Goal: Check status: Check status

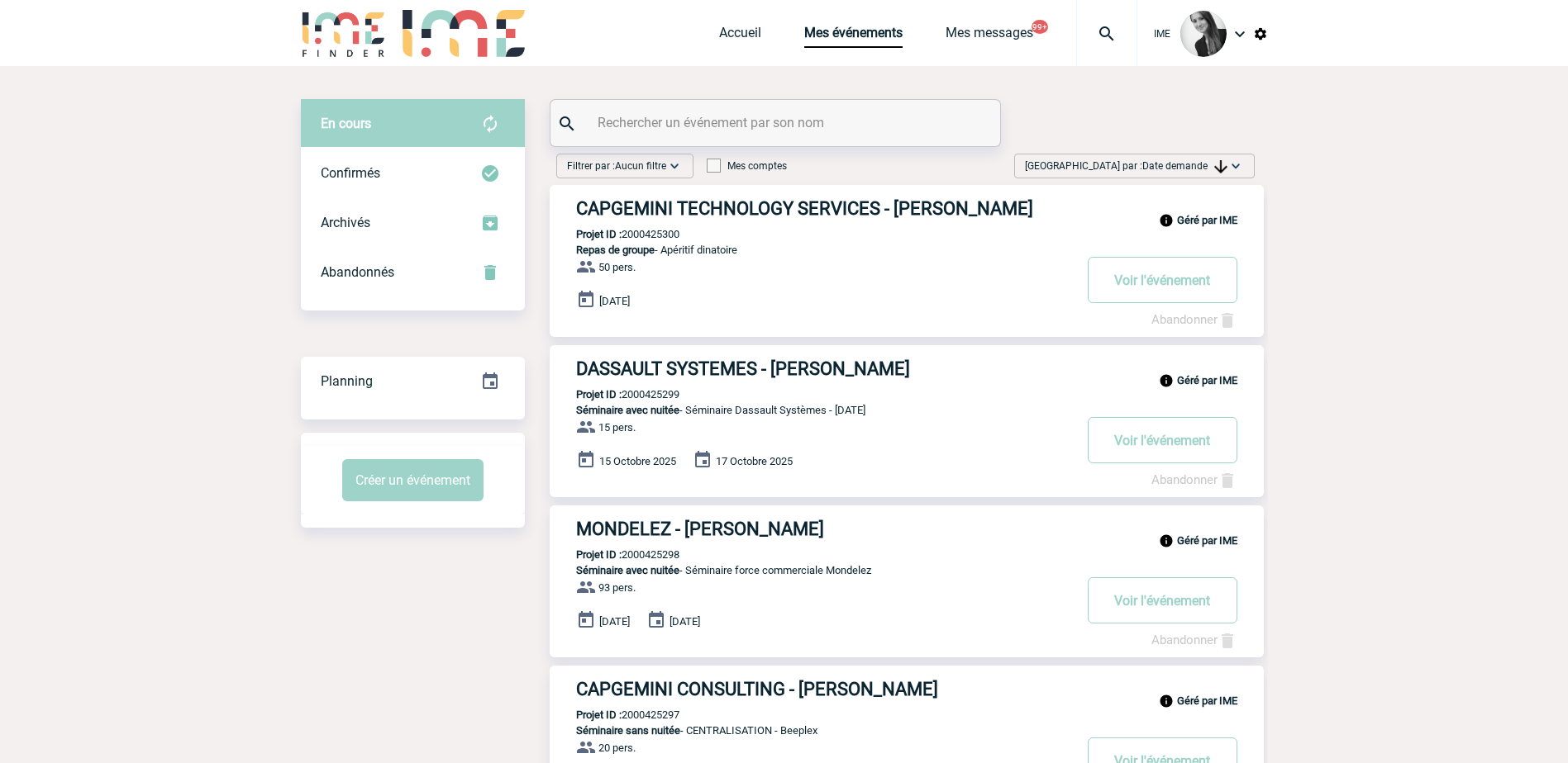
click at [1192, 161] on span "Date demande" at bounding box center [1185, 166] width 85 height 11
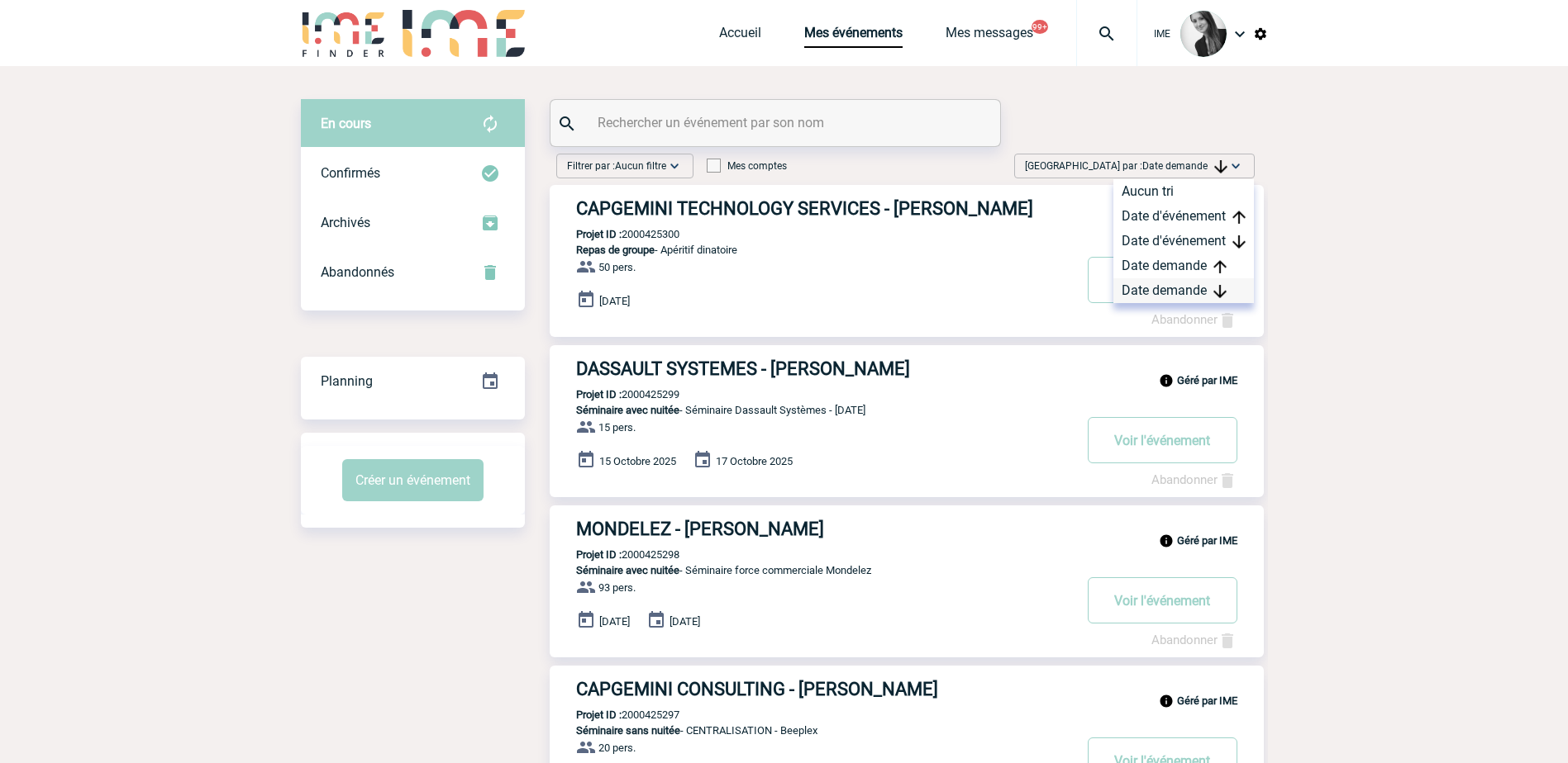
click at [1157, 291] on div "Date demande" at bounding box center [1183, 290] width 140 height 25
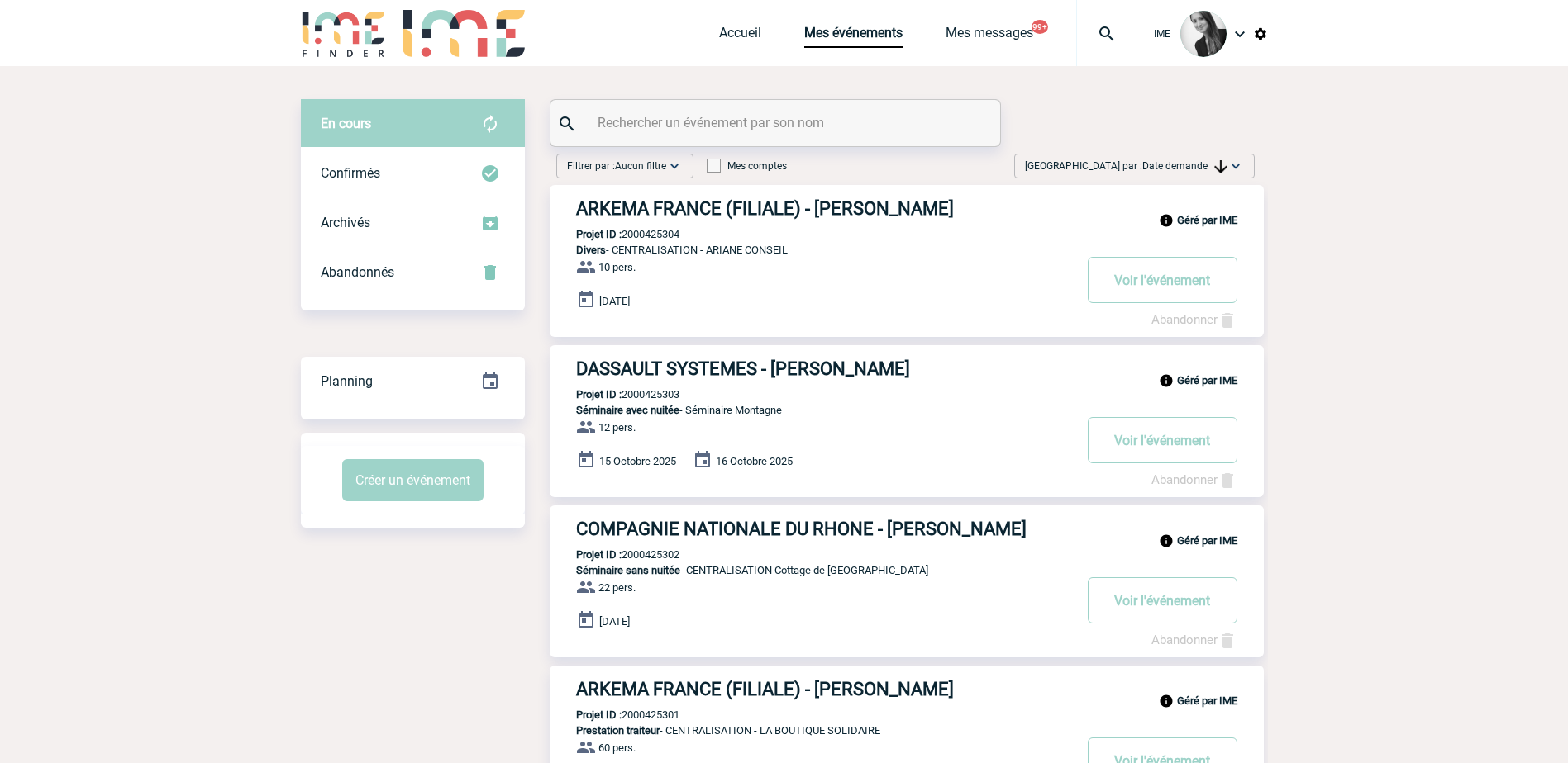
click at [1192, 154] on div "Trier par : Date demande Aucun tri Date d'événement Date d'événement Date deman…" at bounding box center [1134, 166] width 240 height 25
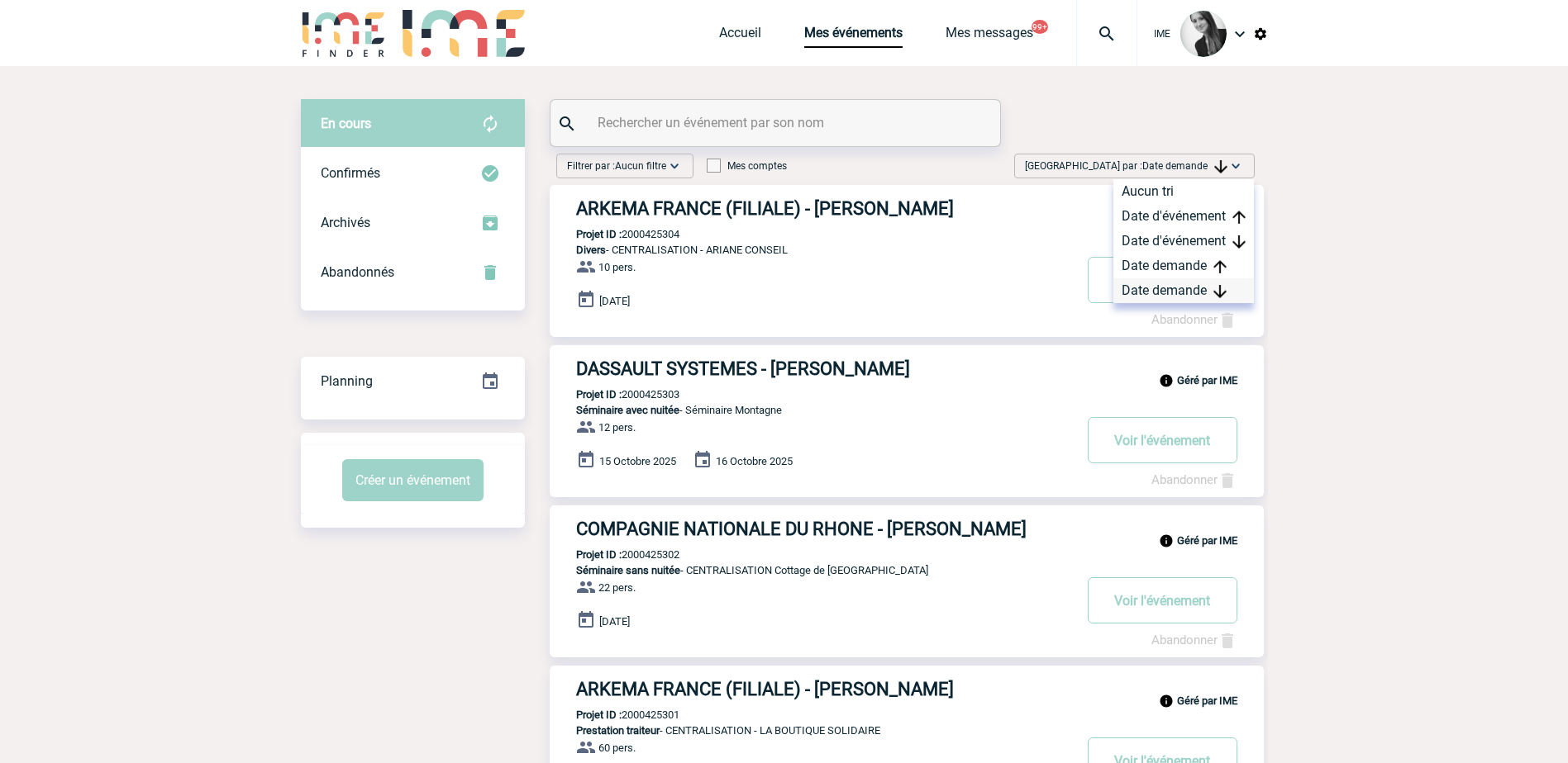
click at [1161, 288] on div "Date demande" at bounding box center [1183, 290] width 140 height 25
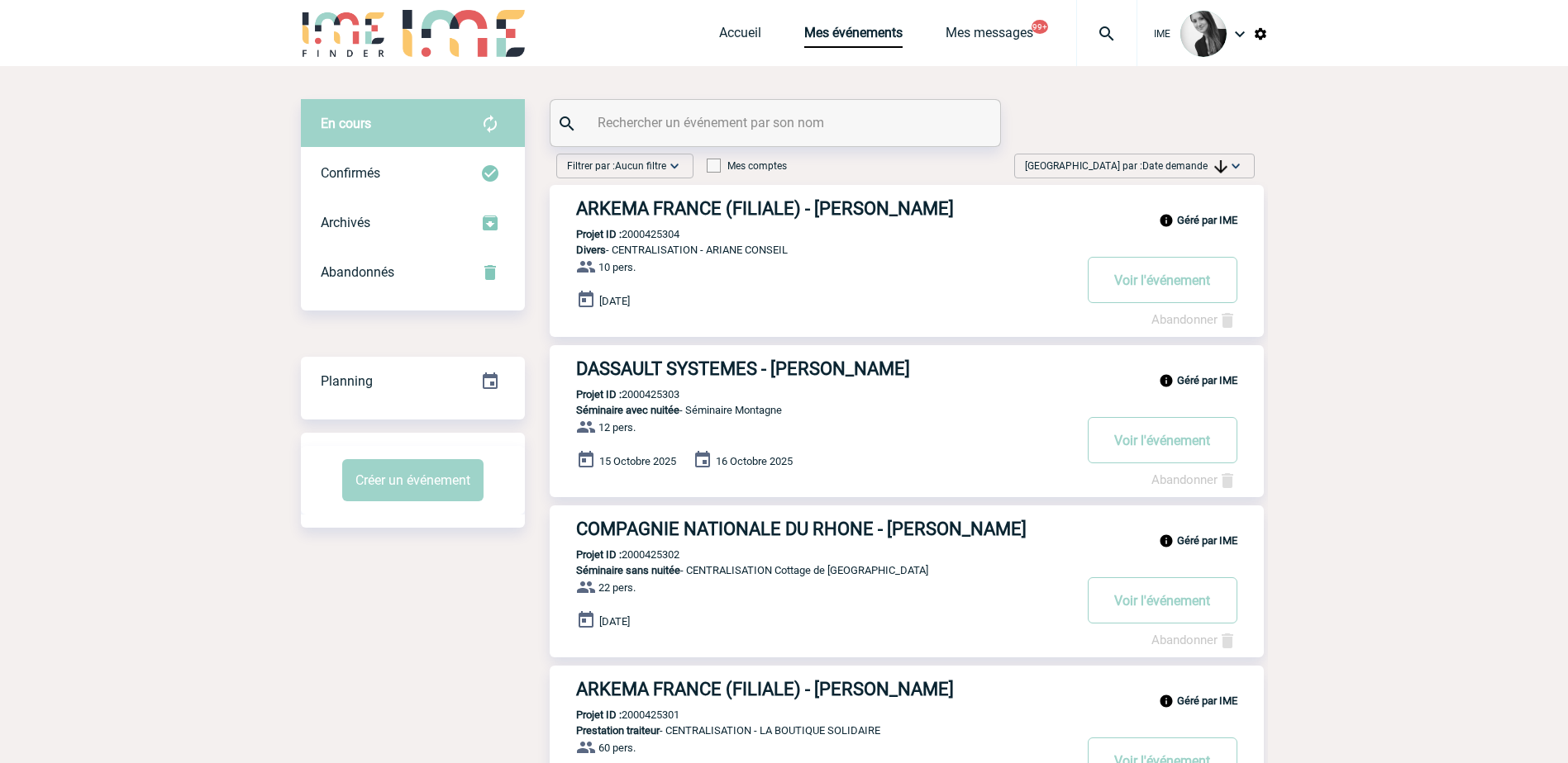
click at [1221, 164] on img at bounding box center [1220, 166] width 13 height 13
drag, startPoint x: 1161, startPoint y: 290, endPoint x: 1000, endPoint y: 307, distance: 161.9
click at [1159, 290] on div "Date demande" at bounding box center [1183, 290] width 140 height 25
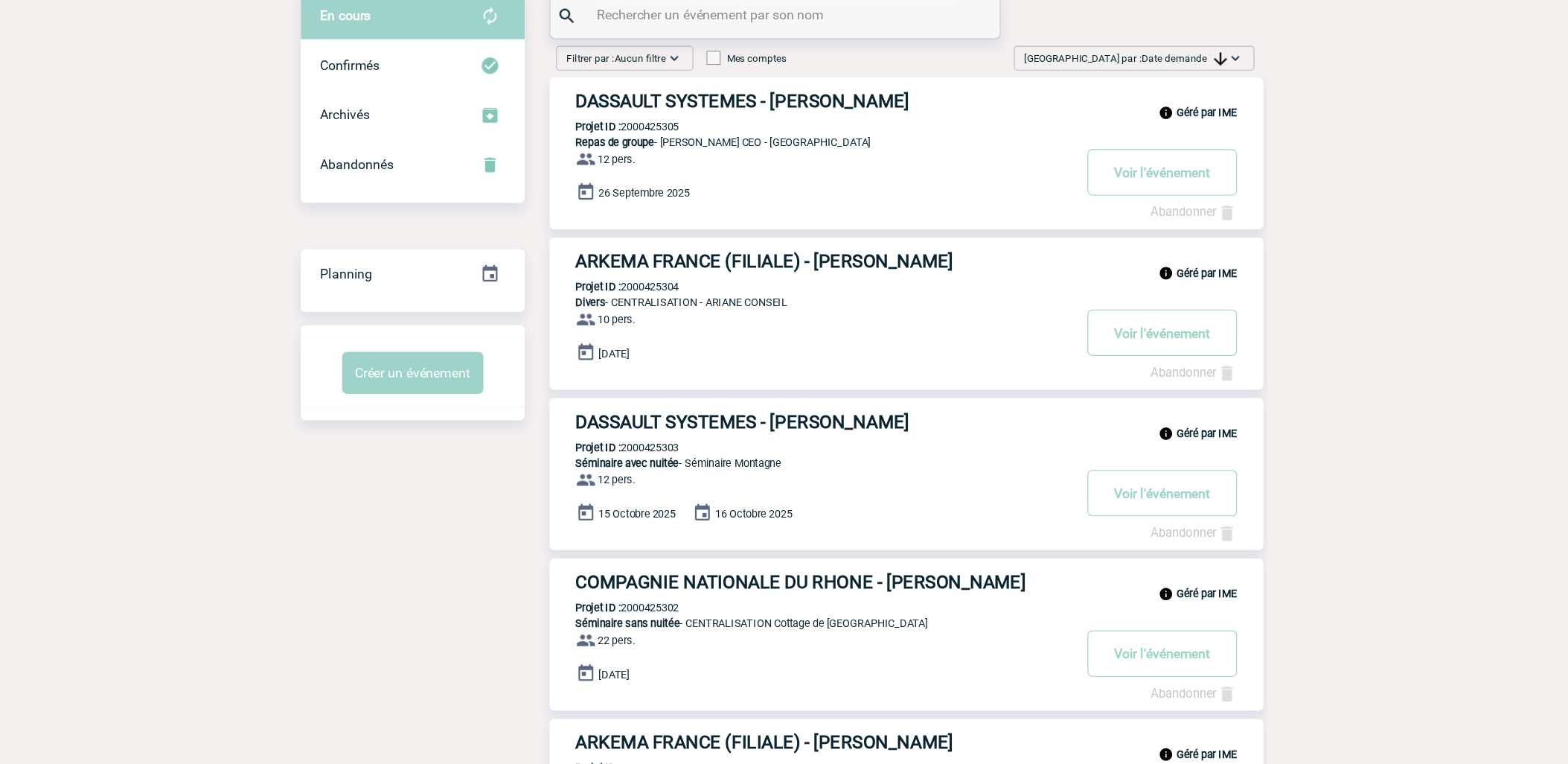
scroll to position [74, 0]
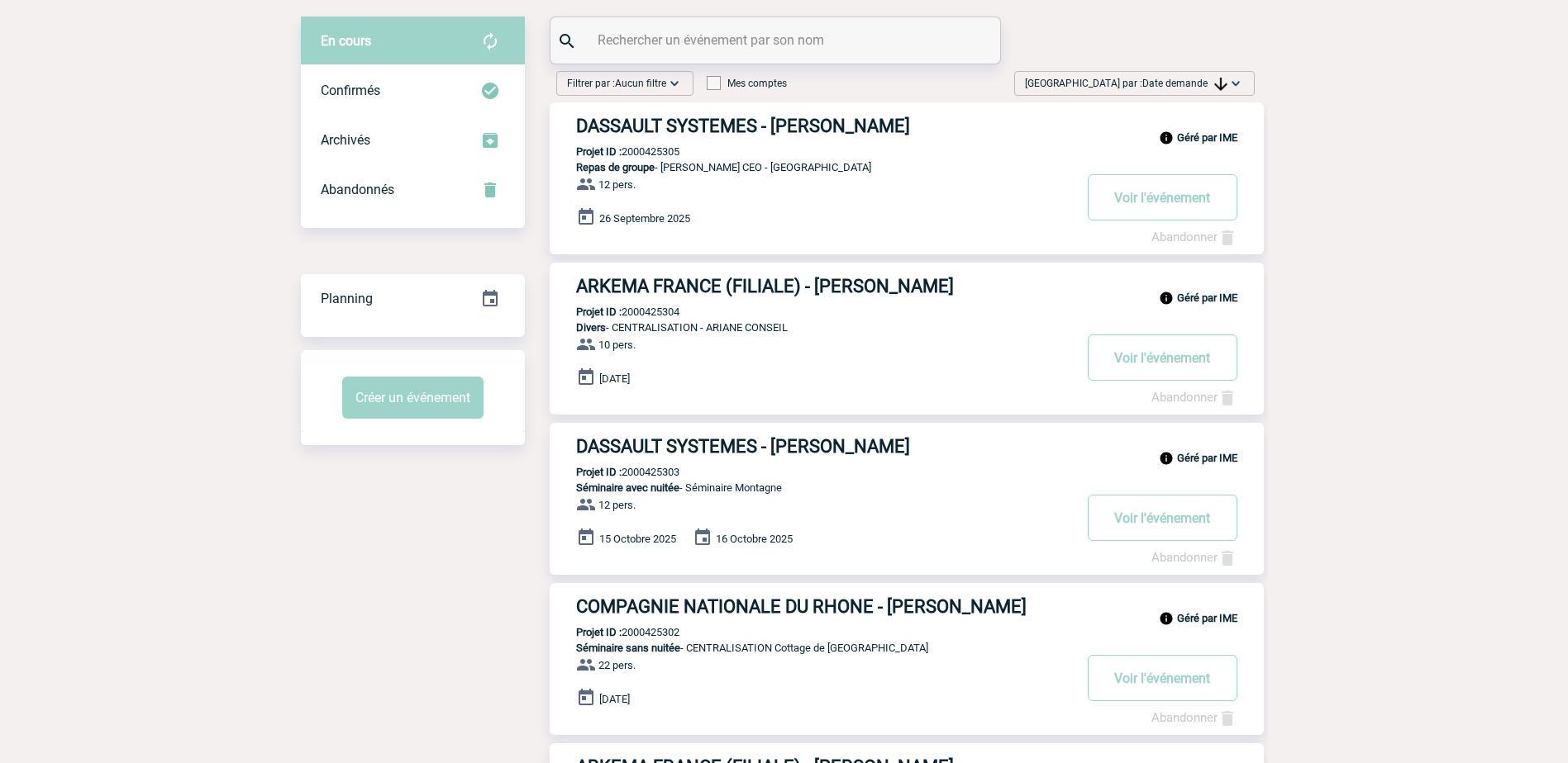
click at [1166, 77] on span "Trier par : Date demande" at bounding box center [1126, 83] width 202 height 16
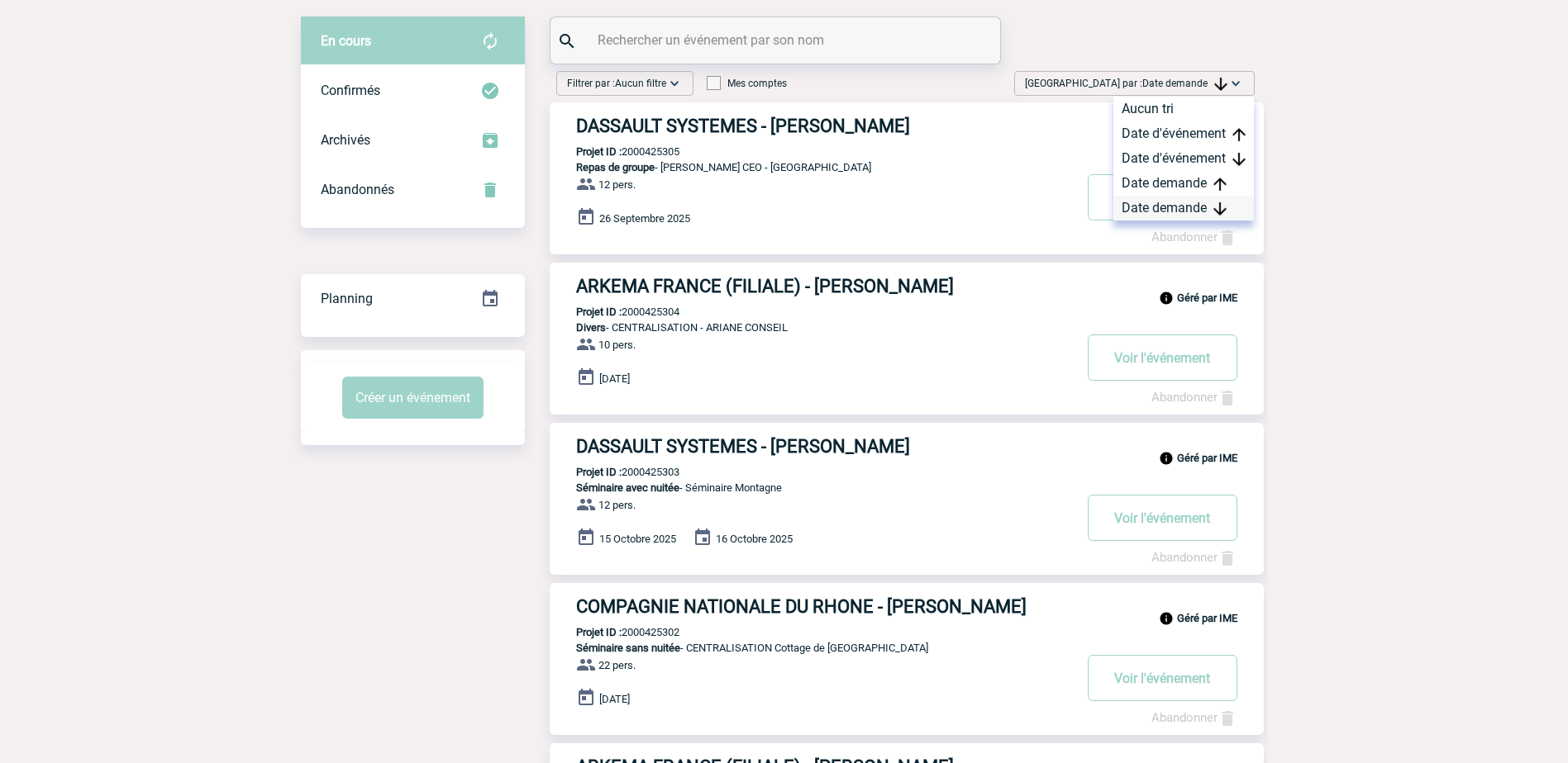
click at [1171, 204] on div "Date demande" at bounding box center [1183, 208] width 140 height 25
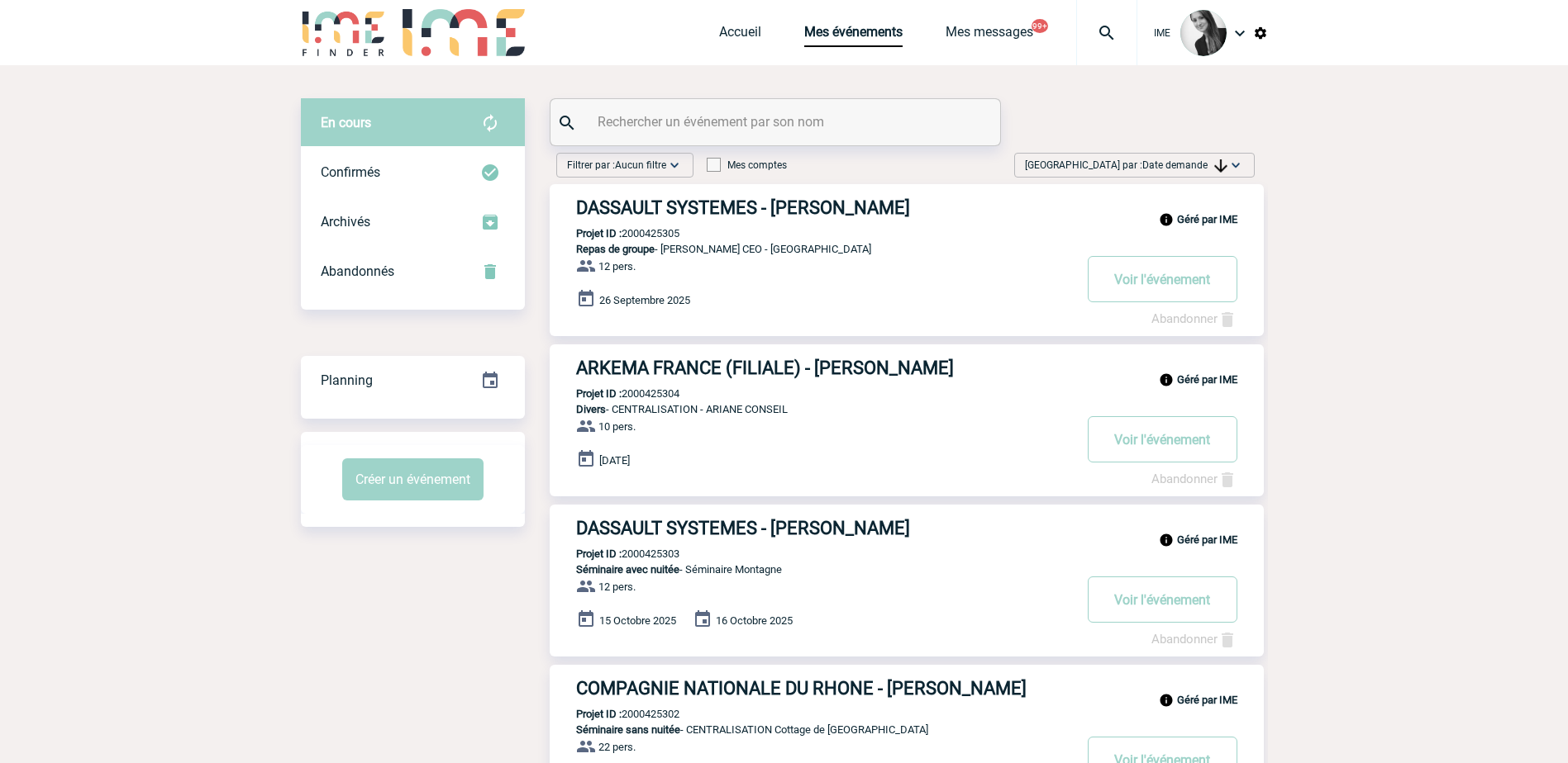
scroll to position [0, 0]
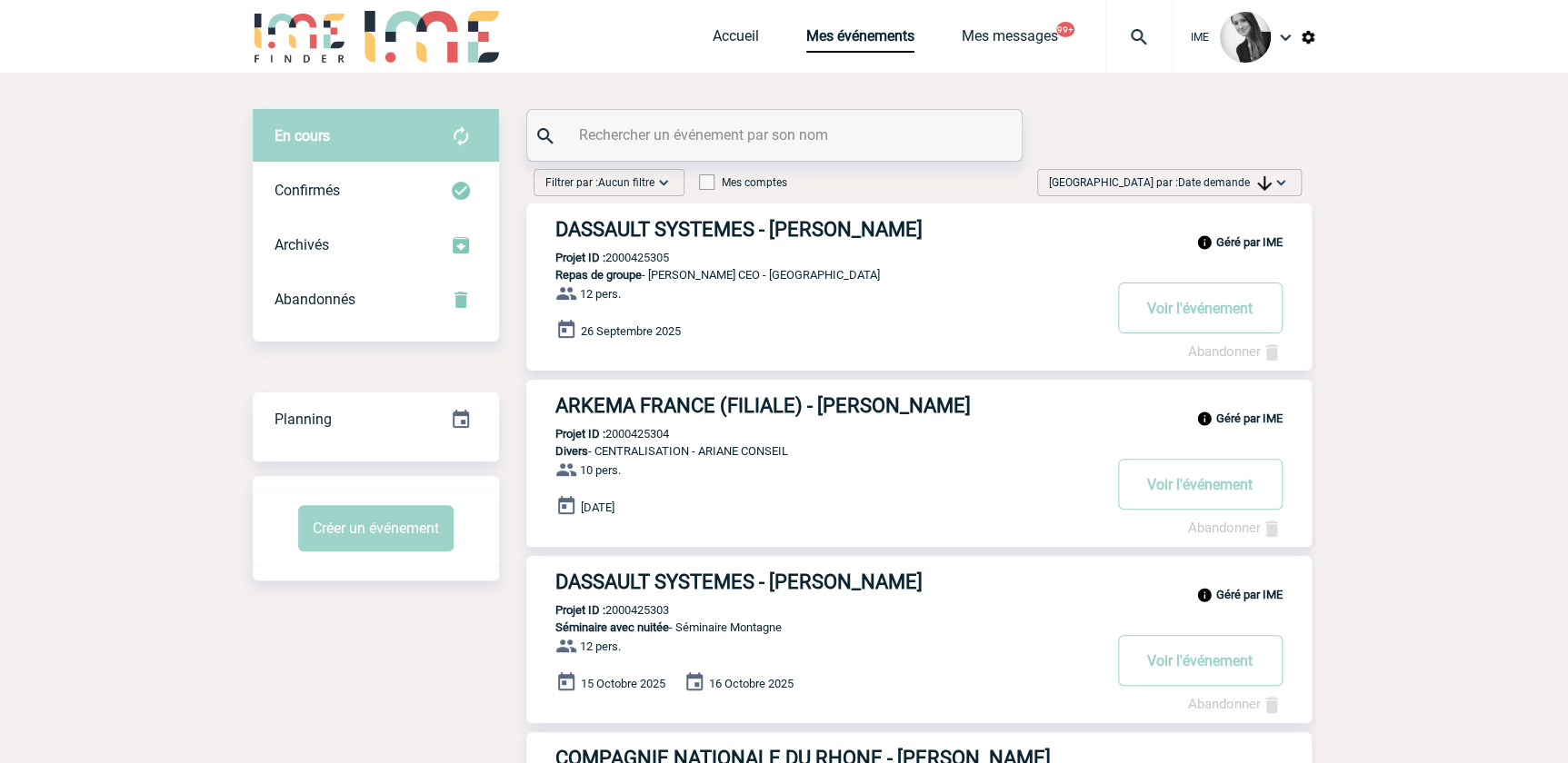
drag, startPoint x: 1239, startPoint y: 177, endPoint x: 1245, endPoint y: 202, distance: 25.7
click at [1241, 185] on span "Date demande" at bounding box center [1225, 182] width 93 height 12
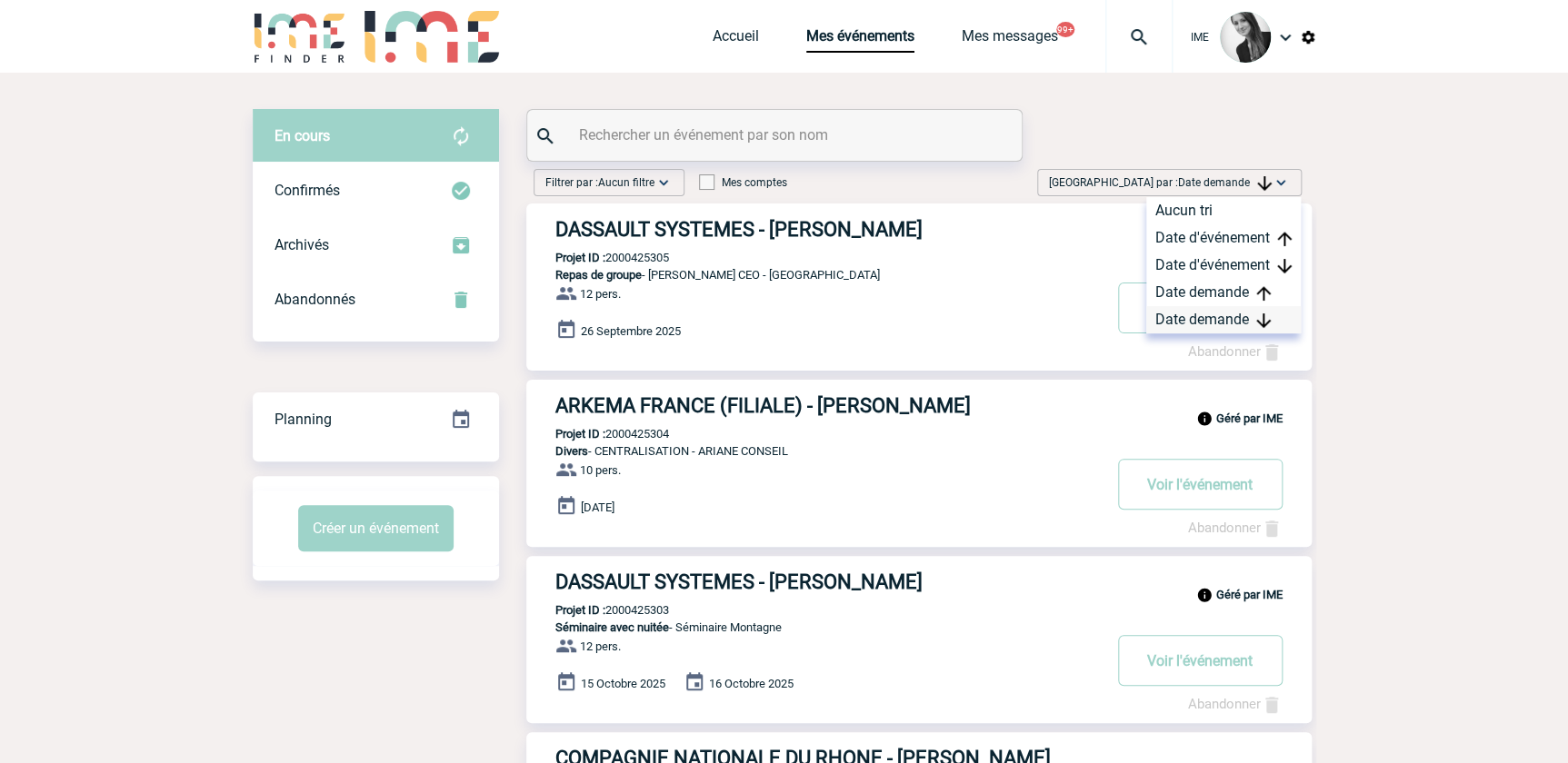
click at [1233, 318] on div "Date demande" at bounding box center [1224, 320] width 155 height 28
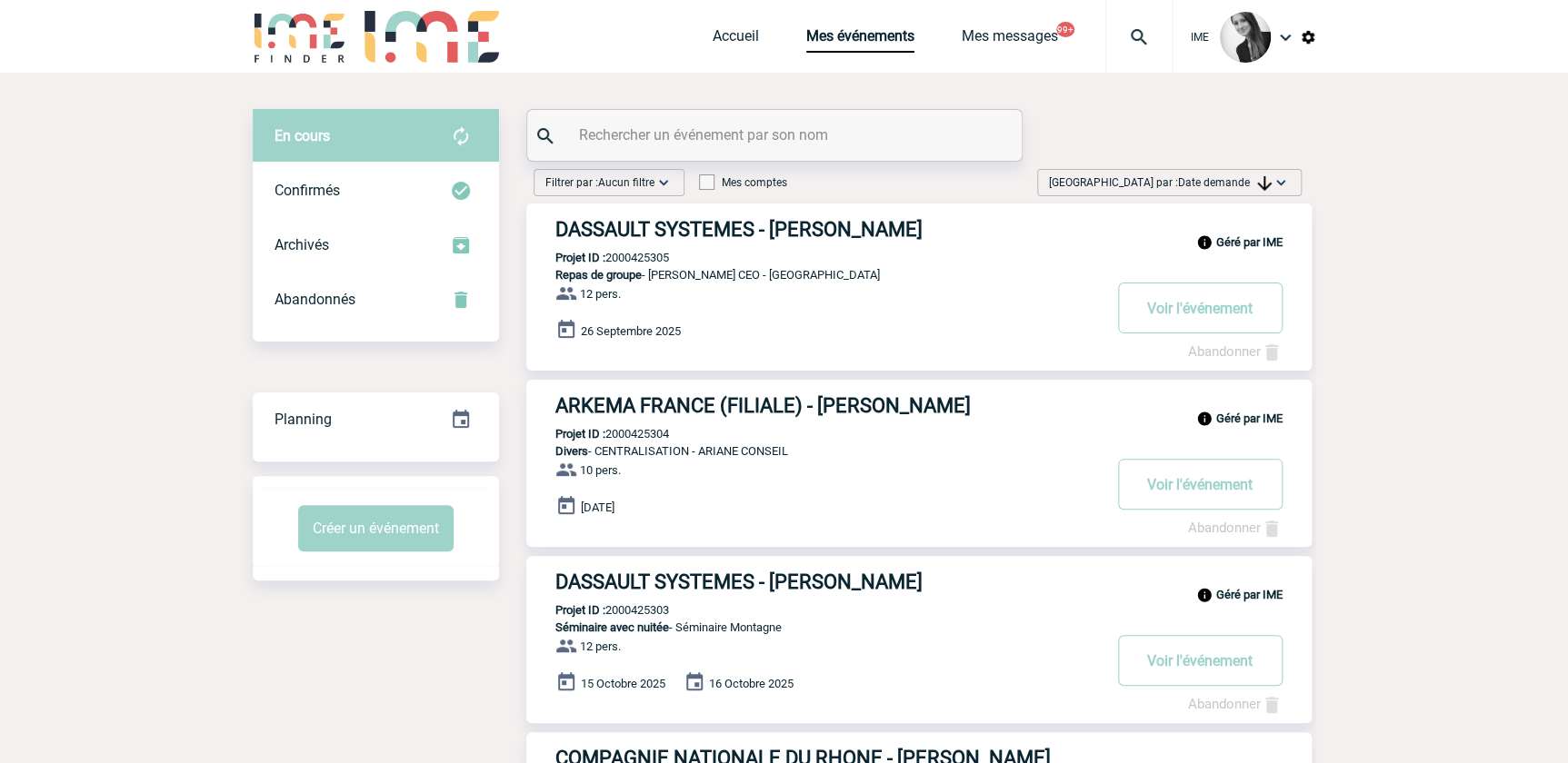
click at [716, 126] on input "text" at bounding box center [776, 135] width 404 height 27
paste input "ikhenbaum"
click at [575, 136] on input "ikhenbaum" at bounding box center [776, 135] width 404 height 27
type input "aikhenbaum"
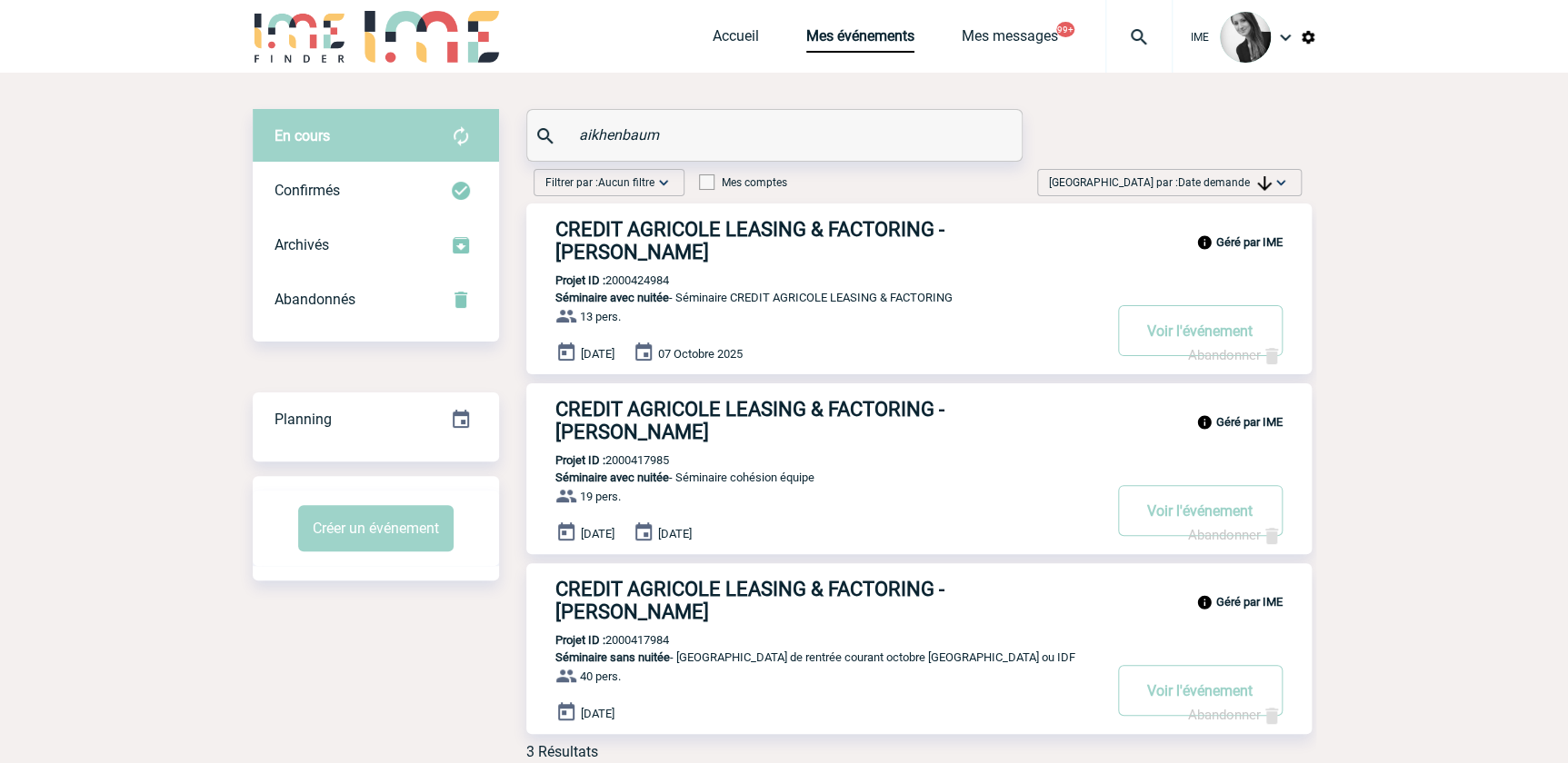
click at [1179, 188] on span "Date demande" at bounding box center [1225, 182] width 93 height 12
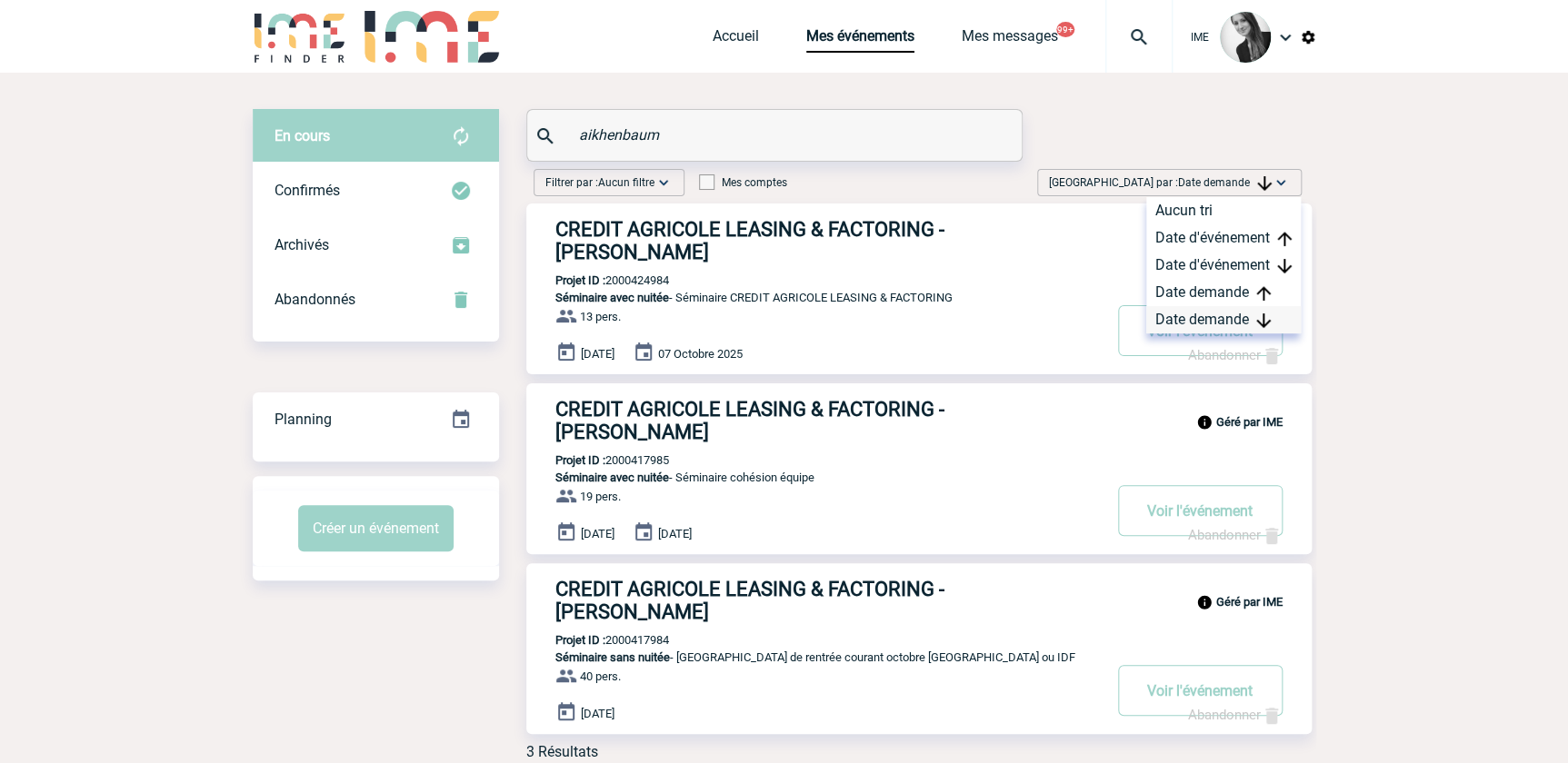
click at [1212, 326] on div "Date demande" at bounding box center [1224, 320] width 155 height 28
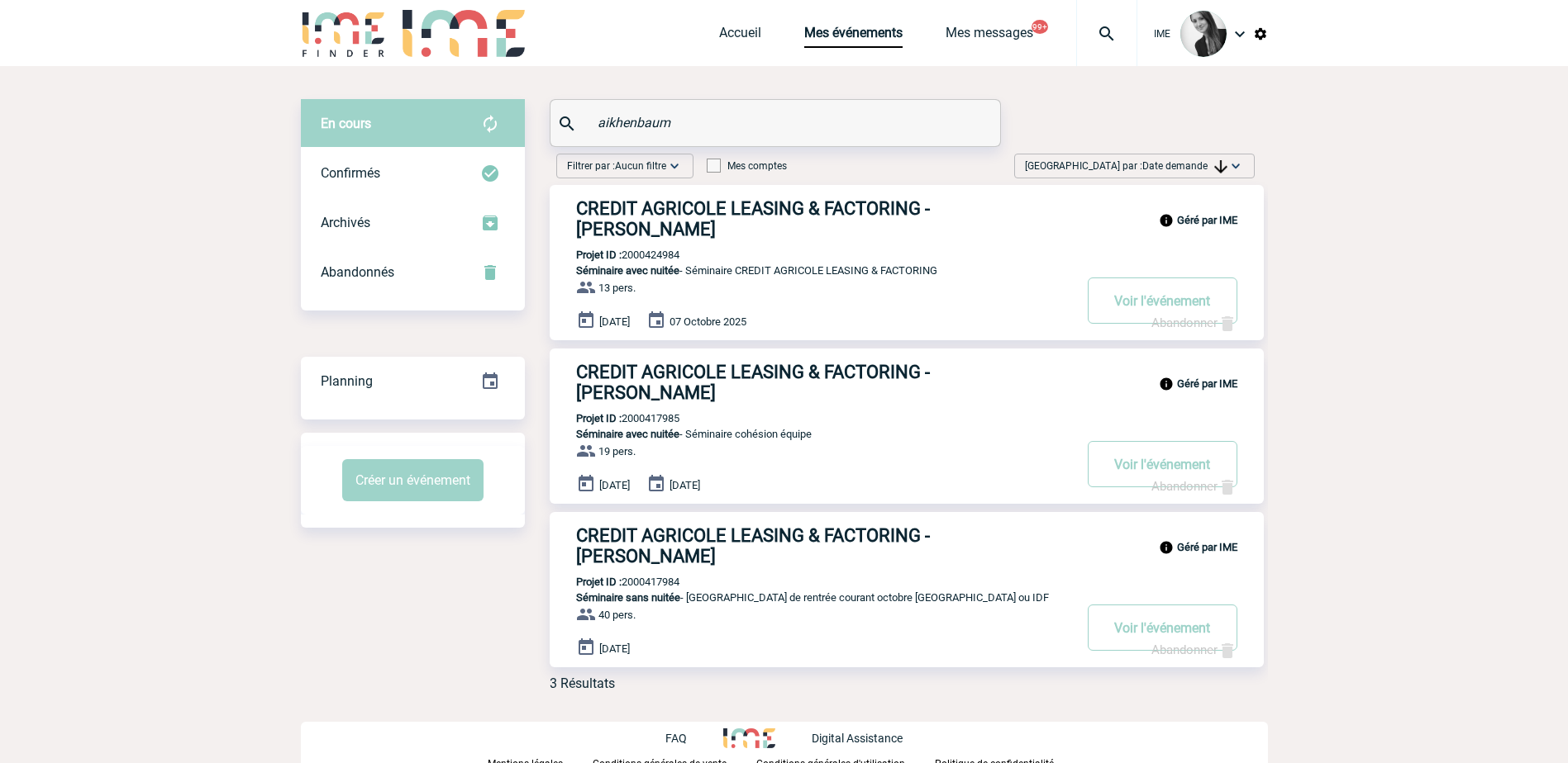
click at [743, 11] on div "Accueil Mes événements Mes messages 99+ Projet, client Projet, client" at bounding box center [928, 33] width 418 height 66
click at [732, 25] on link "Accueil" at bounding box center [740, 36] width 42 height 23
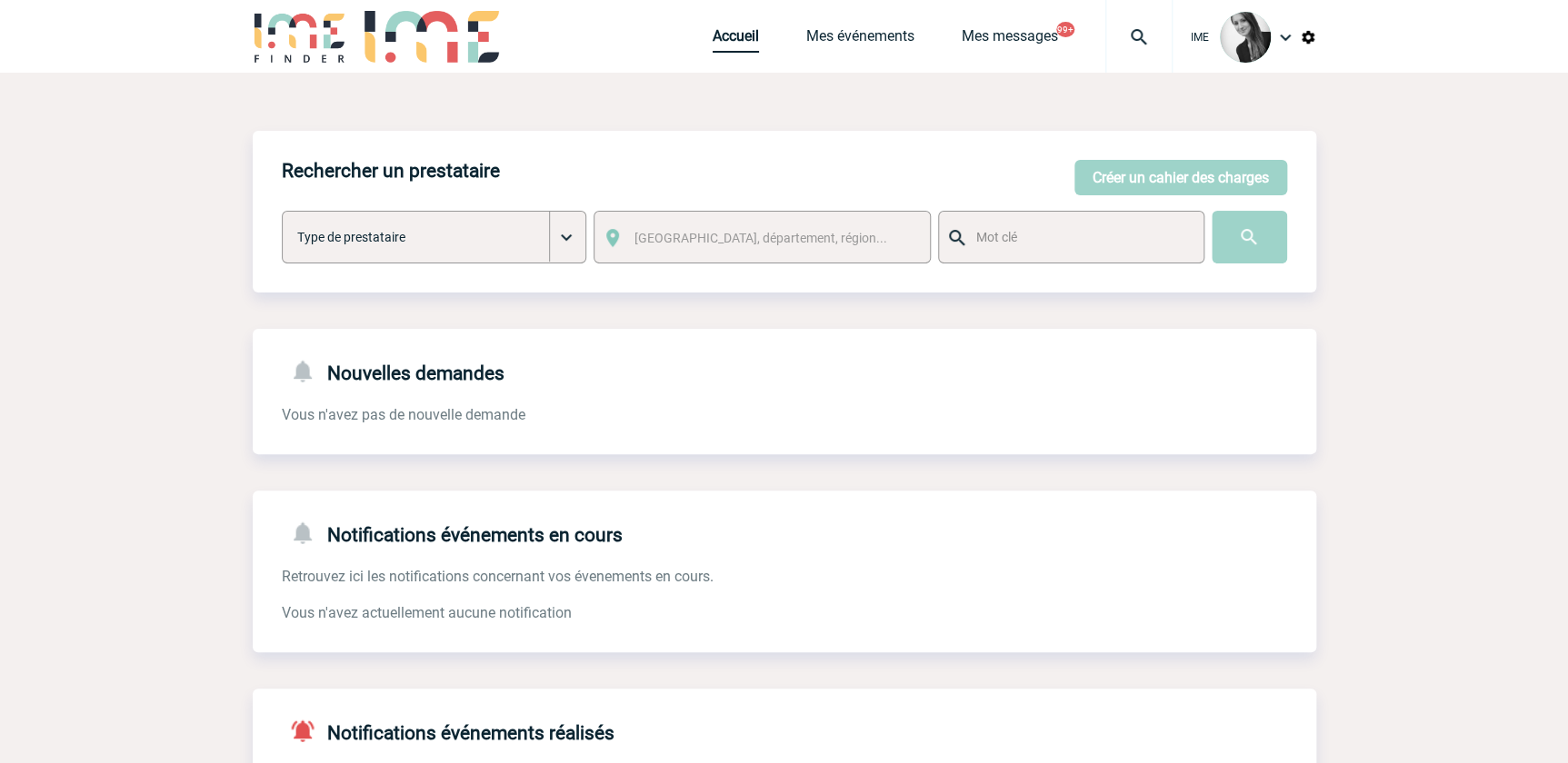
click link "Accueil"
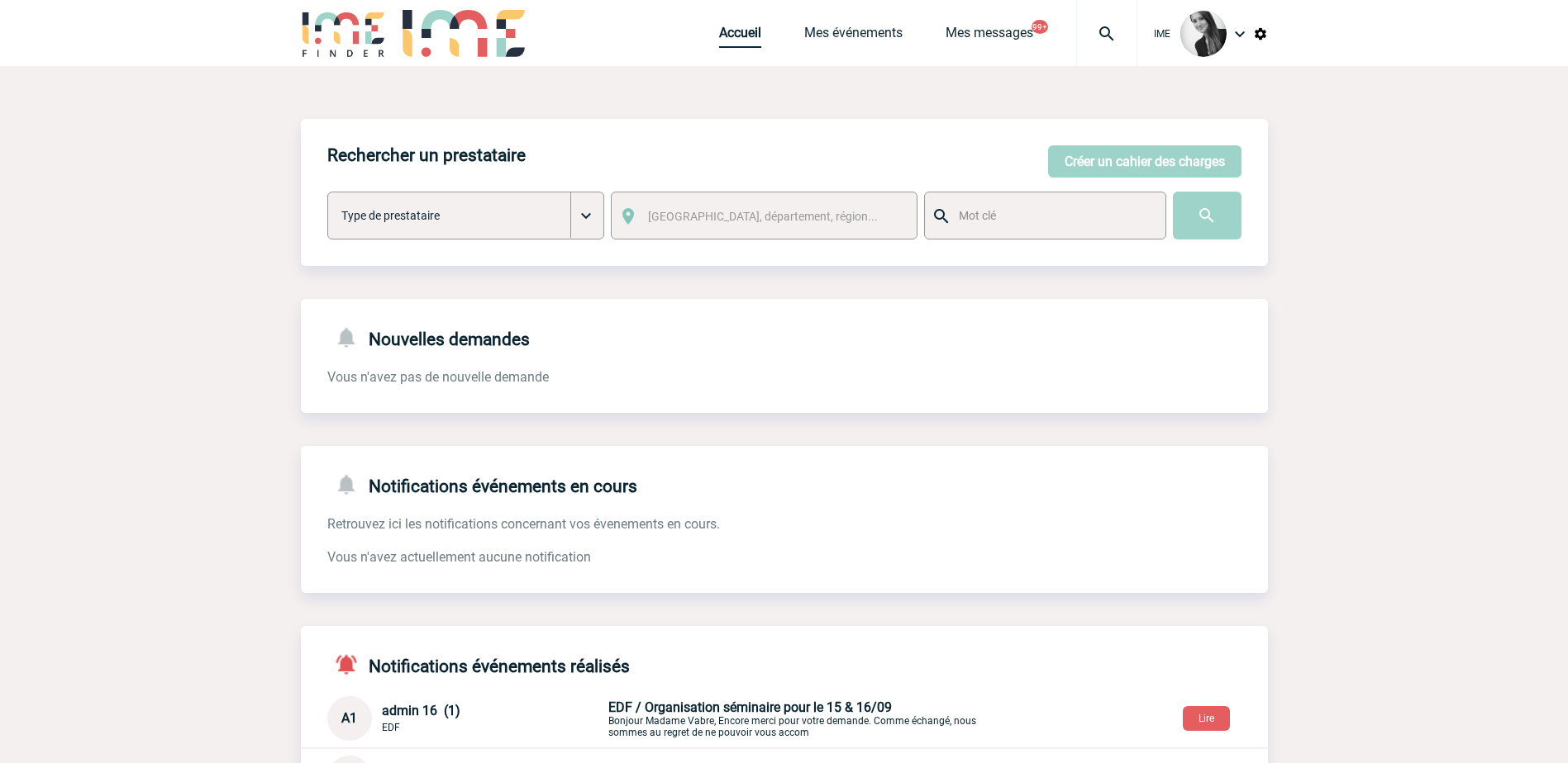
drag, startPoint x: 735, startPoint y: 26, endPoint x: 742, endPoint y: 34, distance: 10.6
click at [735, 26] on link "Accueil" at bounding box center [740, 36] width 42 height 23
drag, startPoint x: 847, startPoint y: 23, endPoint x: 859, endPoint y: 42, distance: 22.5
click at [847, 24] on div "Accueil Mes événements Mes messages 99+ Projet, client Projet, client" at bounding box center [928, 33] width 418 height 66
click at [874, 34] on link "Mes événements" at bounding box center [853, 36] width 98 height 23
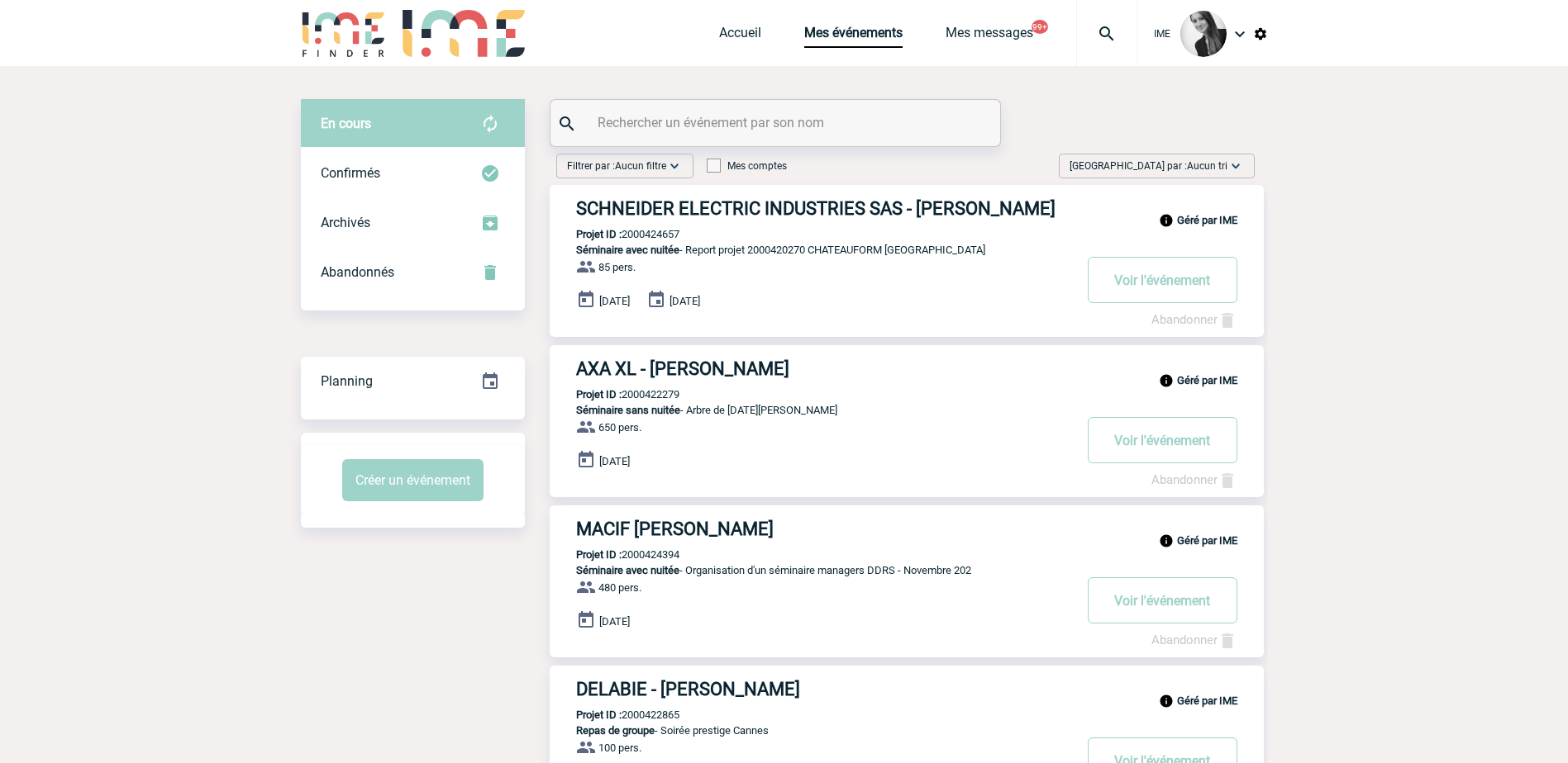
drag, startPoint x: 1205, startPoint y: 168, endPoint x: 1207, endPoint y: 178, distance: 10.2
click at [1207, 178] on div "Trier par : Aucun tri Aucun tri Date d'événement Date d'événement Date demande …" at bounding box center [1157, 166] width 196 height 25
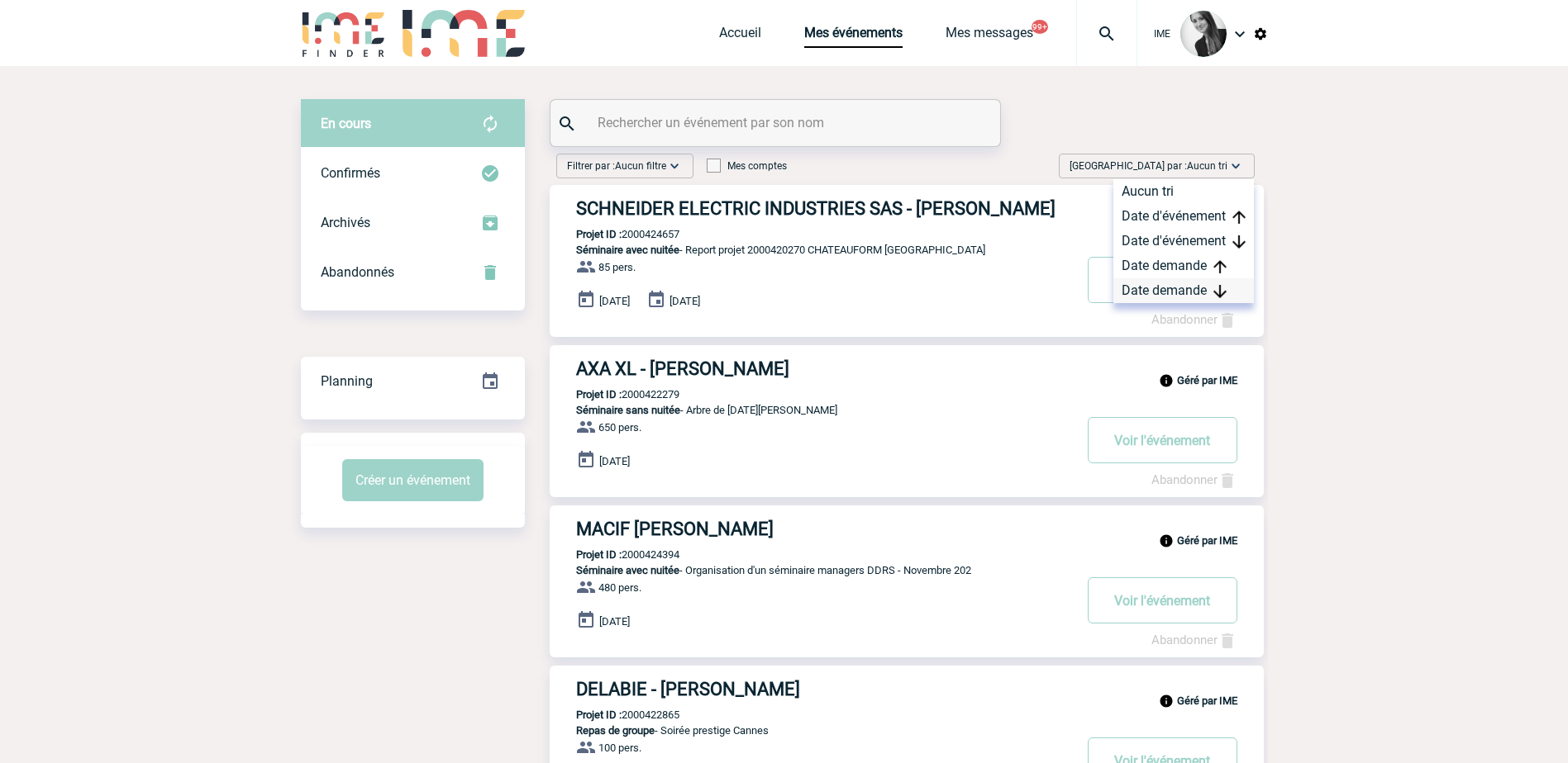
drag, startPoint x: 1192, startPoint y: 294, endPoint x: 1142, endPoint y: 299, distance: 50.2
click at [1192, 293] on div "Date demande" at bounding box center [1183, 290] width 140 height 25
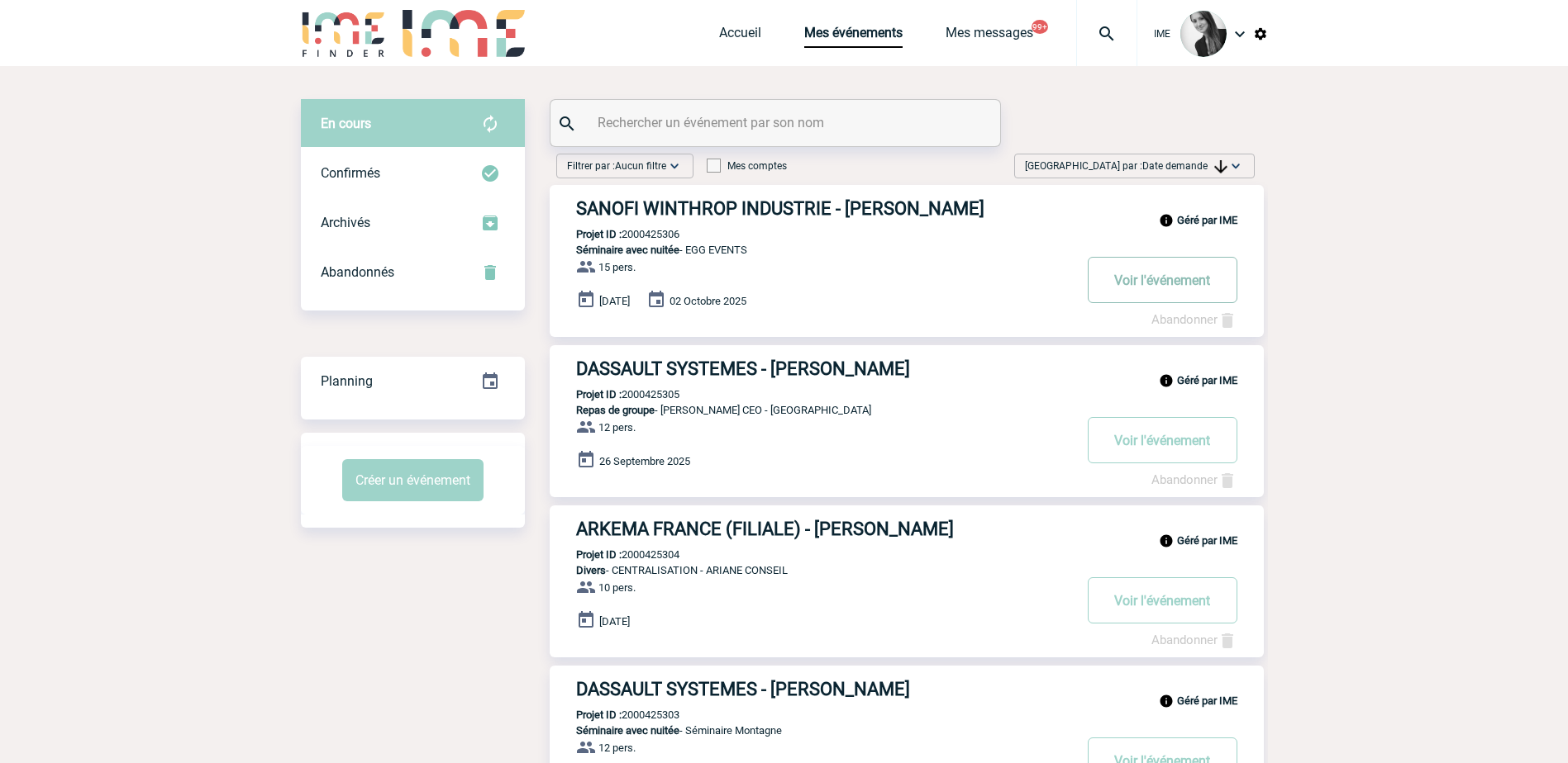
click at [1147, 280] on button "Voir l'événement" at bounding box center [1162, 279] width 149 height 46
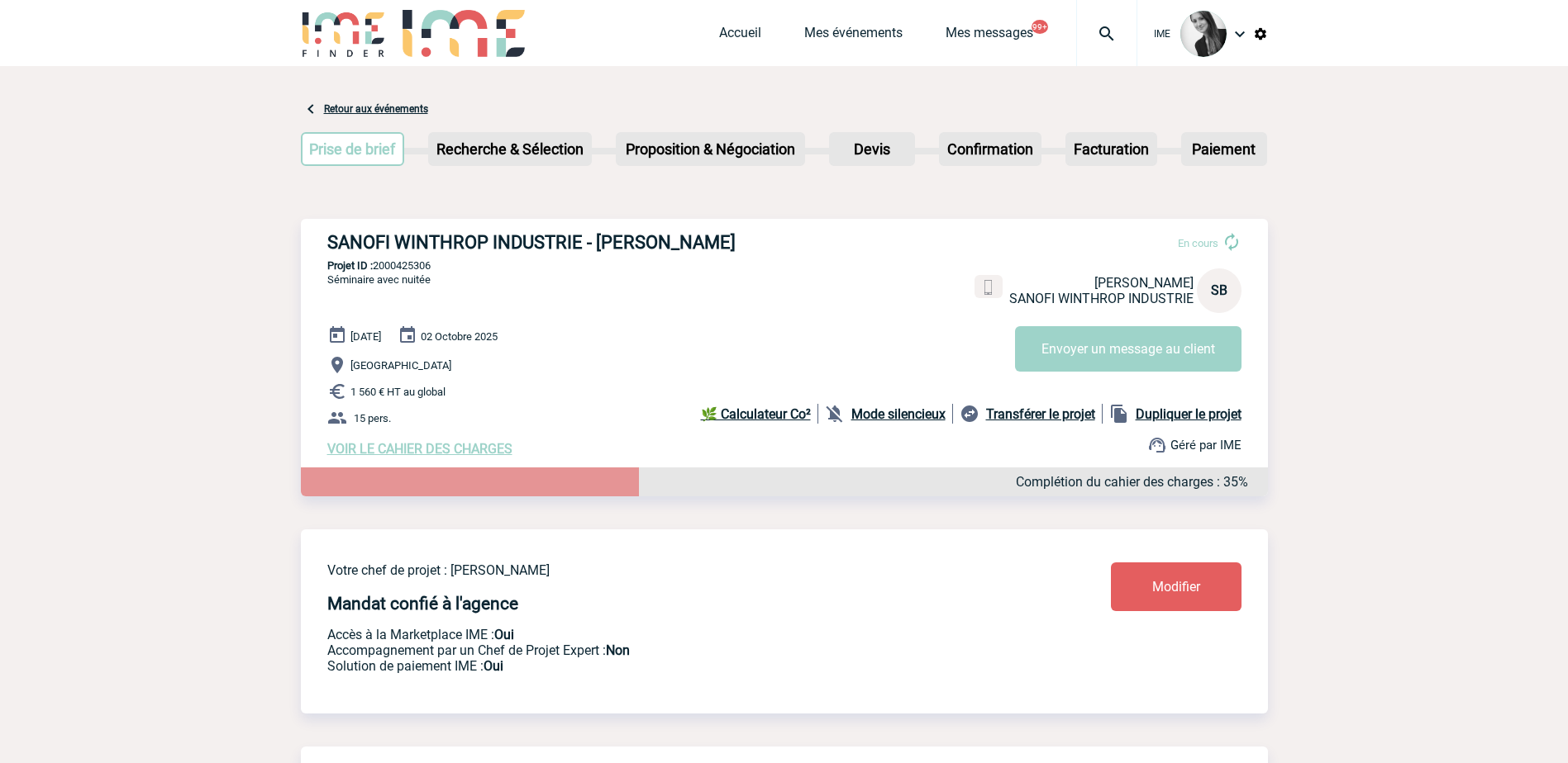
click at [398, 453] on span "VOIR LE CAHIER DES CHARGES" at bounding box center [419, 449] width 185 height 16
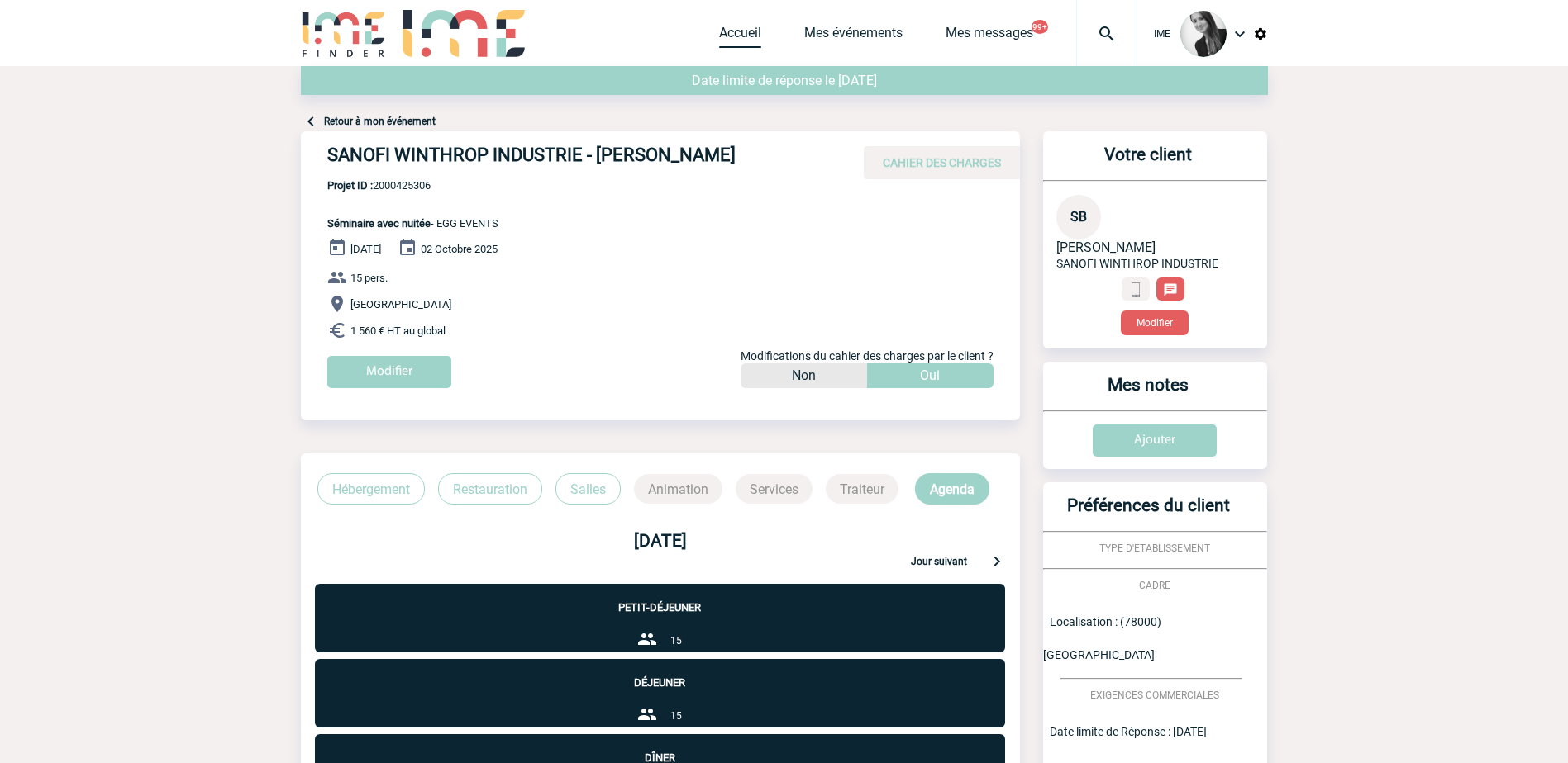
click at [749, 41] on link "Accueil" at bounding box center [740, 36] width 42 height 23
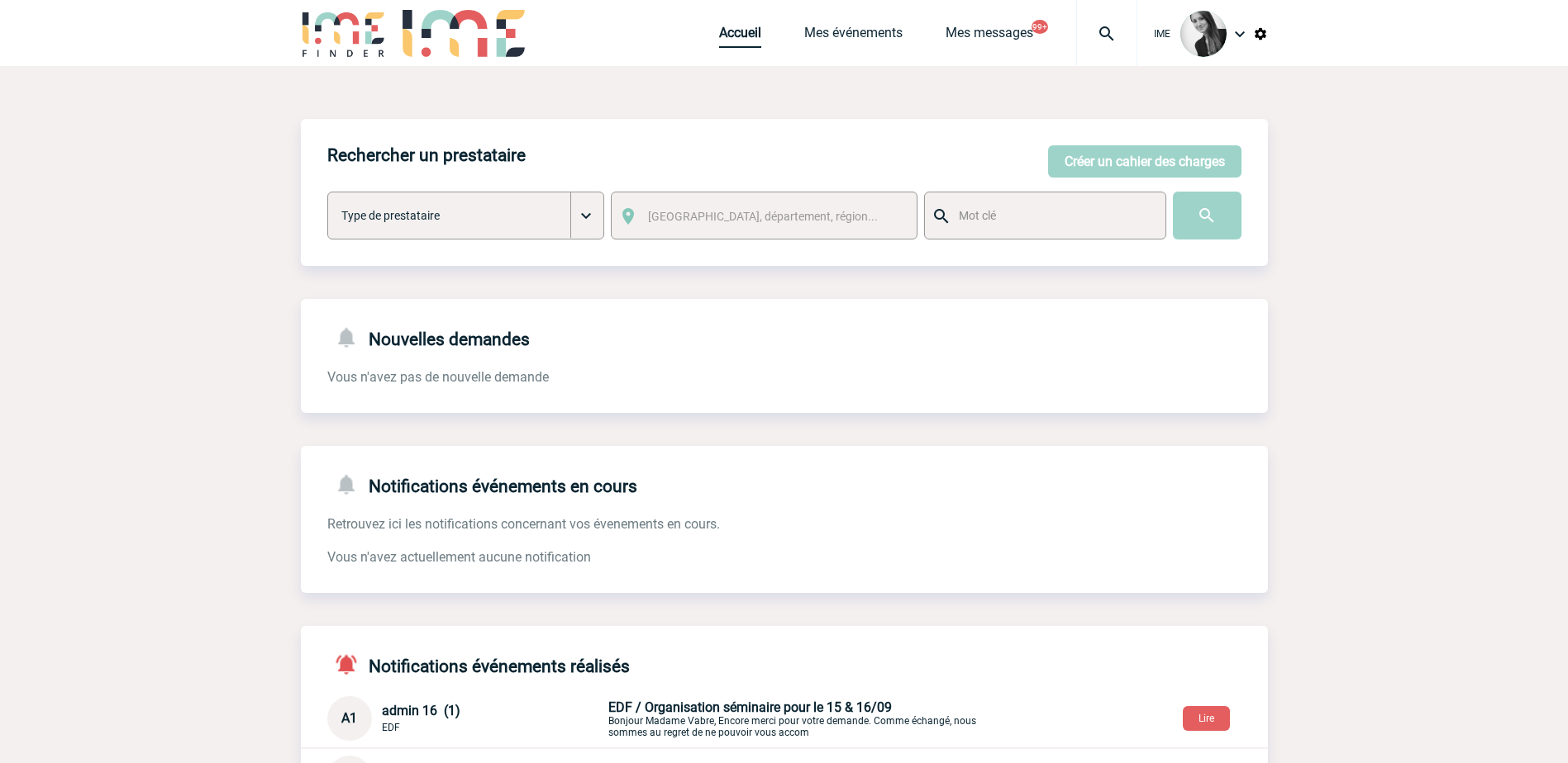
click at [743, 36] on link "Accueil" at bounding box center [740, 36] width 42 height 23
click at [735, 36] on link "Accueil" at bounding box center [740, 36] width 42 height 23
click at [852, 35] on link "Mes événements" at bounding box center [853, 36] width 98 height 23
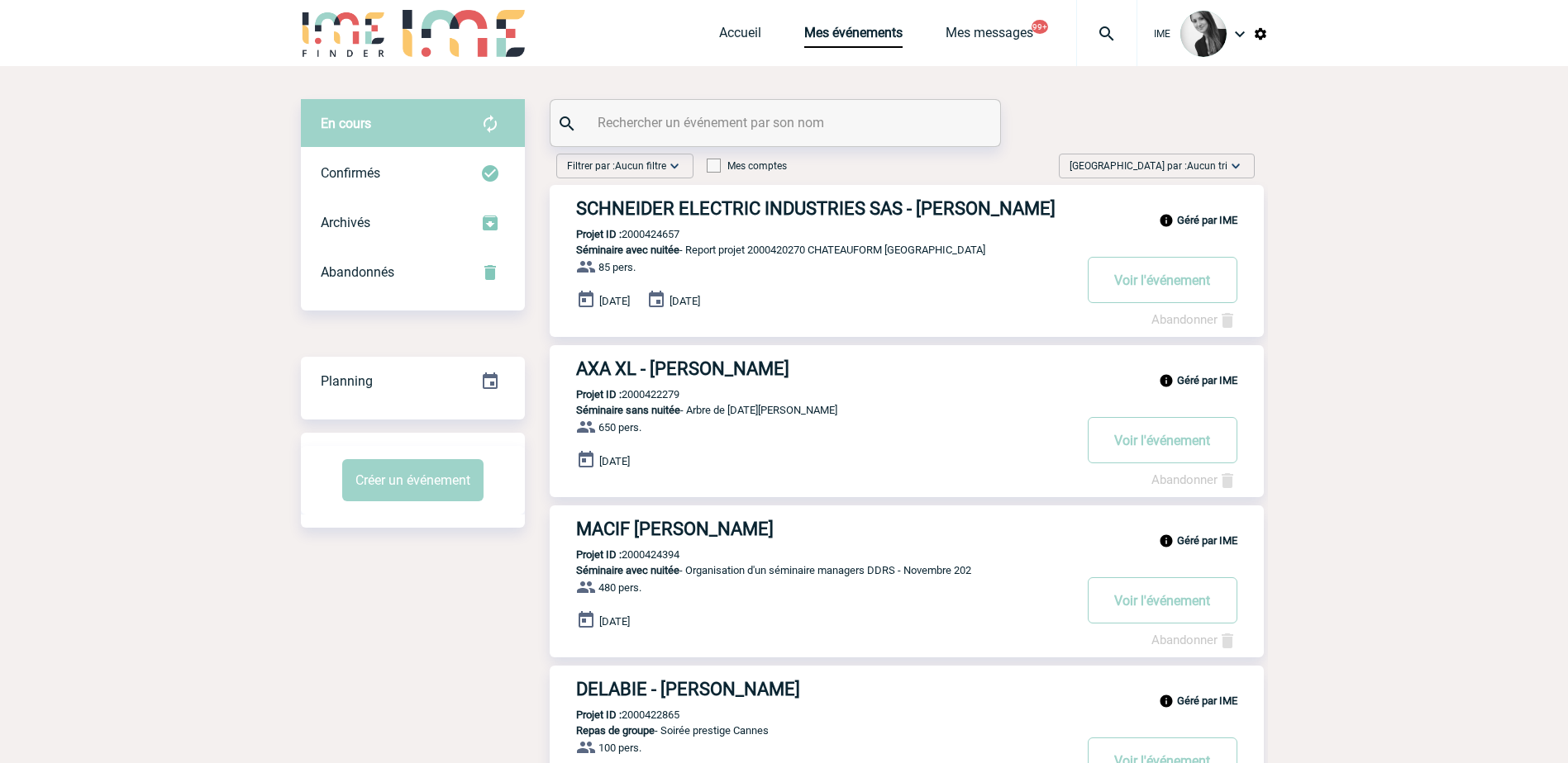
click at [1204, 161] on span "Trier par : Aucun tri" at bounding box center [1148, 166] width 158 height 16
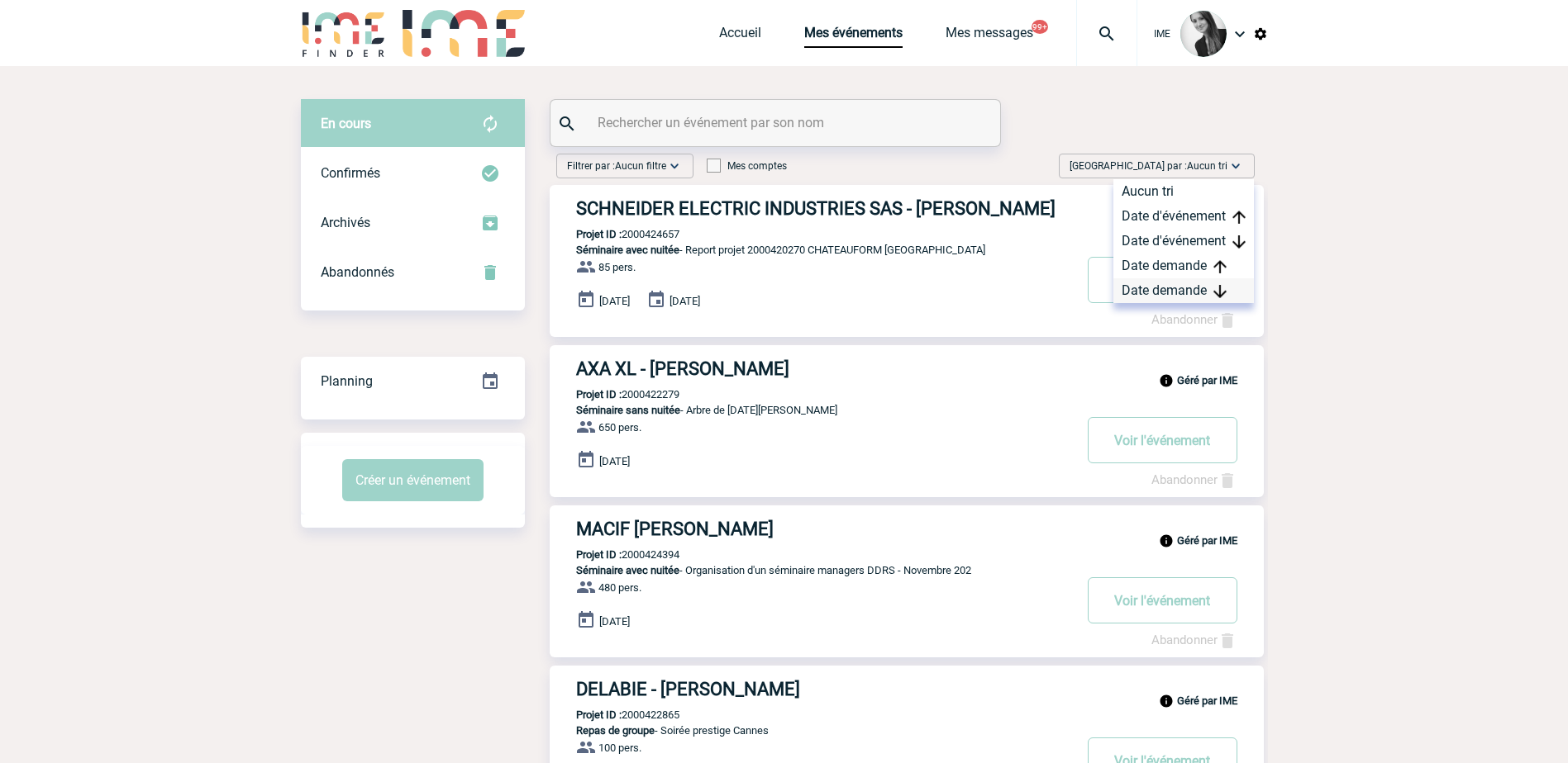
click at [1204, 298] on div "Date demande" at bounding box center [1183, 290] width 140 height 25
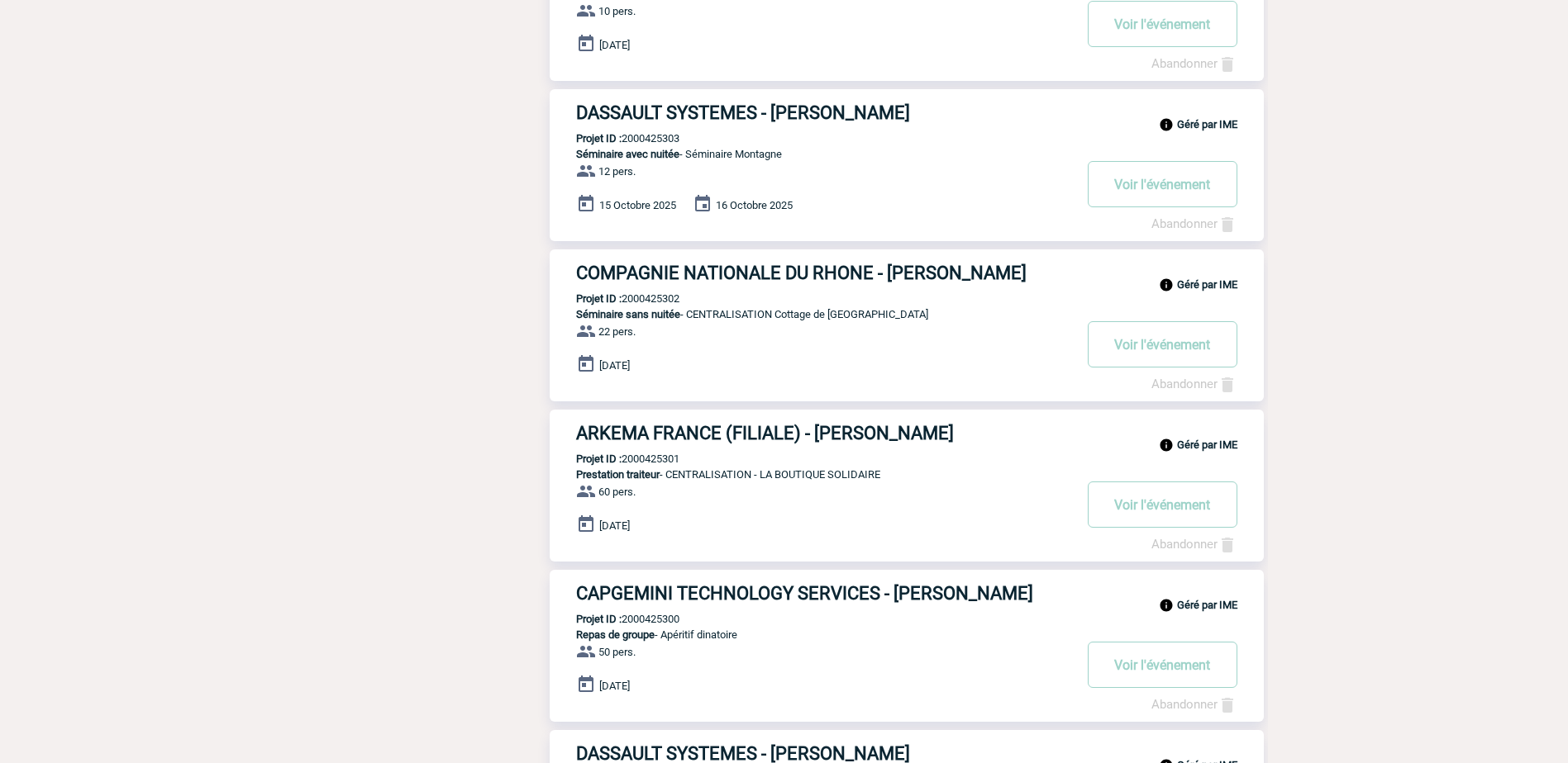
scroll to position [578, 0]
click at [1375, 411] on body "IME Accueil Mes événements" at bounding box center [784, 363] width 1568 height 1883
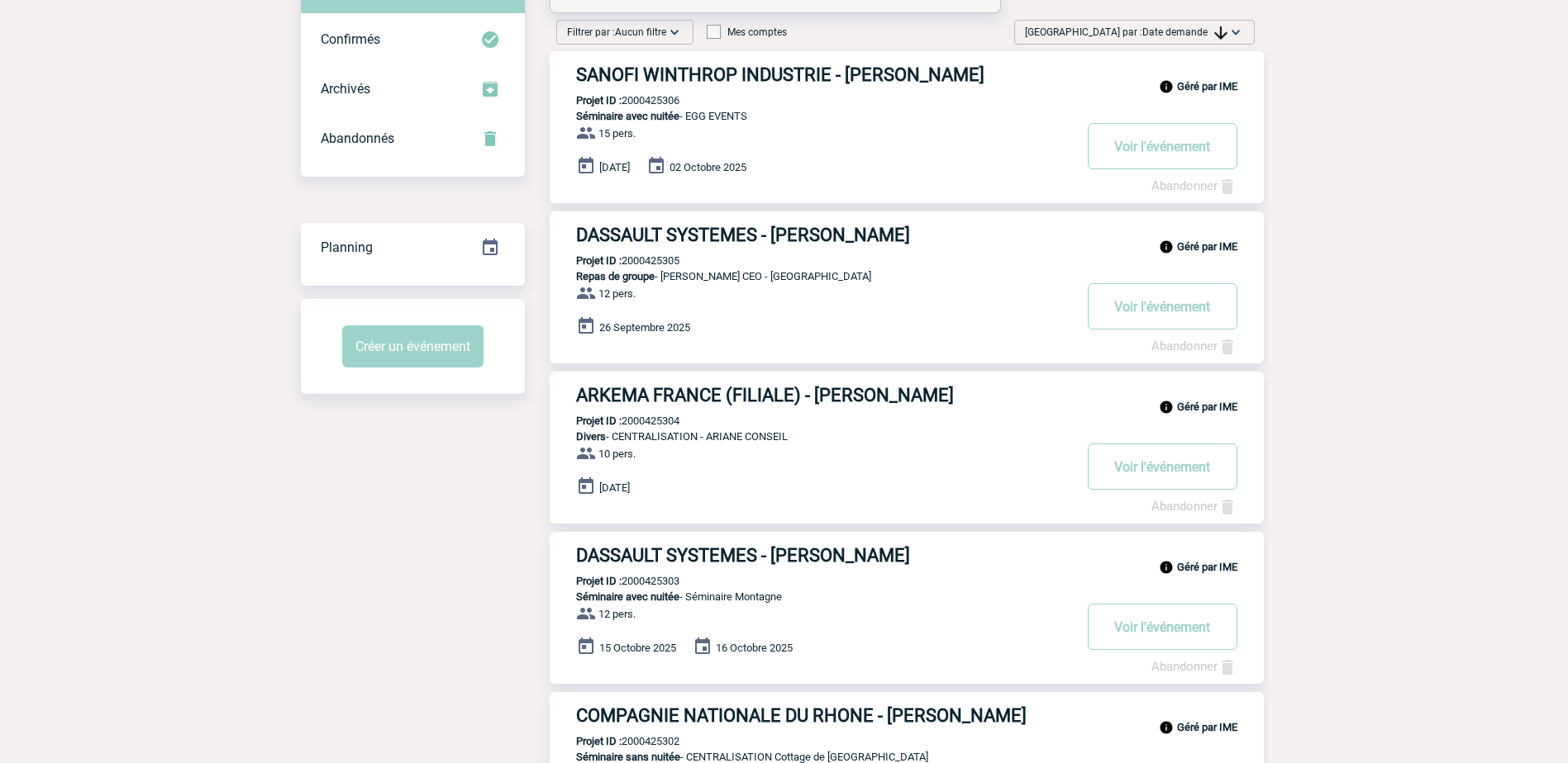
scroll to position [0, 0]
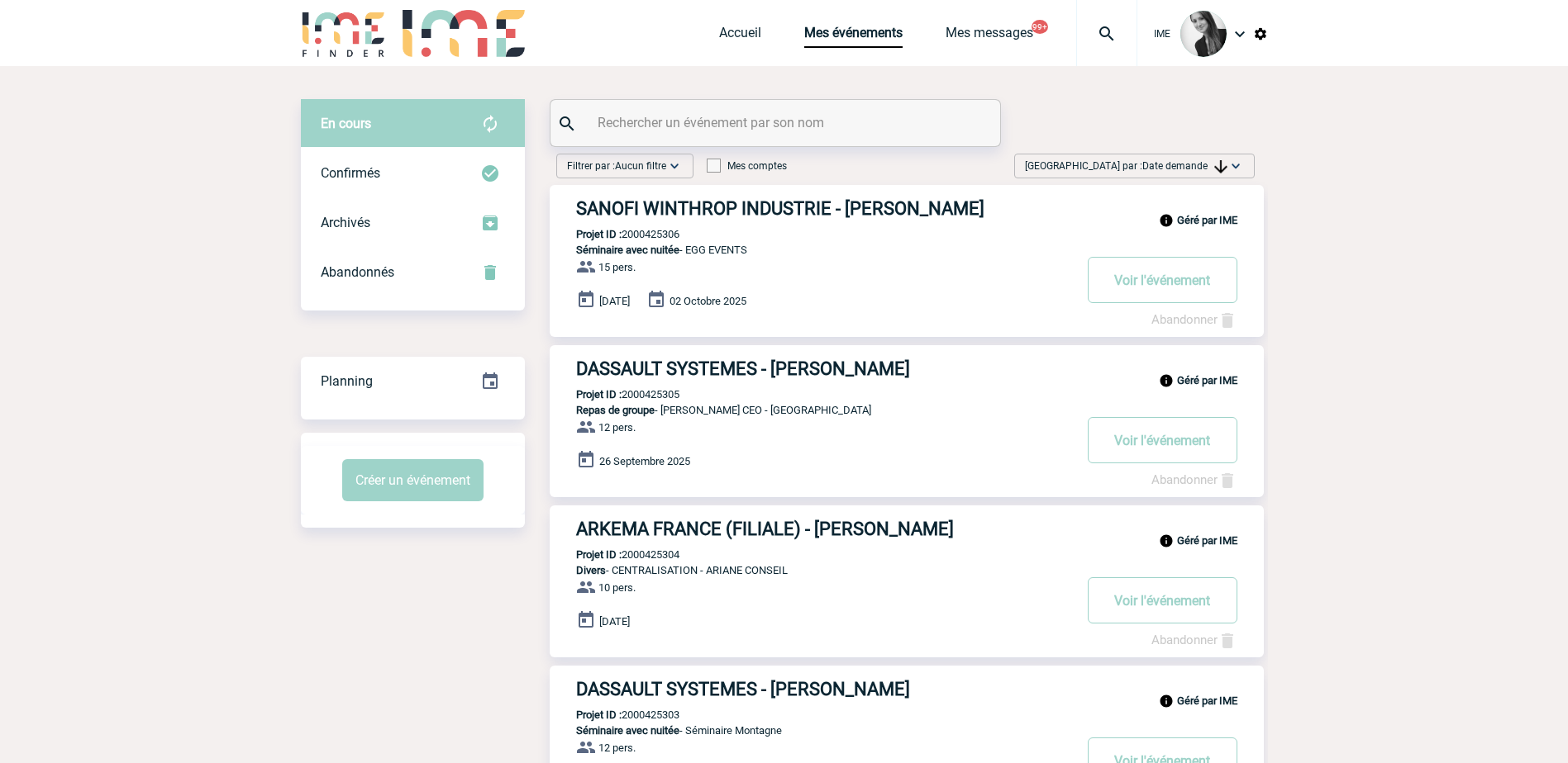
drag, startPoint x: 1460, startPoint y: 254, endPoint x: 1409, endPoint y: 238, distance: 53.5
click at [1144, 180] on div "Trier par : Date demande Aucun tri Date d'événement Date d'événement Date deman…" at bounding box center [1134, 169] width 254 height 31
drag, startPoint x: 1144, startPoint y: 180, endPoint x: 1158, endPoint y: 167, distance: 19.1
click at [1158, 167] on span "Date demande" at bounding box center [1185, 166] width 85 height 11
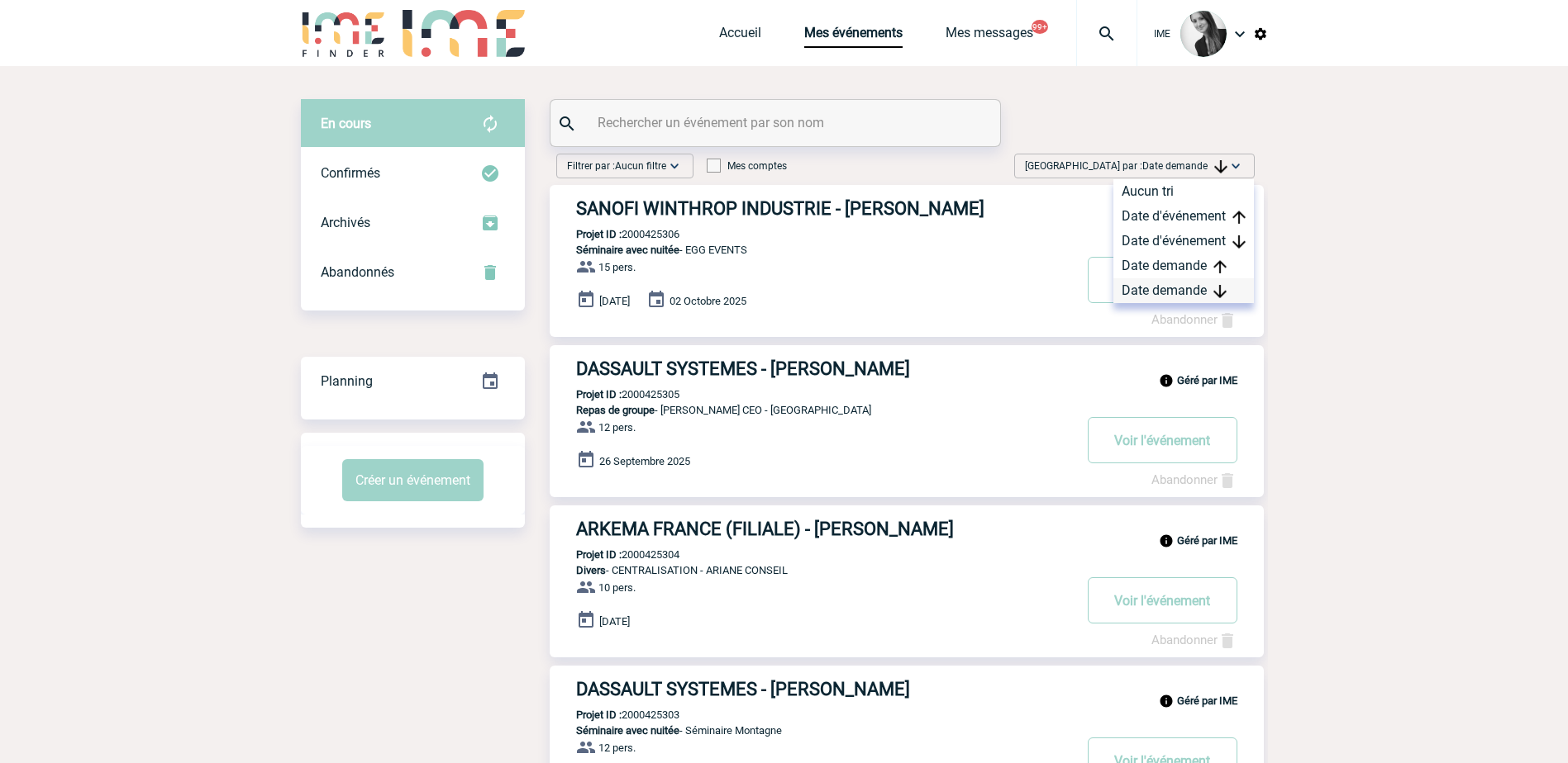
click at [1141, 289] on div "Date demande" at bounding box center [1183, 290] width 140 height 25
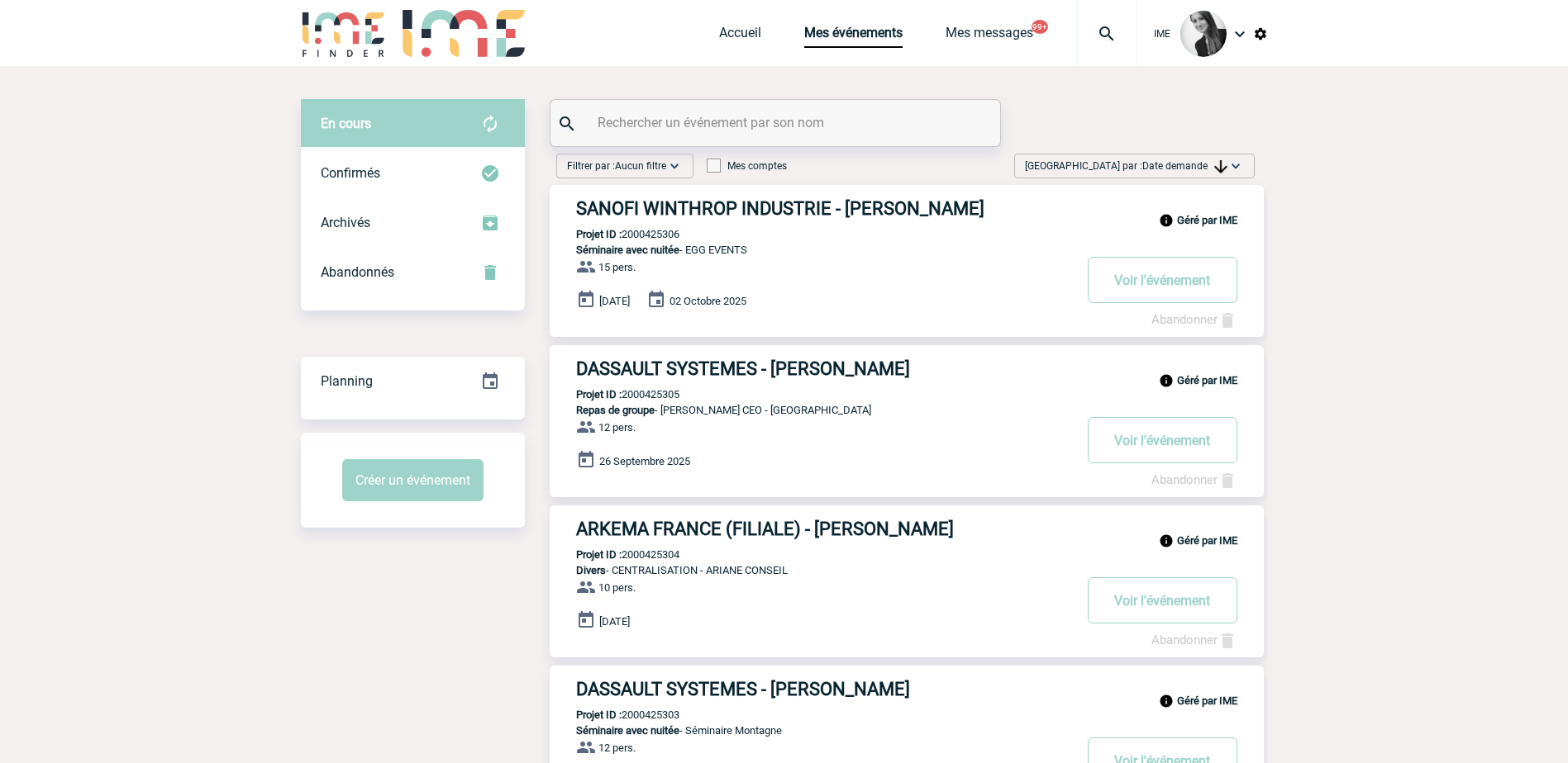
click at [1205, 173] on span "Trier par : Date demande" at bounding box center [1126, 166] width 202 height 16
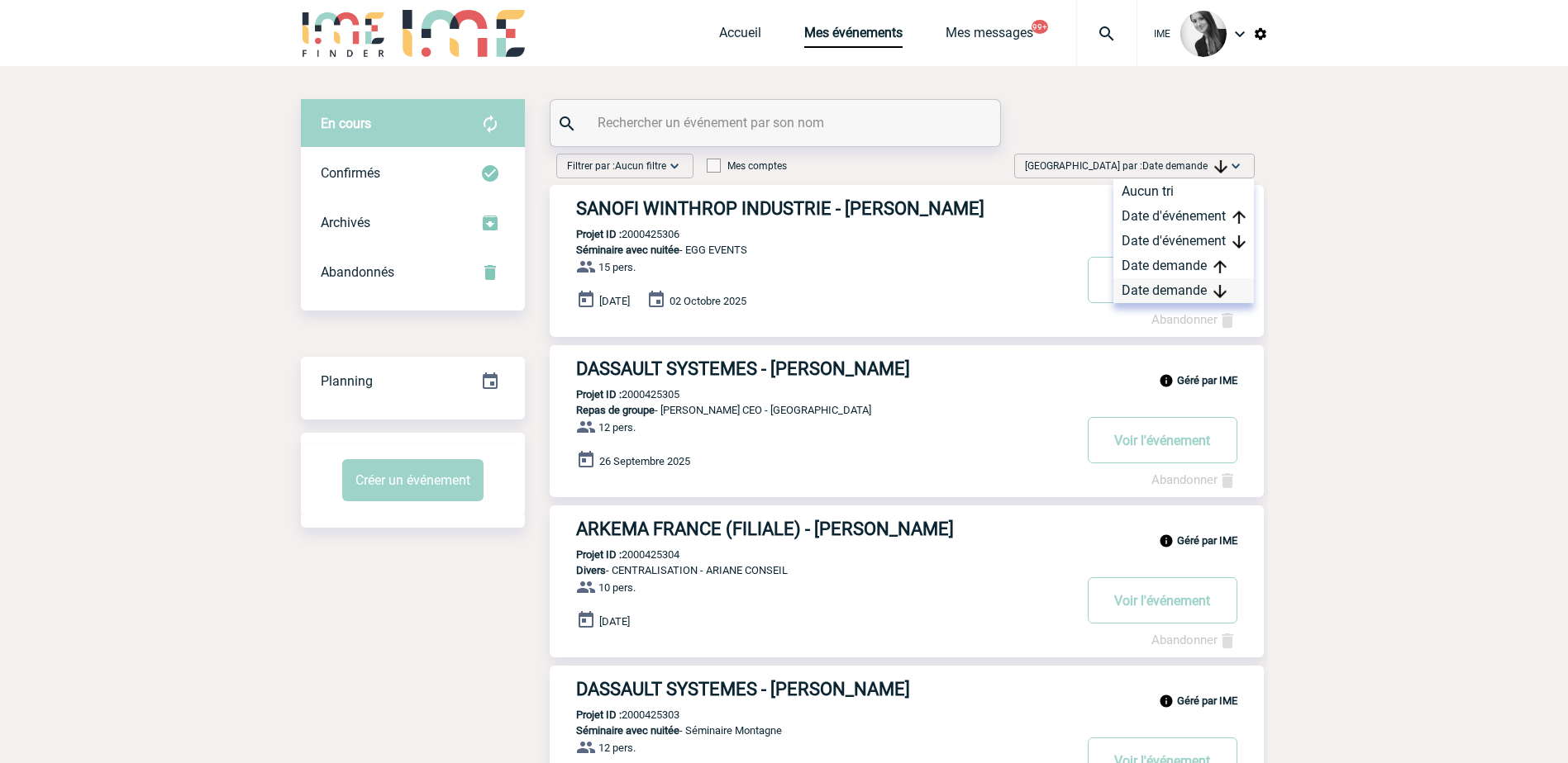
click at [1184, 289] on div "Date demande" at bounding box center [1183, 290] width 140 height 25
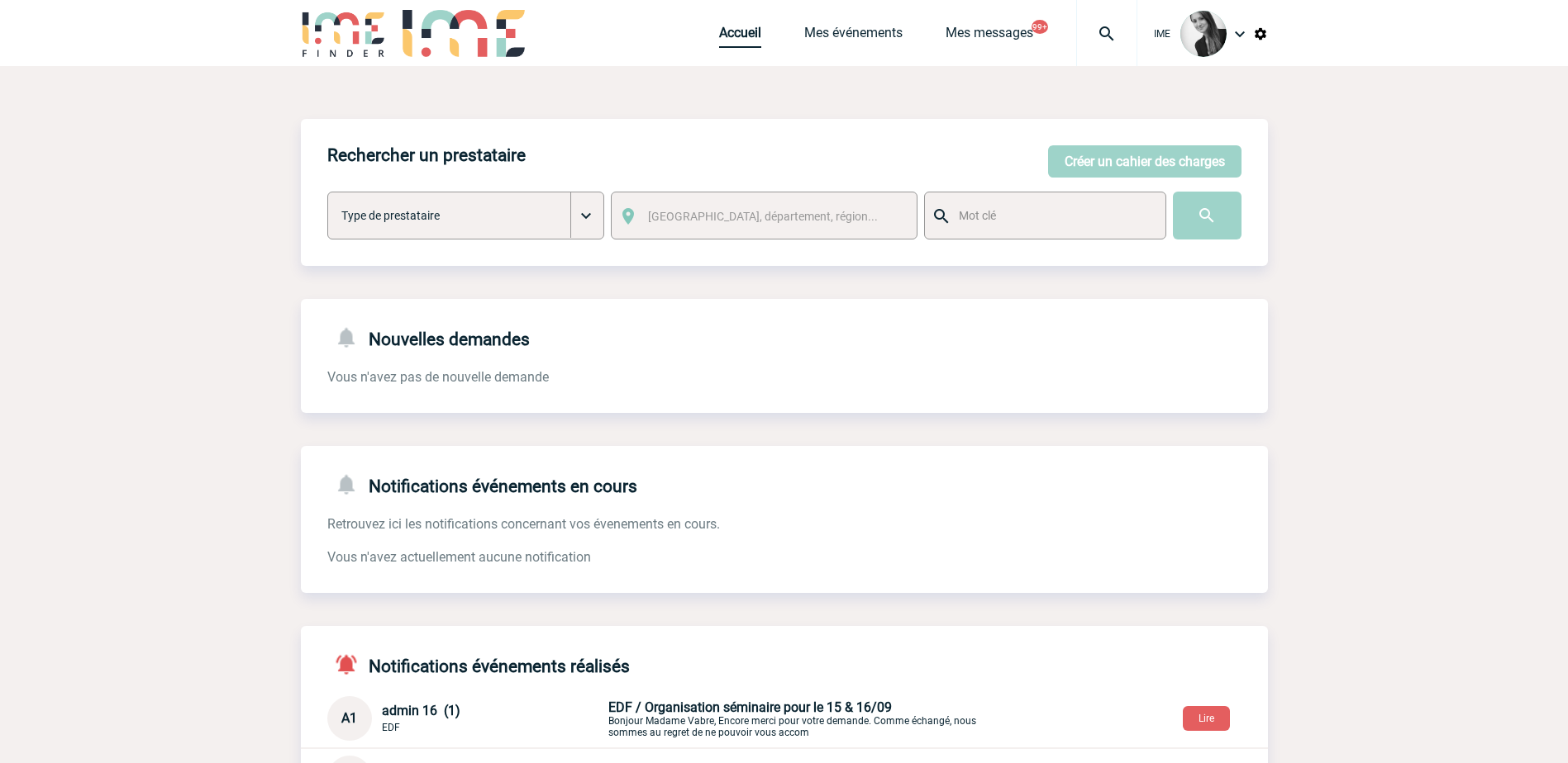
click at [719, 36] on link "Accueil" at bounding box center [740, 36] width 42 height 23
click at [740, 23] on div "Accueil Mes événements Mes messages 99+ Projet, client Projet, client" at bounding box center [928, 33] width 418 height 66
click at [713, 48] on div "IME Accueil Mes événements 99+" at bounding box center [784, 35] width 967 height 70
click at [740, 24] on div "Accueil Mes événements Mes messages 99+ Projet, client Projet, client" at bounding box center [928, 33] width 418 height 66
click at [728, 36] on link "Accueil" at bounding box center [740, 36] width 42 height 23
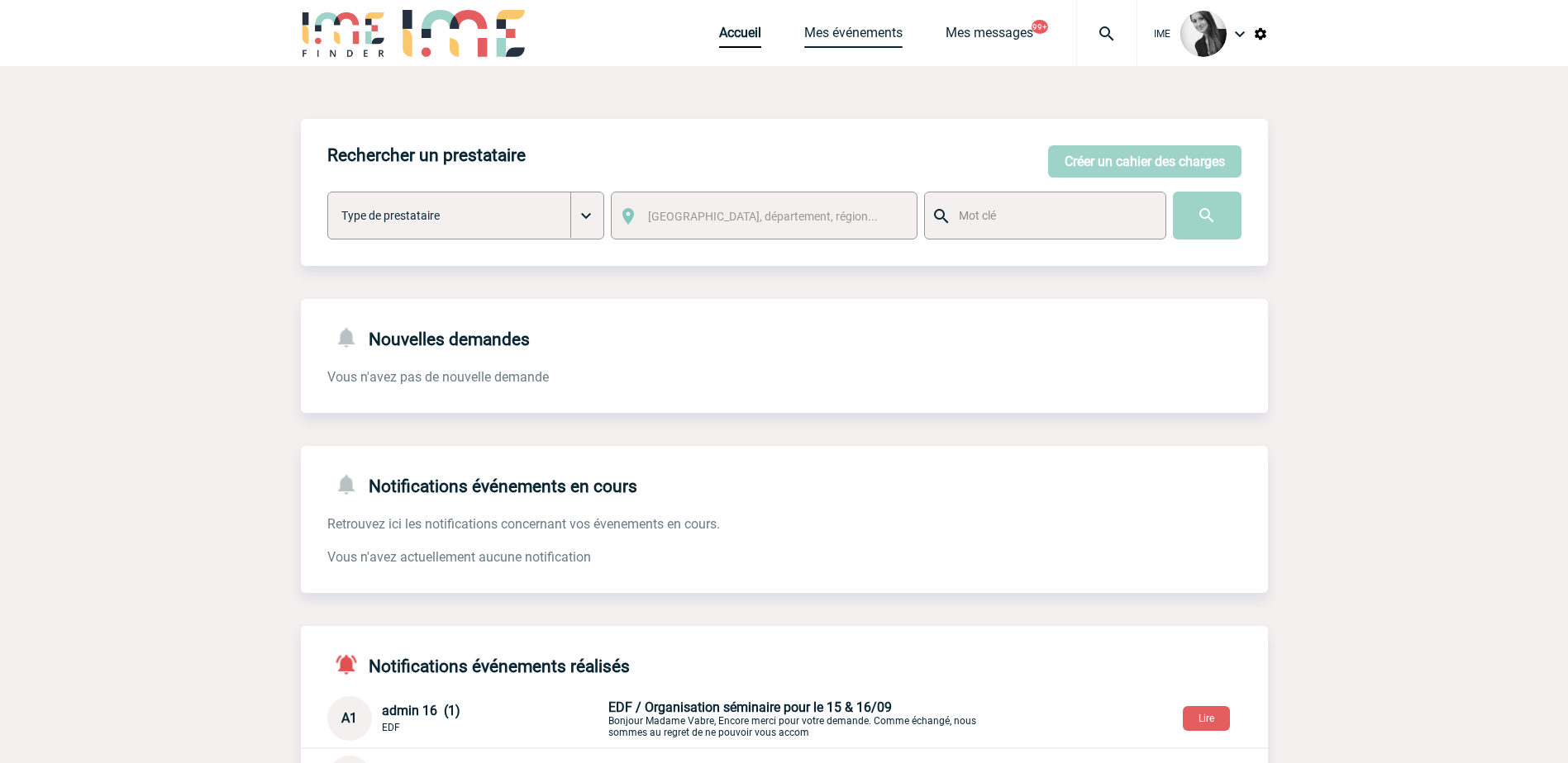
click at [866, 34] on link "Mes événements" at bounding box center [853, 36] width 98 height 23
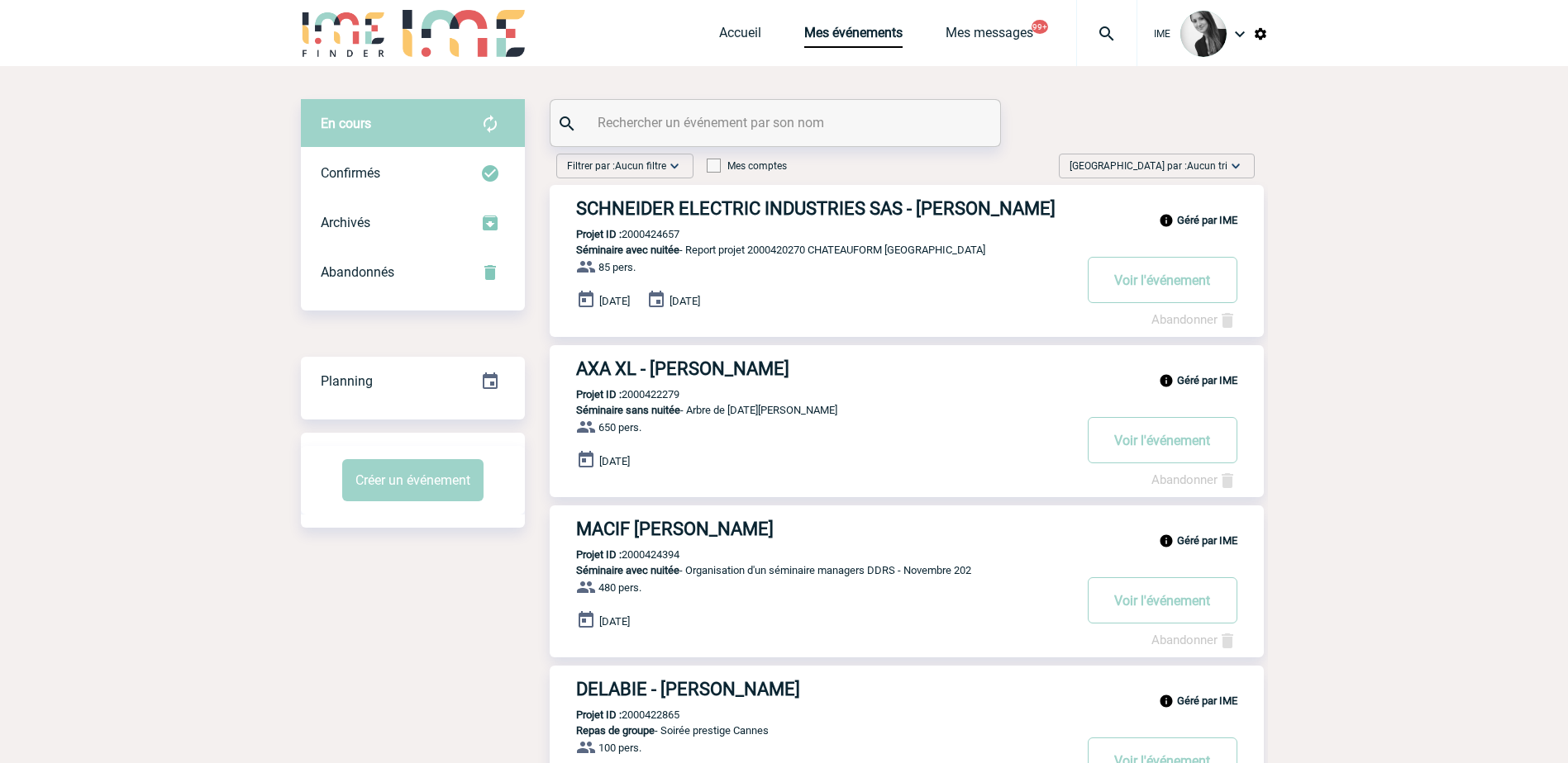
click at [1181, 166] on span "Trier par : Aucun tri" at bounding box center [1148, 166] width 158 height 16
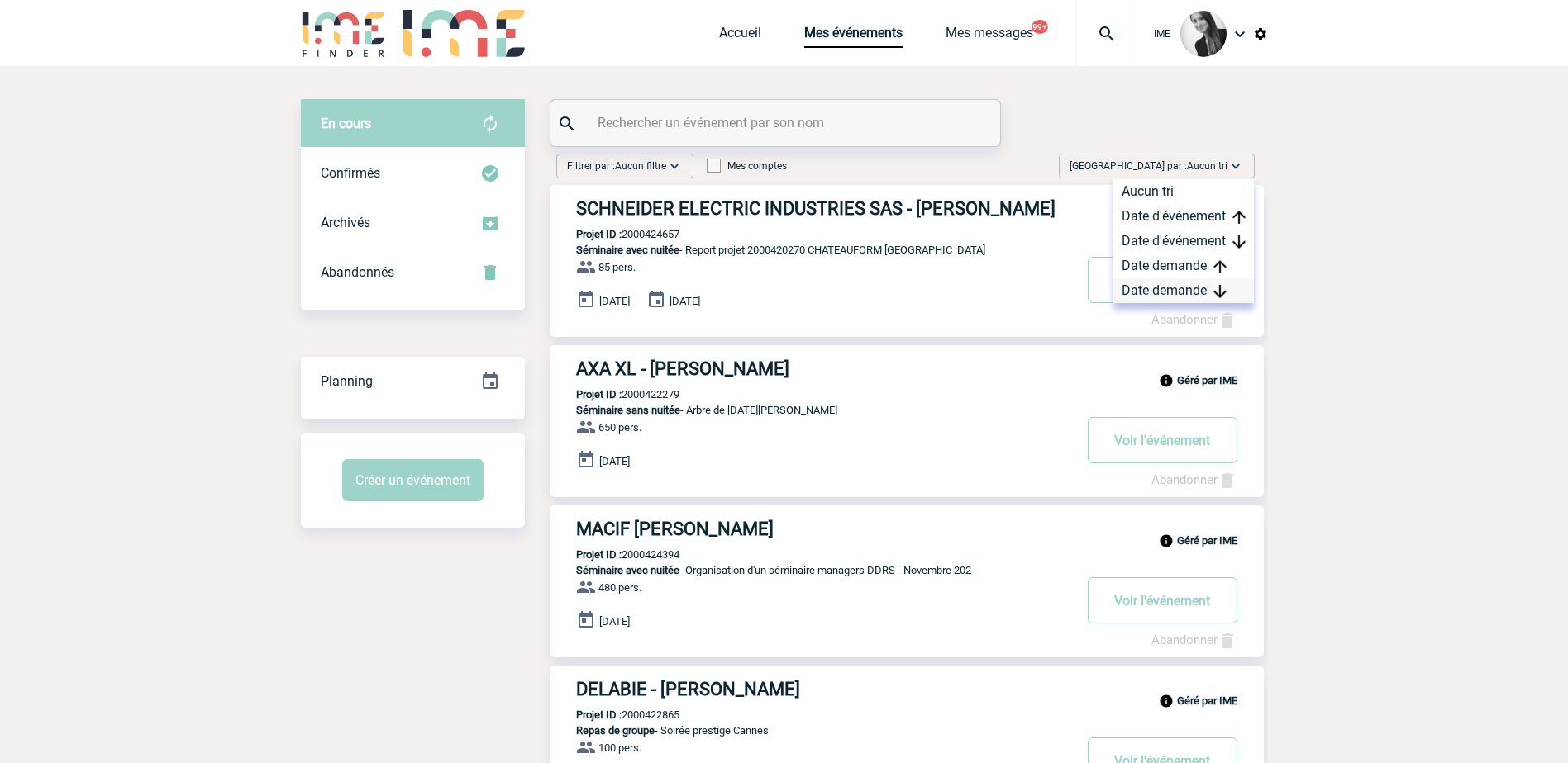
click at [1185, 290] on div "Date demande" at bounding box center [1183, 290] width 140 height 25
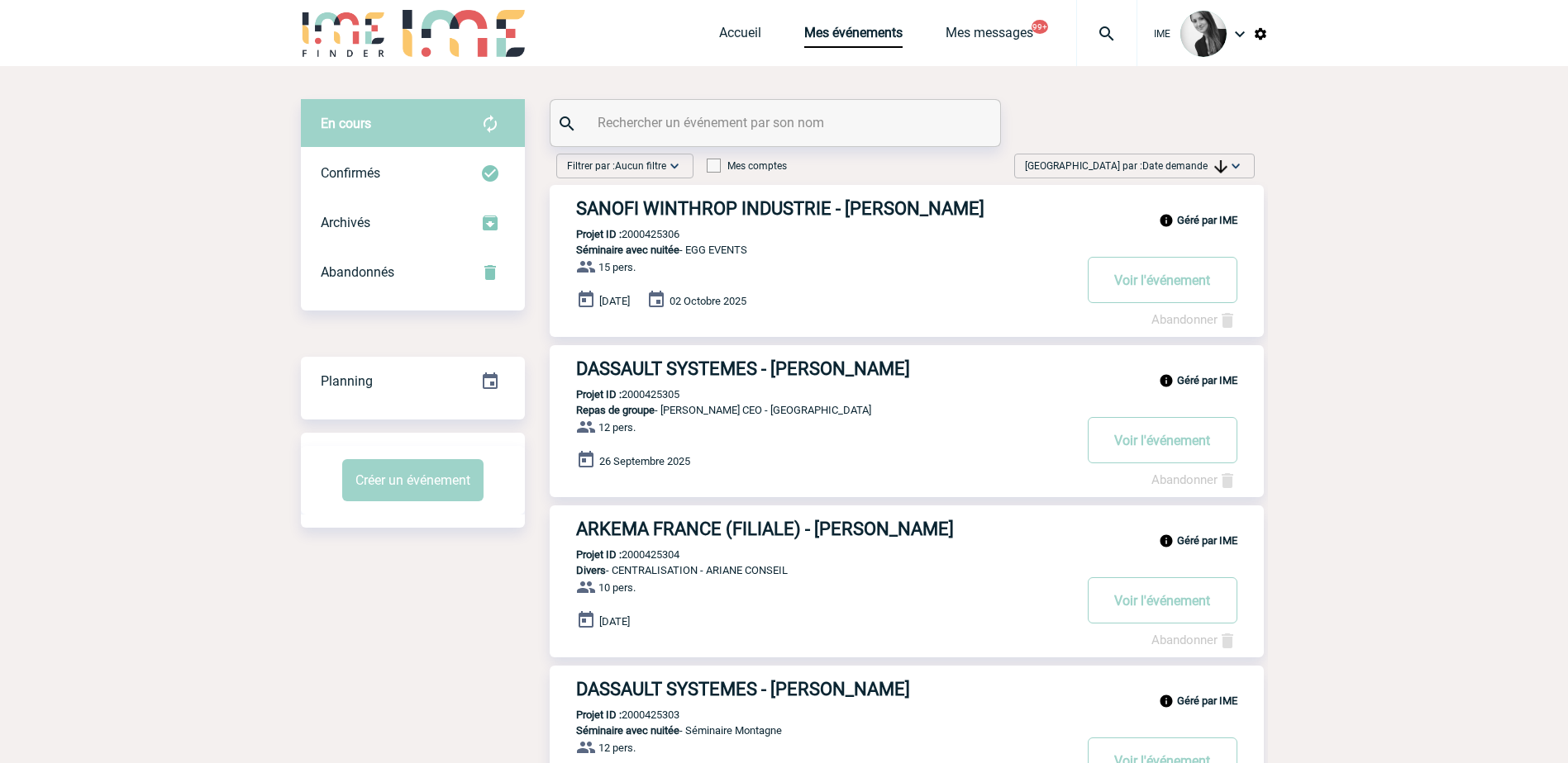
click at [1190, 170] on span "Date demande" at bounding box center [1185, 166] width 85 height 11
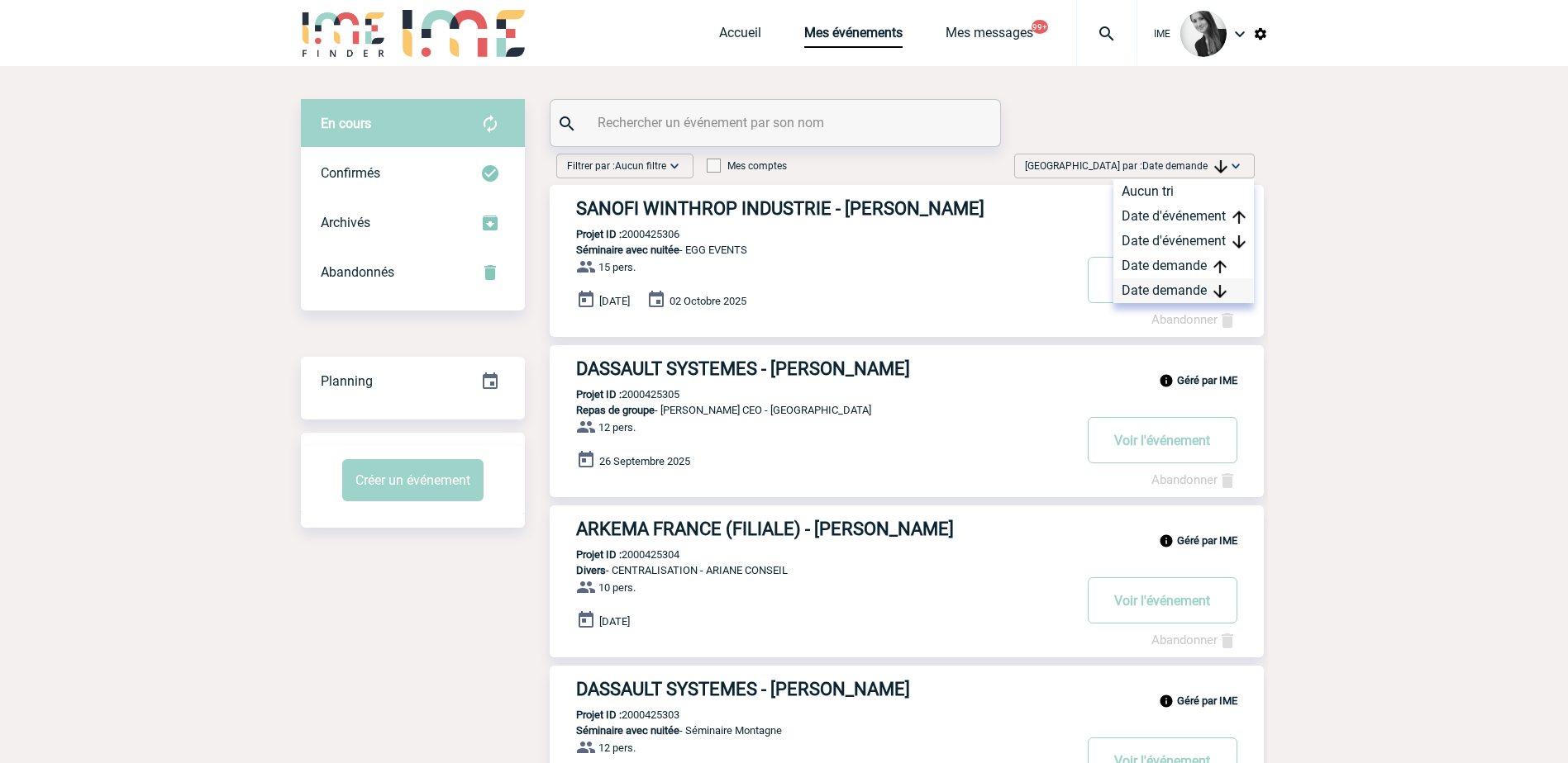
drag, startPoint x: 1190, startPoint y: 170, endPoint x: 1187, endPoint y: 284, distance: 114.0
click at [1187, 284] on div "Date demande" at bounding box center [1183, 290] width 140 height 25
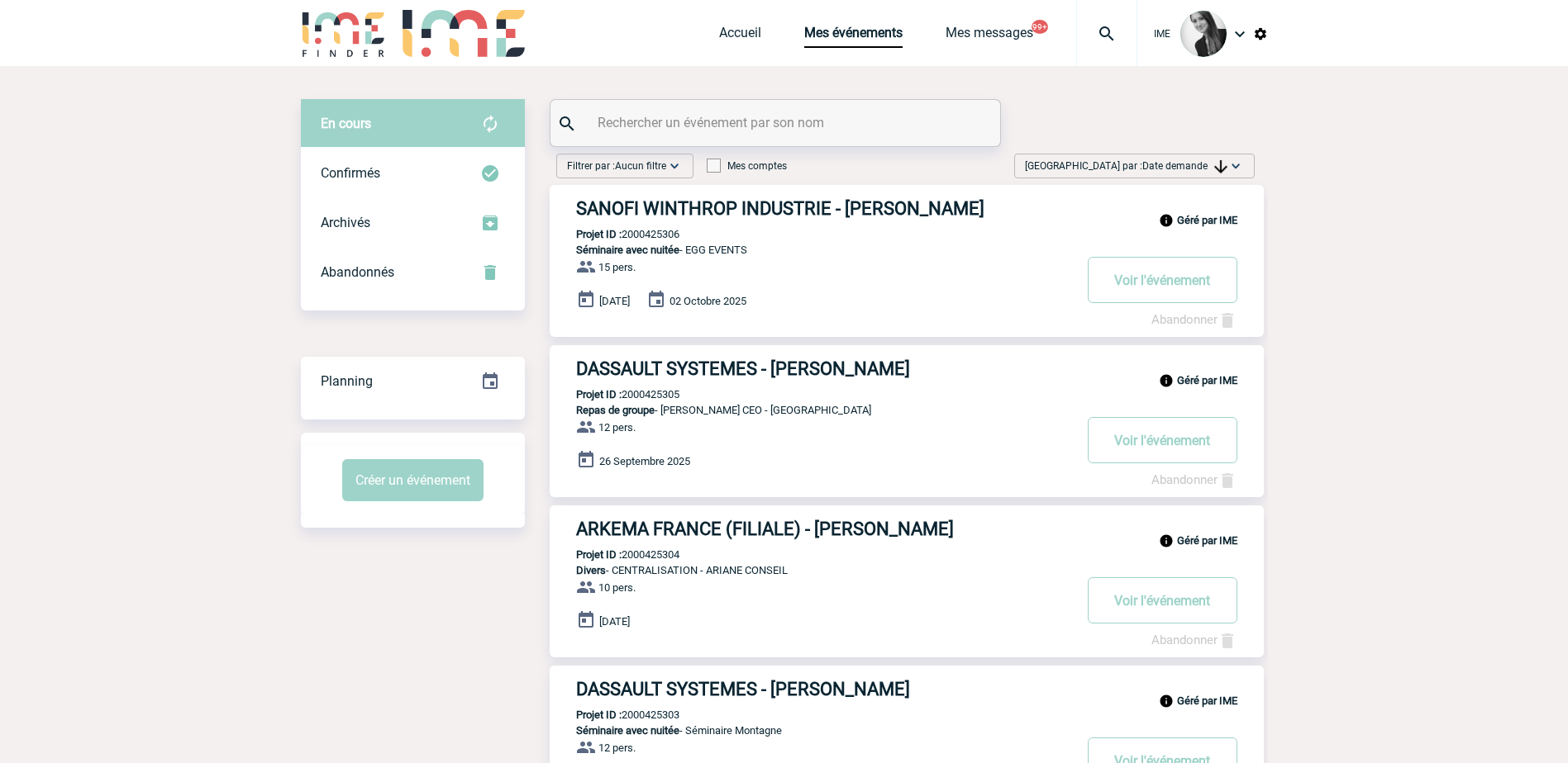
click at [1173, 172] on span "Trier par : Date demande" at bounding box center [1126, 166] width 202 height 16
drag, startPoint x: 1182, startPoint y: 289, endPoint x: 1033, endPoint y: 289, distance: 149.0
click at [1181, 289] on div "Date demande" at bounding box center [1183, 290] width 140 height 25
click at [1201, 162] on span "Date demande" at bounding box center [1185, 166] width 85 height 11
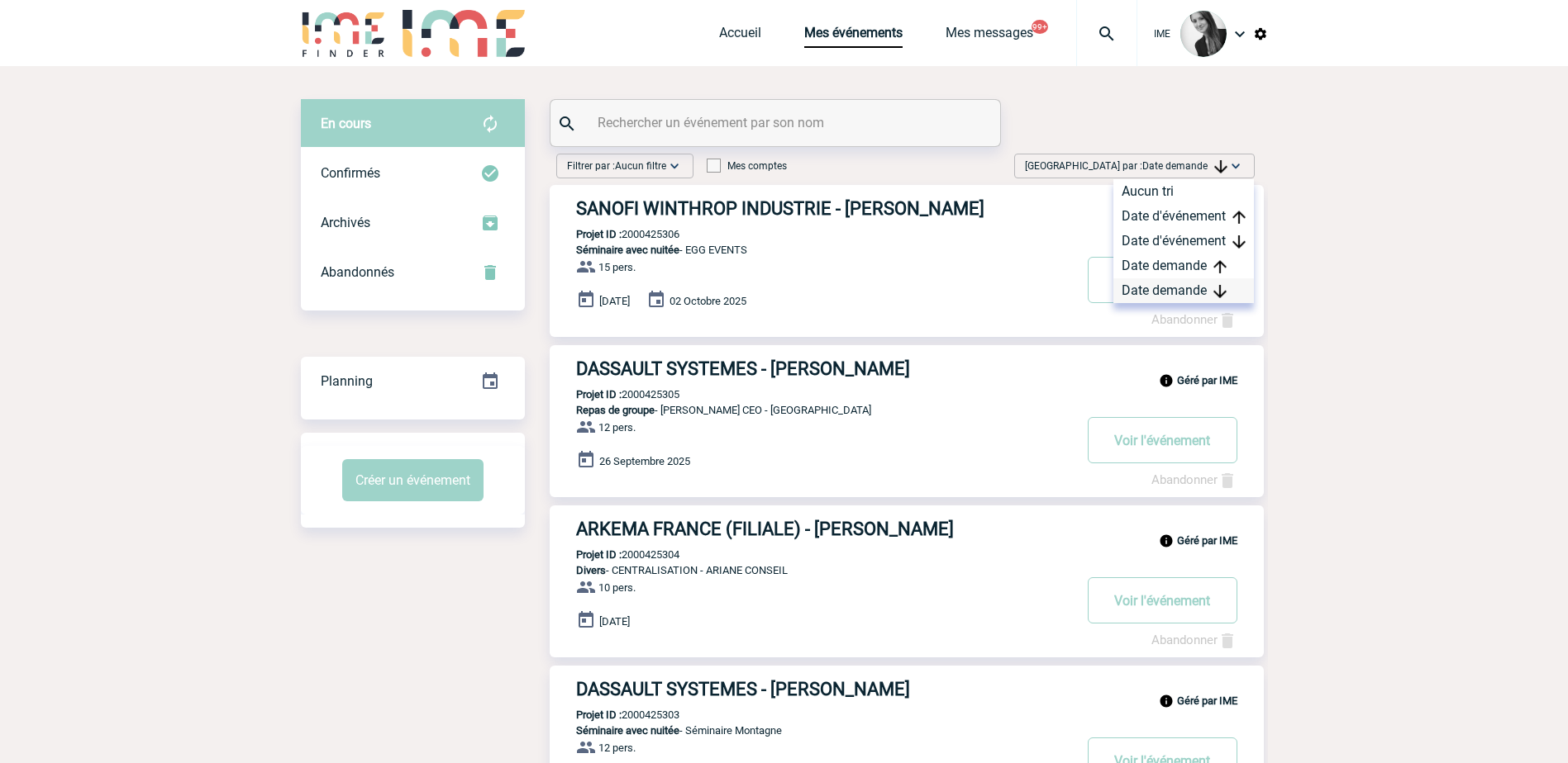
click at [1170, 297] on div "Date demande" at bounding box center [1183, 290] width 140 height 25
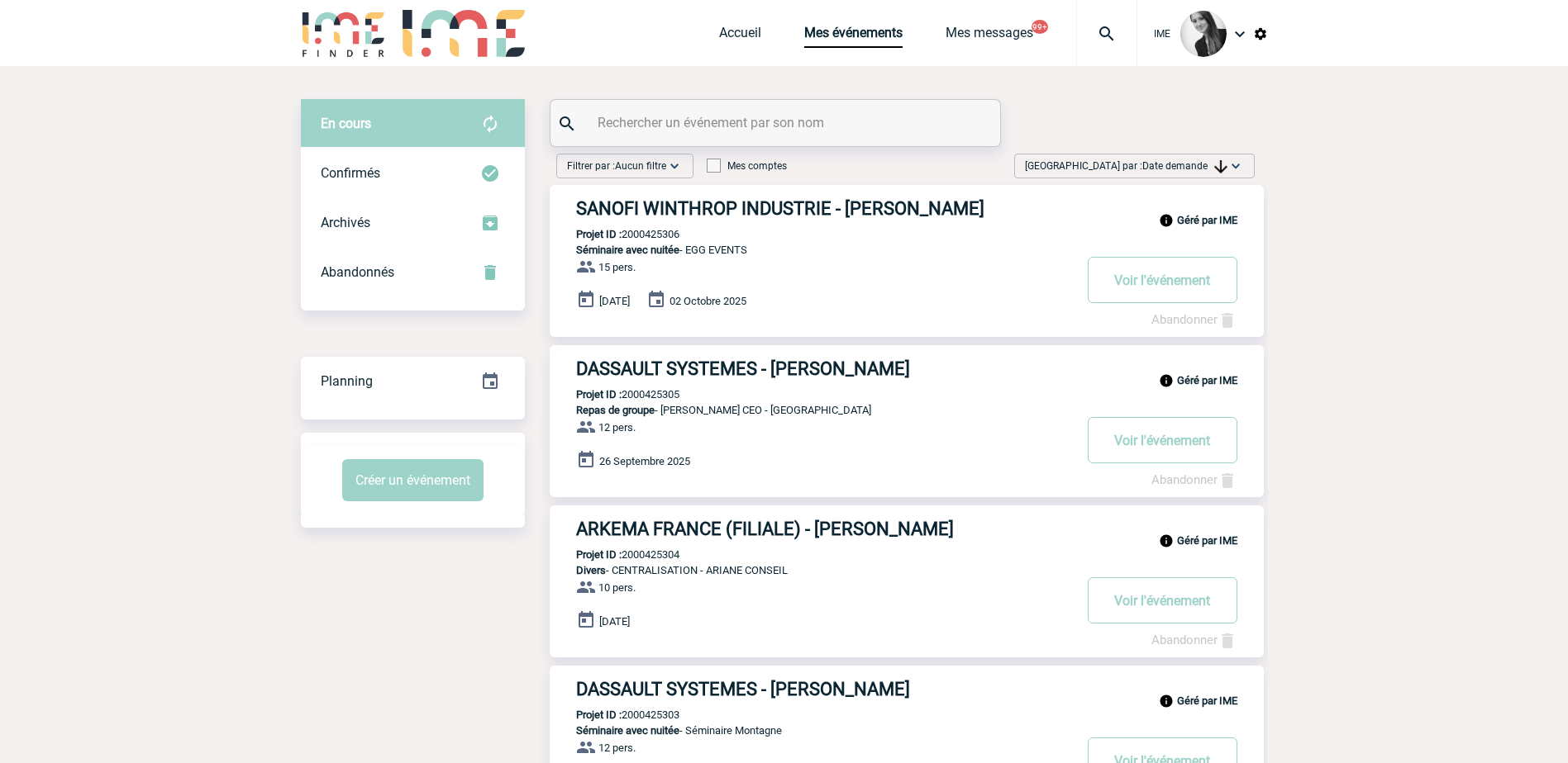
click at [1152, 162] on span "Date demande" at bounding box center [1185, 166] width 85 height 11
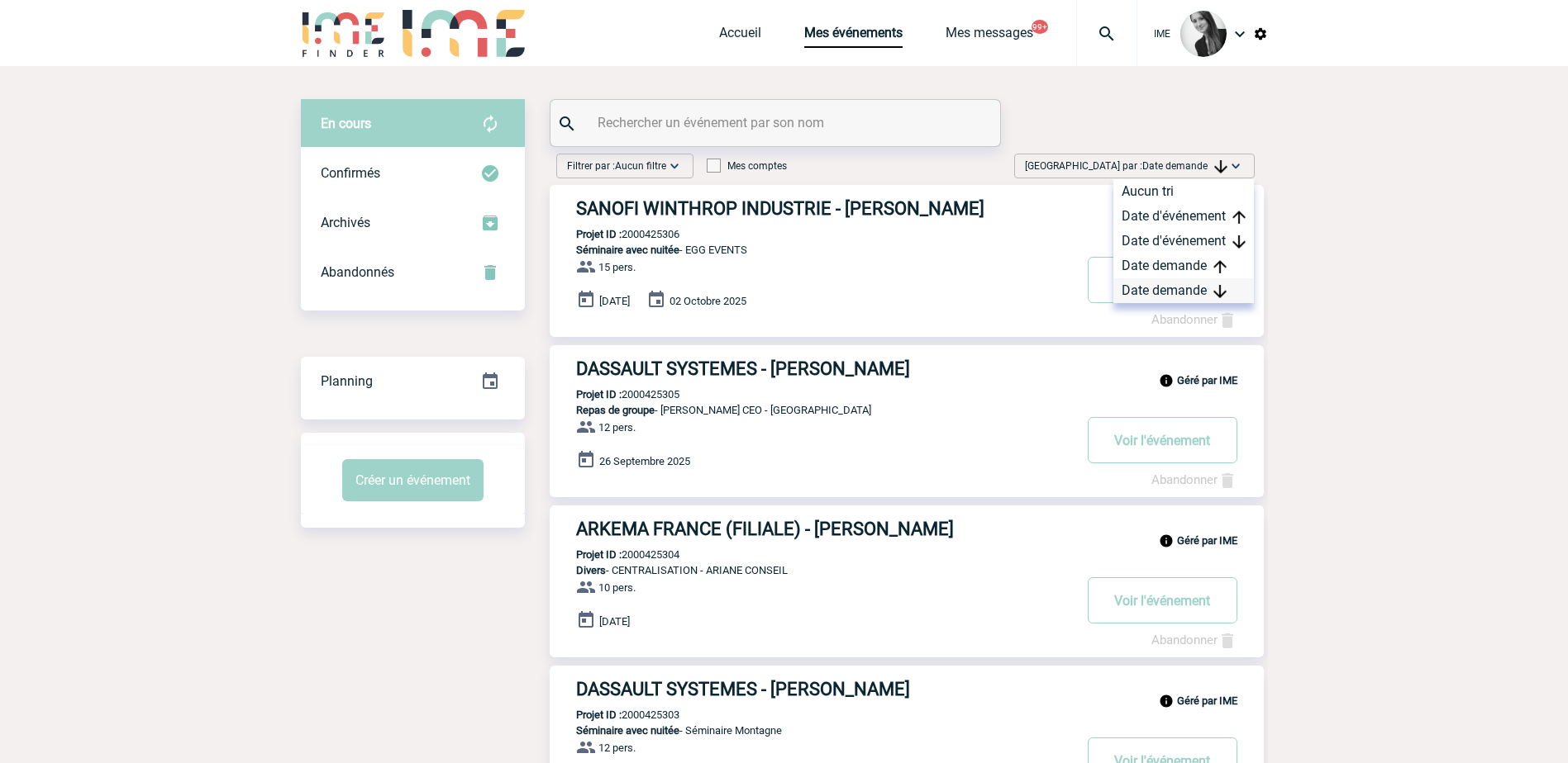
click at [1179, 297] on div "Date demande" at bounding box center [1183, 290] width 140 height 25
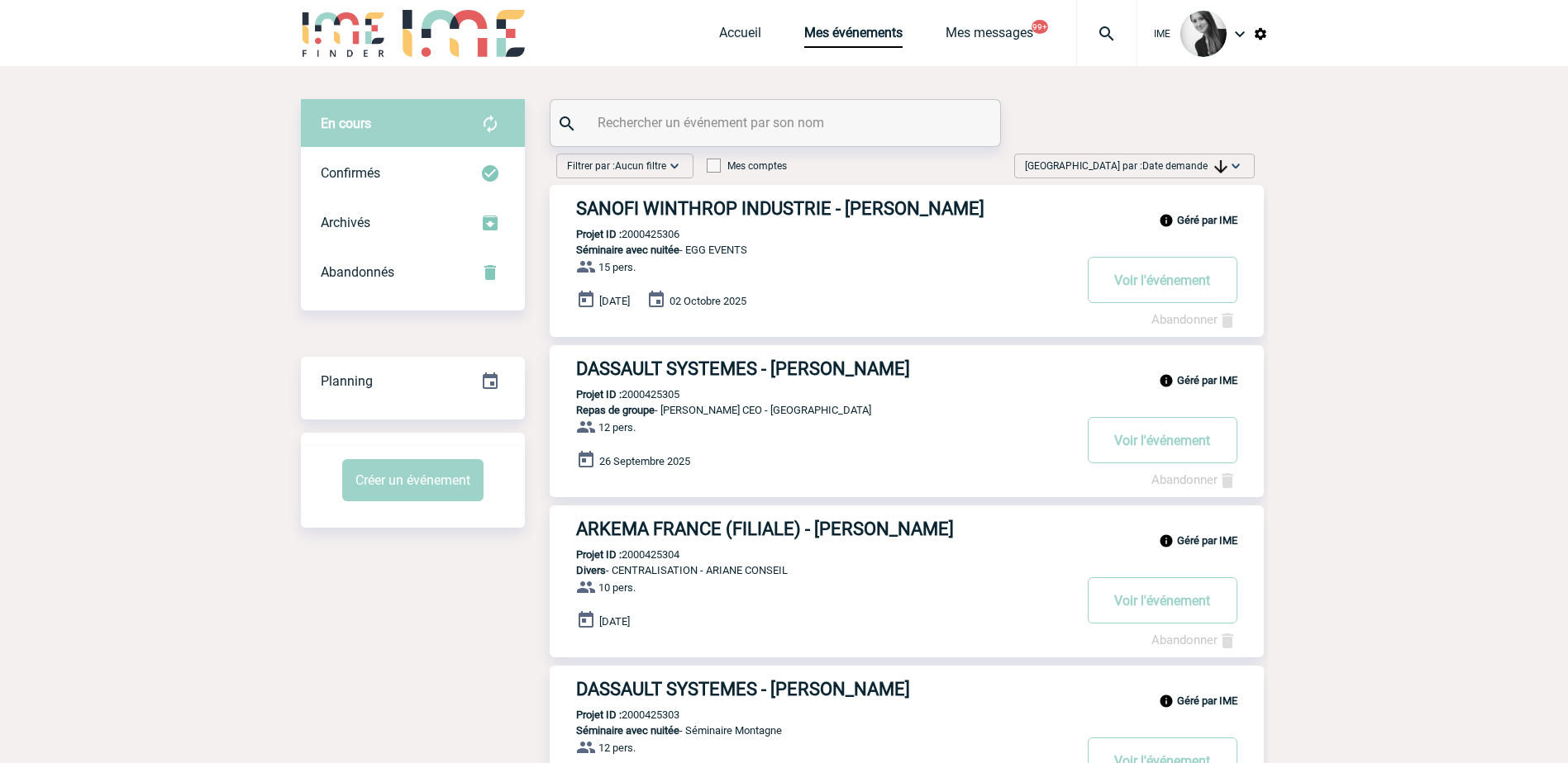
click at [610, 125] on input "text" at bounding box center [777, 123] width 368 height 24
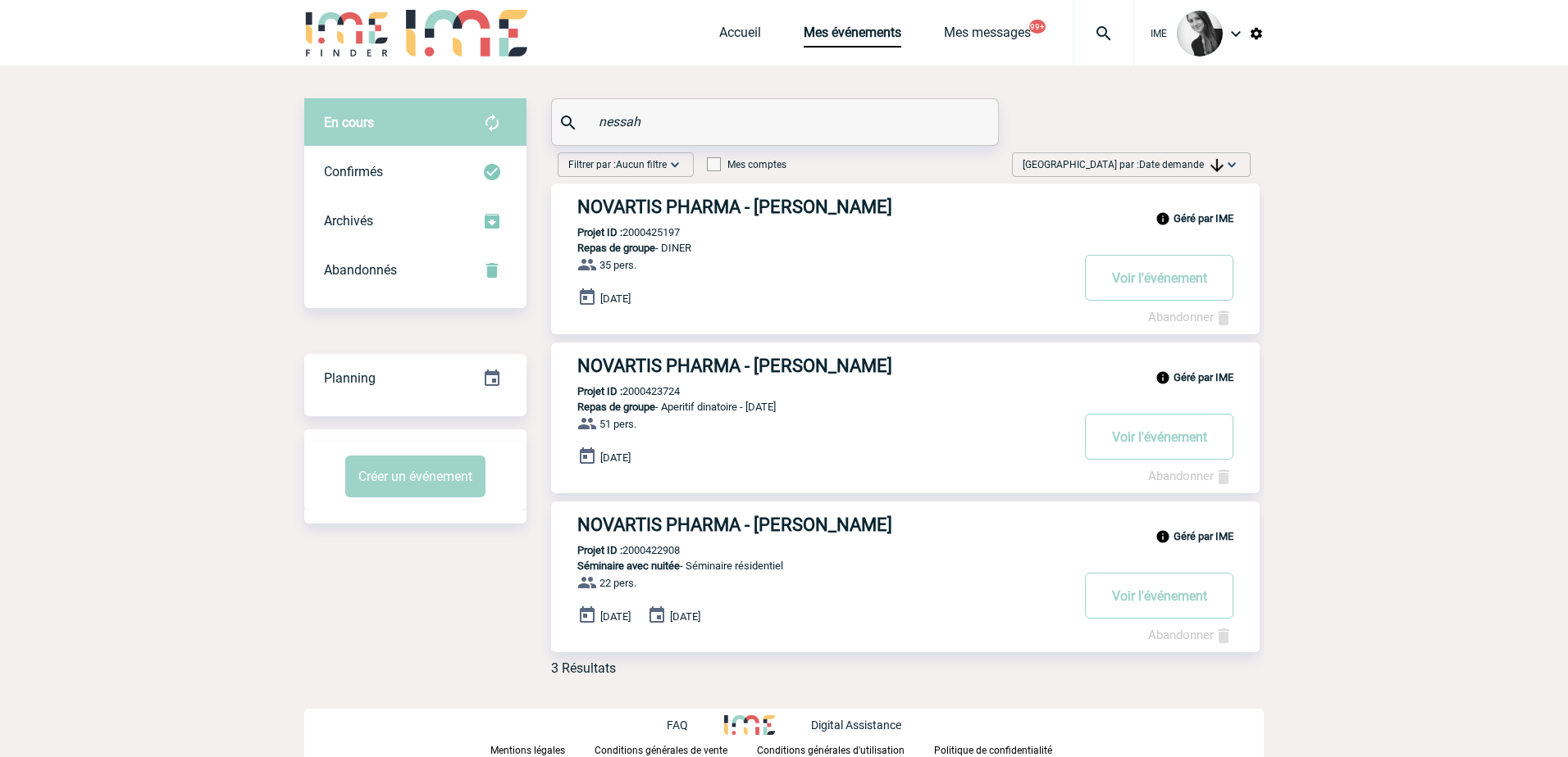
type input "nessah"
click at [728, 36] on link "Accueil" at bounding box center [740, 36] width 42 height 23
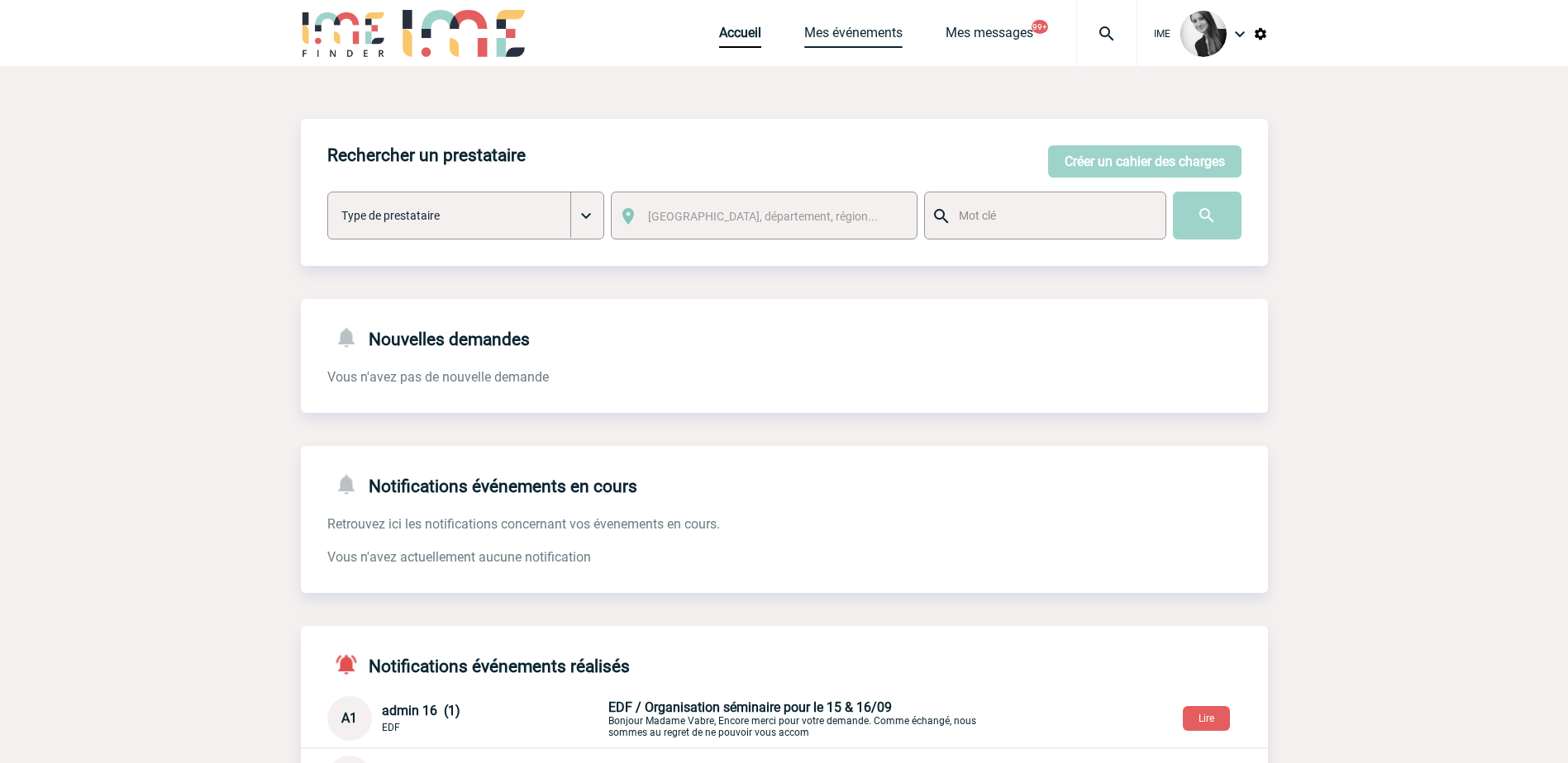
click at [879, 29] on link "Mes événements" at bounding box center [853, 36] width 98 height 23
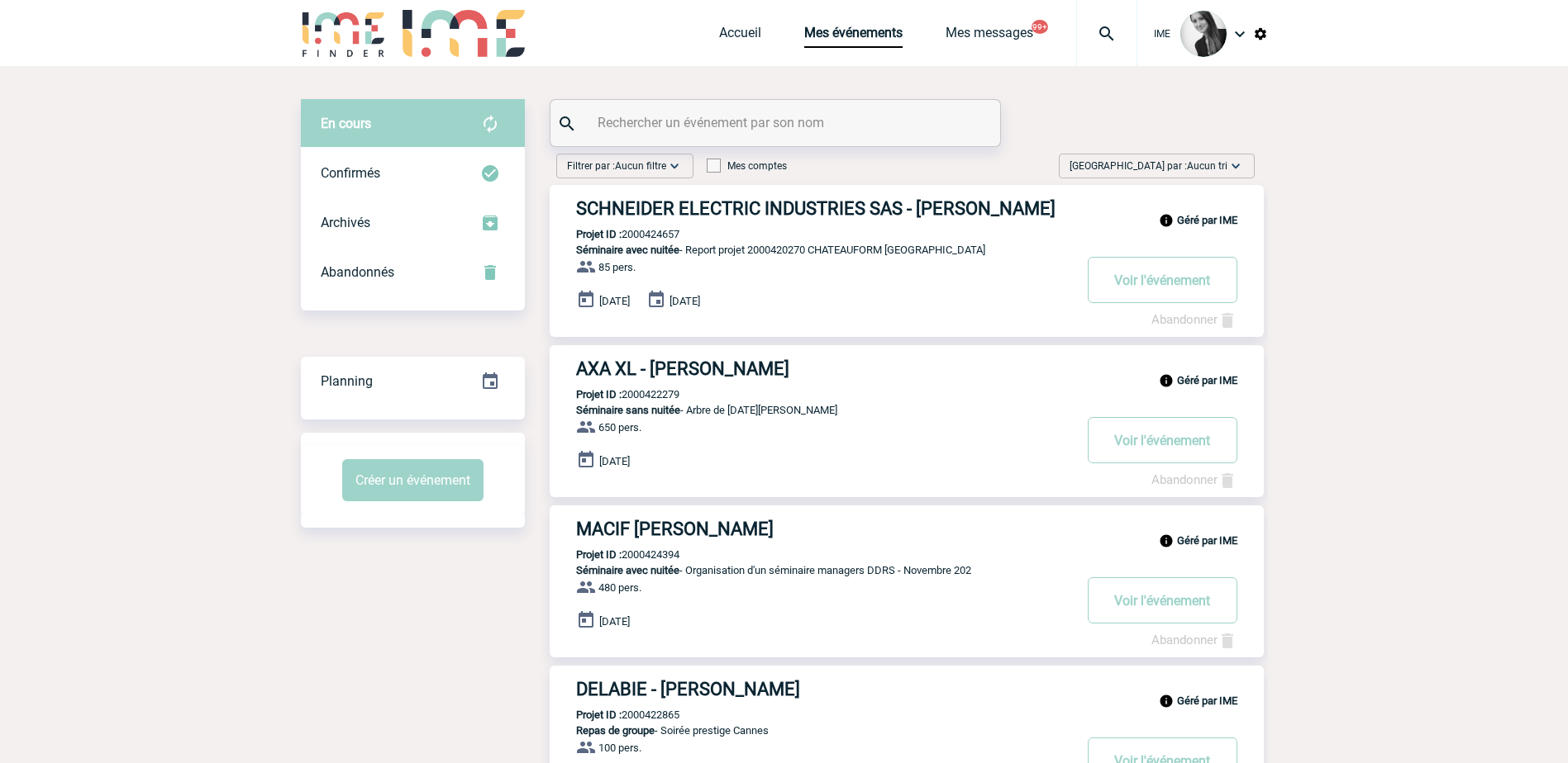
click at [1200, 168] on span "Aucun tri" at bounding box center [1206, 166] width 41 height 11
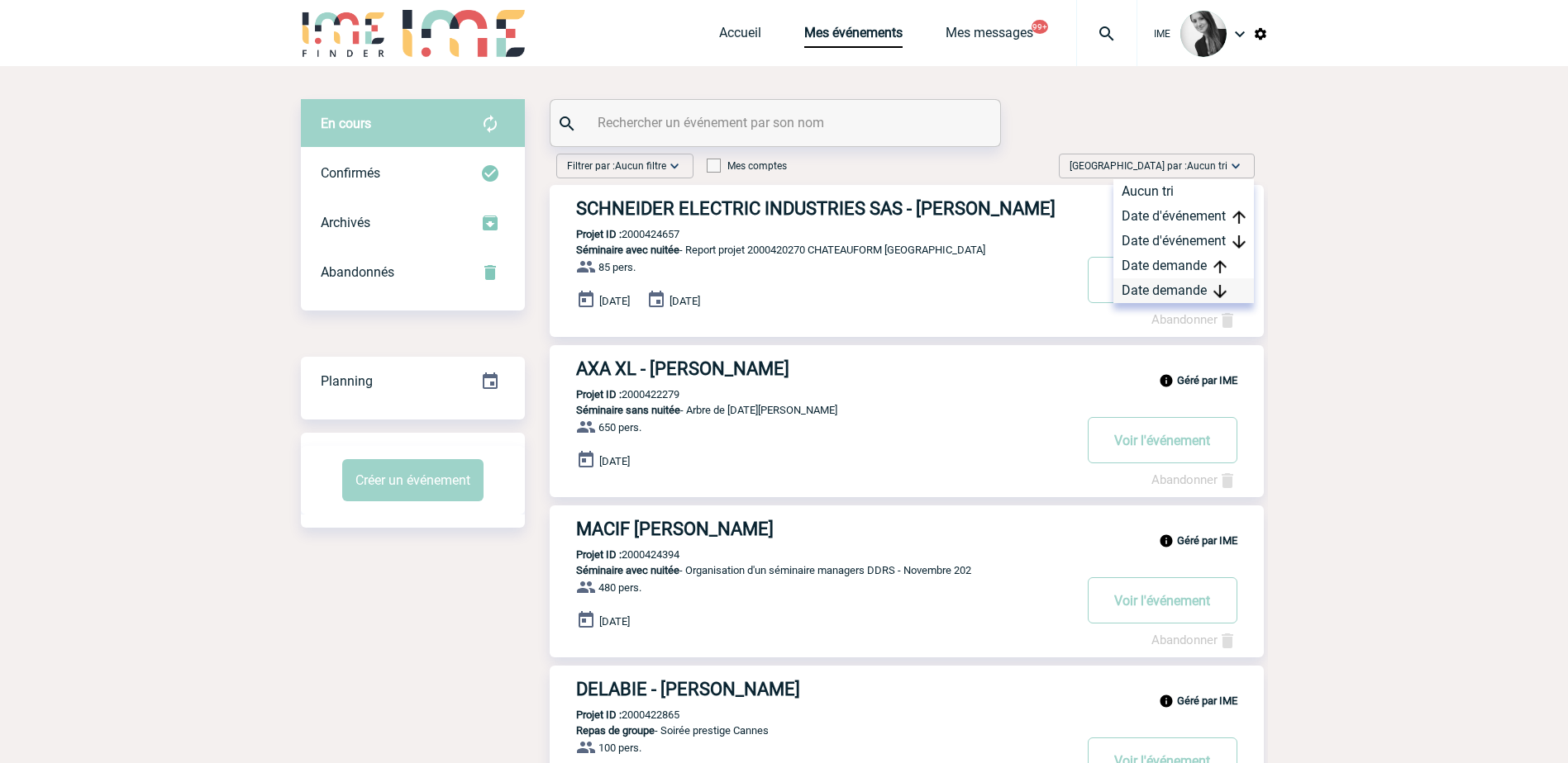
click at [1168, 296] on div "Date demande" at bounding box center [1183, 290] width 140 height 25
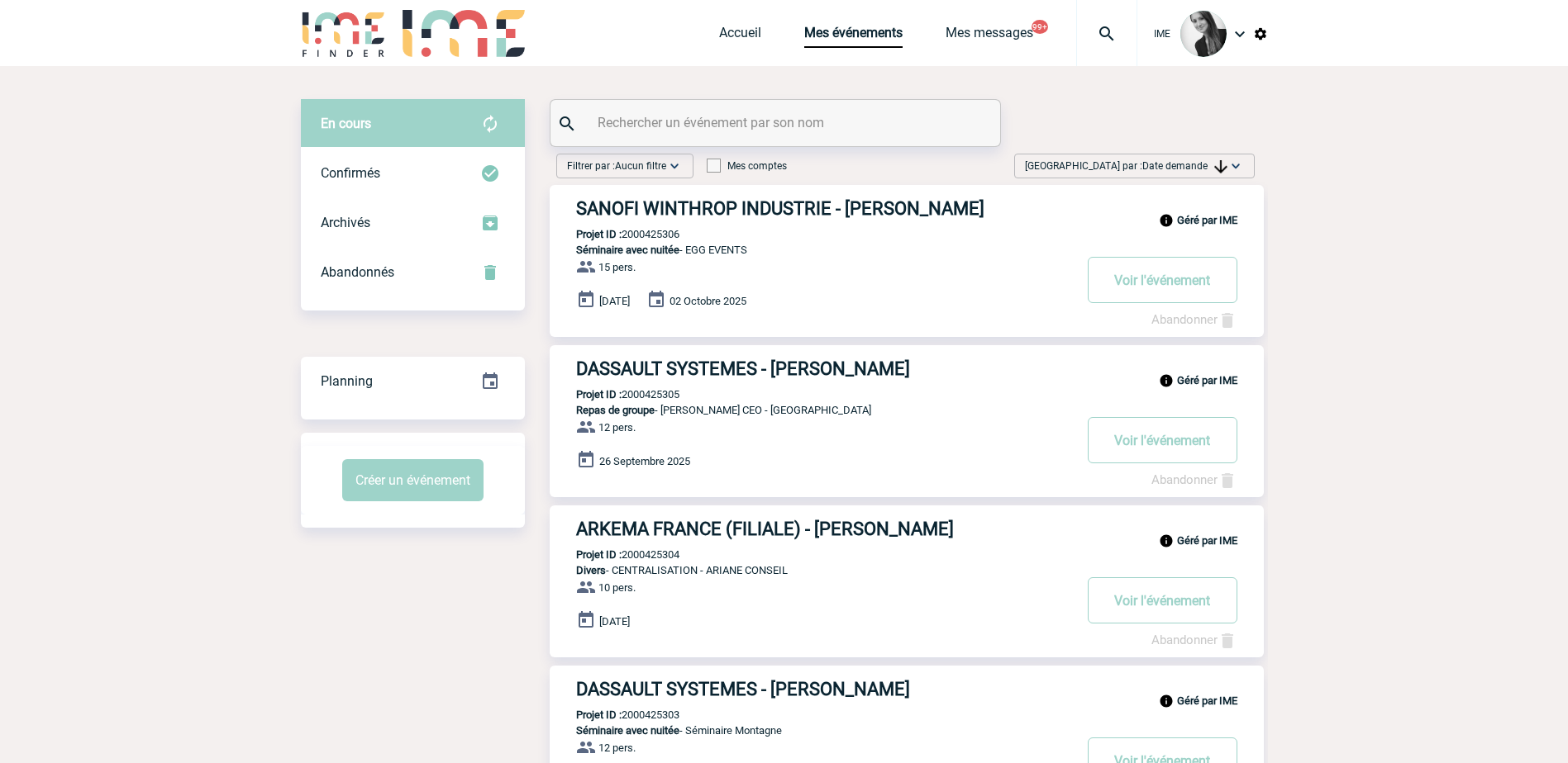
drag, startPoint x: 1324, startPoint y: 279, endPoint x: 1256, endPoint y: 246, distance: 75.6
drag, startPoint x: 1160, startPoint y: 161, endPoint x: 1166, endPoint y: 173, distance: 13.4
click at [1163, 162] on span "Date demande" at bounding box center [1185, 166] width 85 height 11
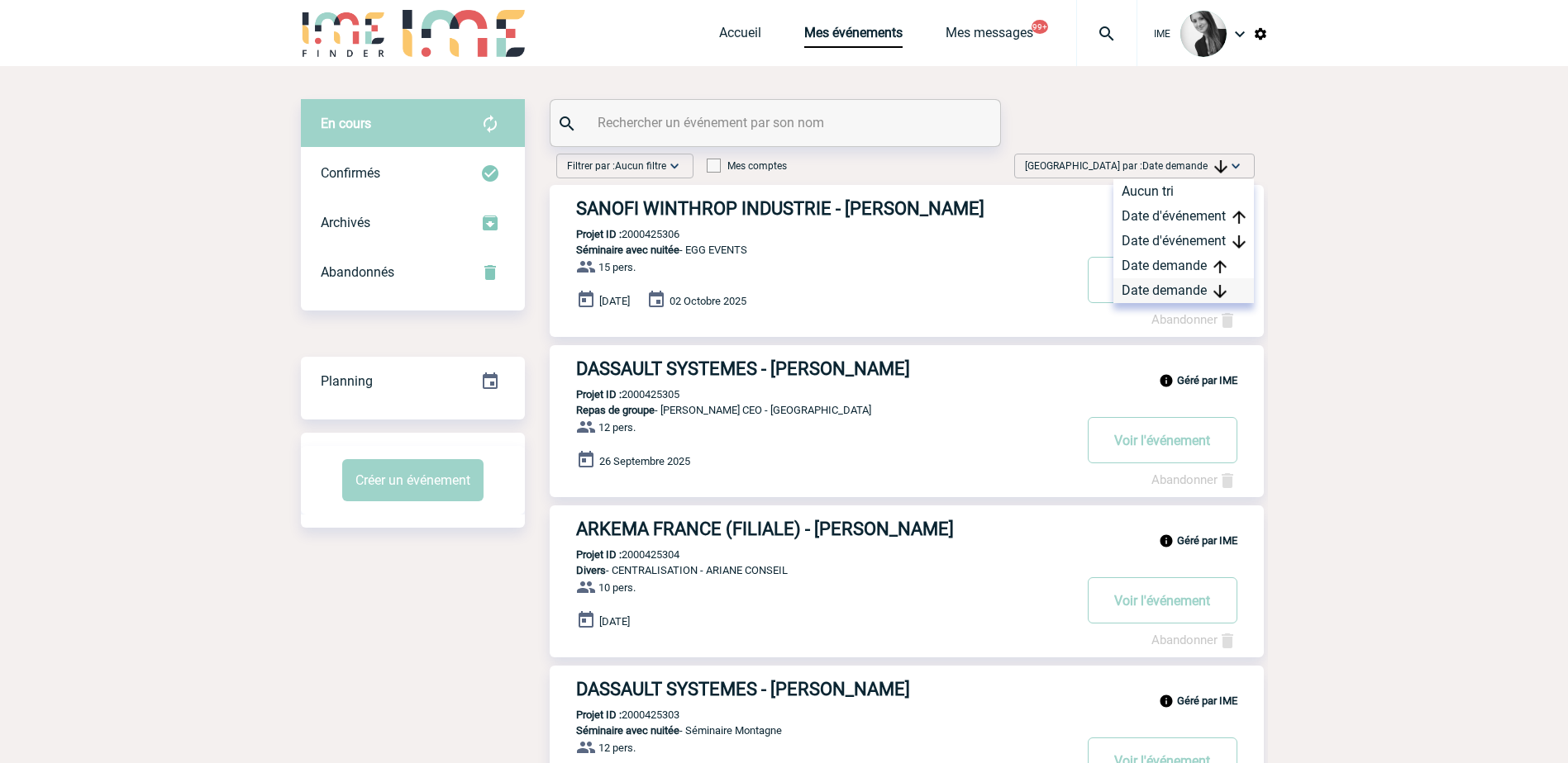
click at [1156, 284] on div "Date demande" at bounding box center [1183, 290] width 140 height 25
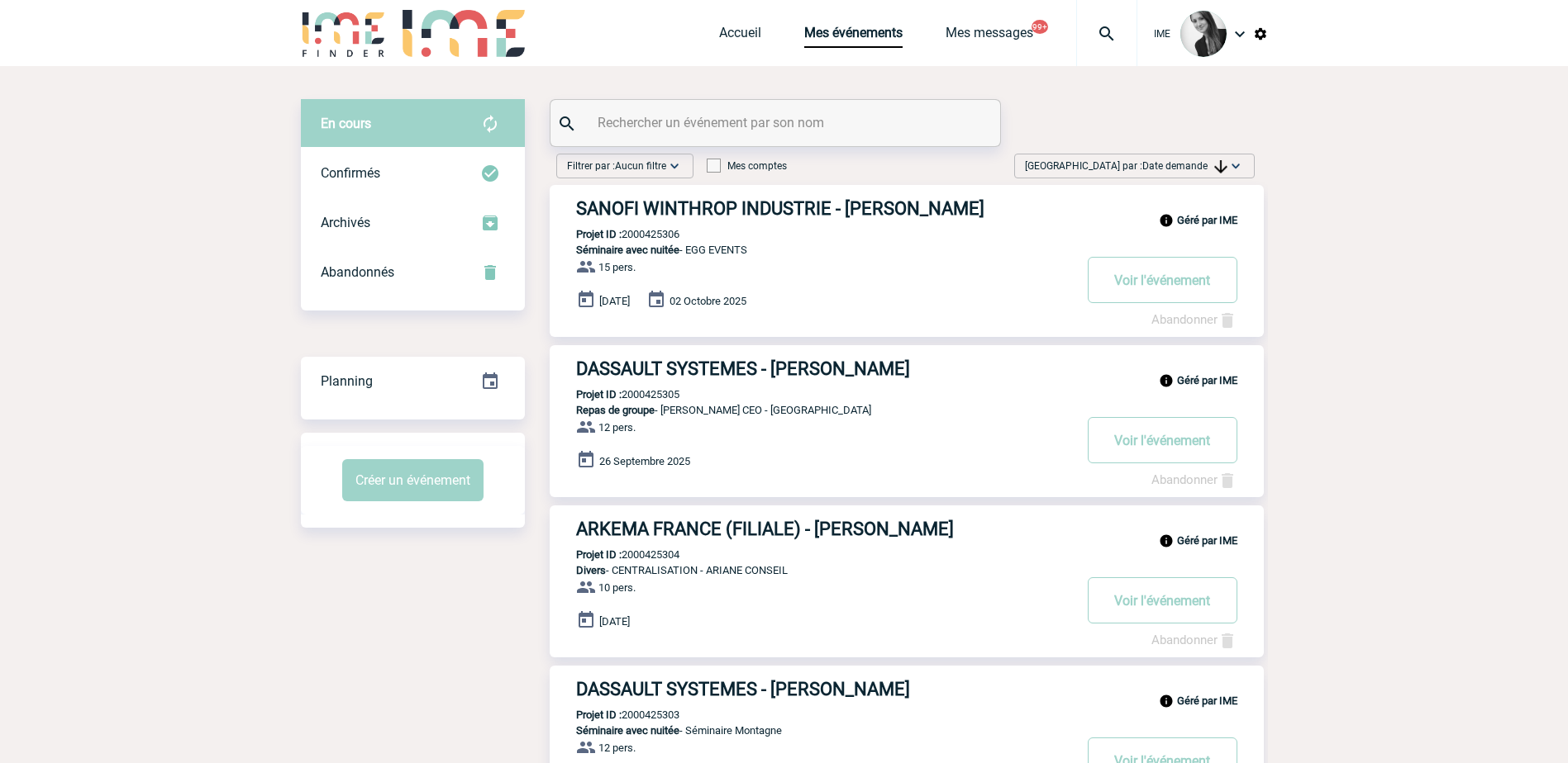
click at [1214, 165] on img at bounding box center [1220, 166] width 13 height 13
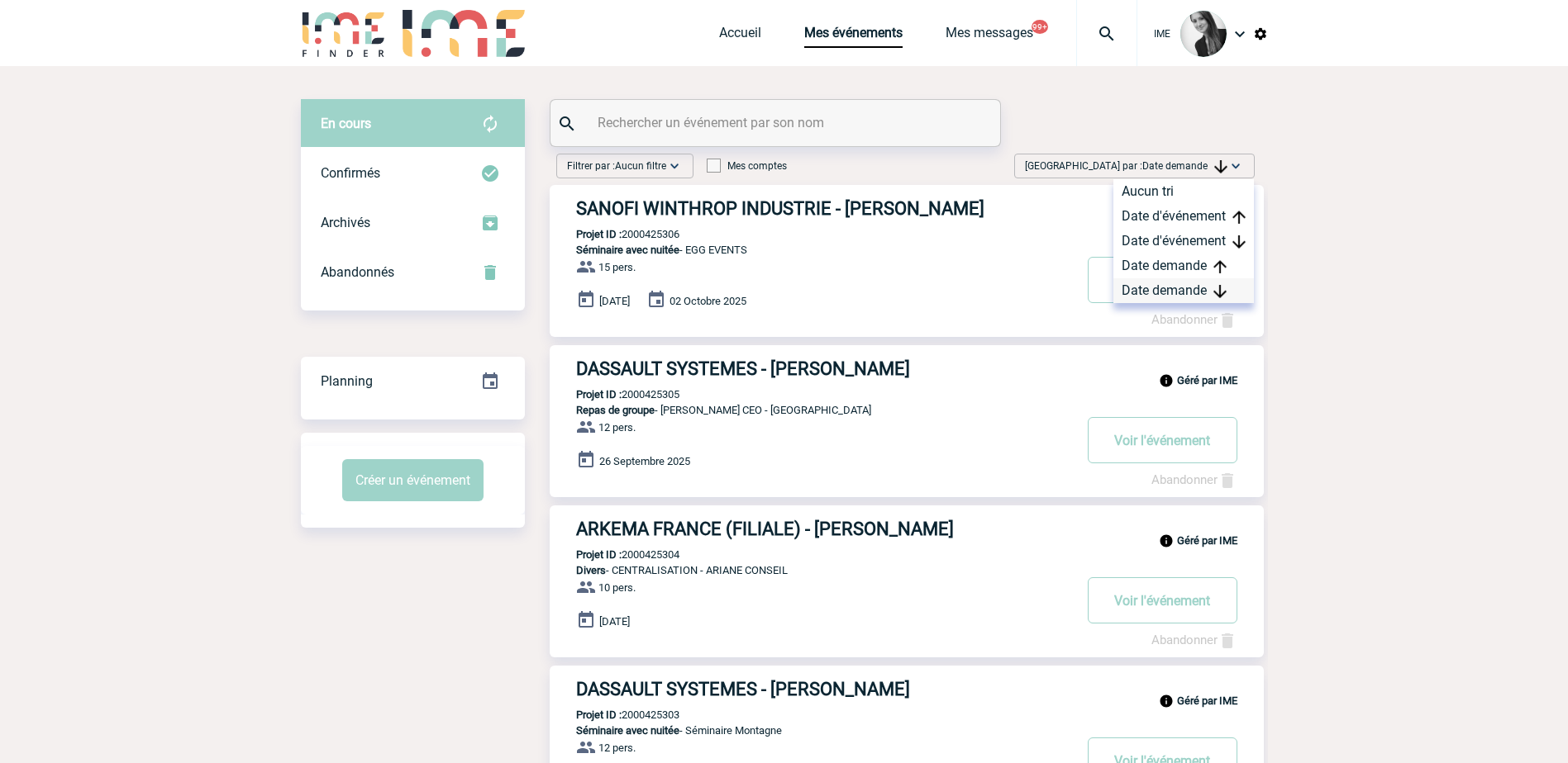
click at [1197, 291] on div "Date demande" at bounding box center [1183, 290] width 140 height 25
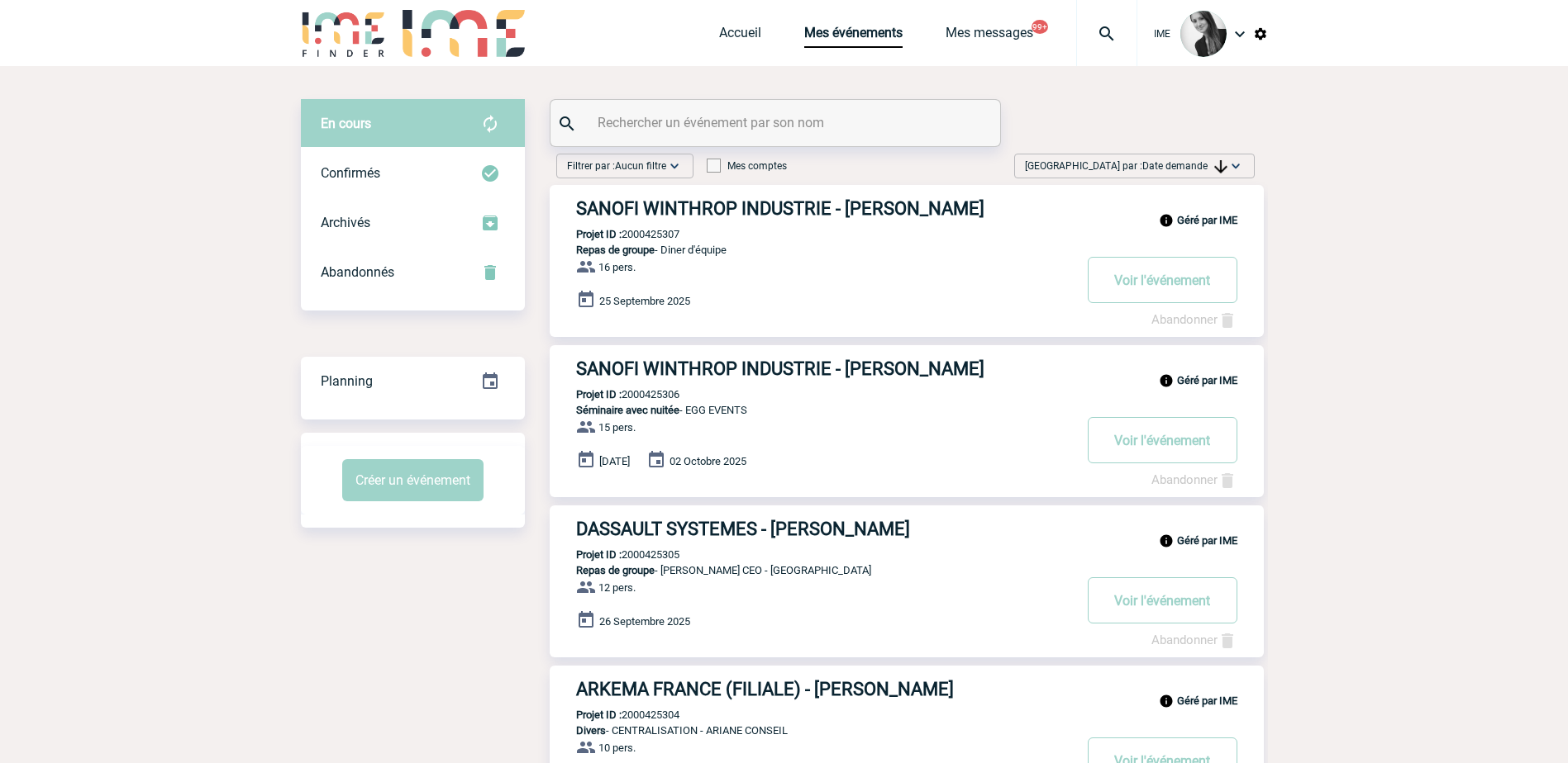
click at [1210, 160] on span "Date demande" at bounding box center [1185, 166] width 85 height 11
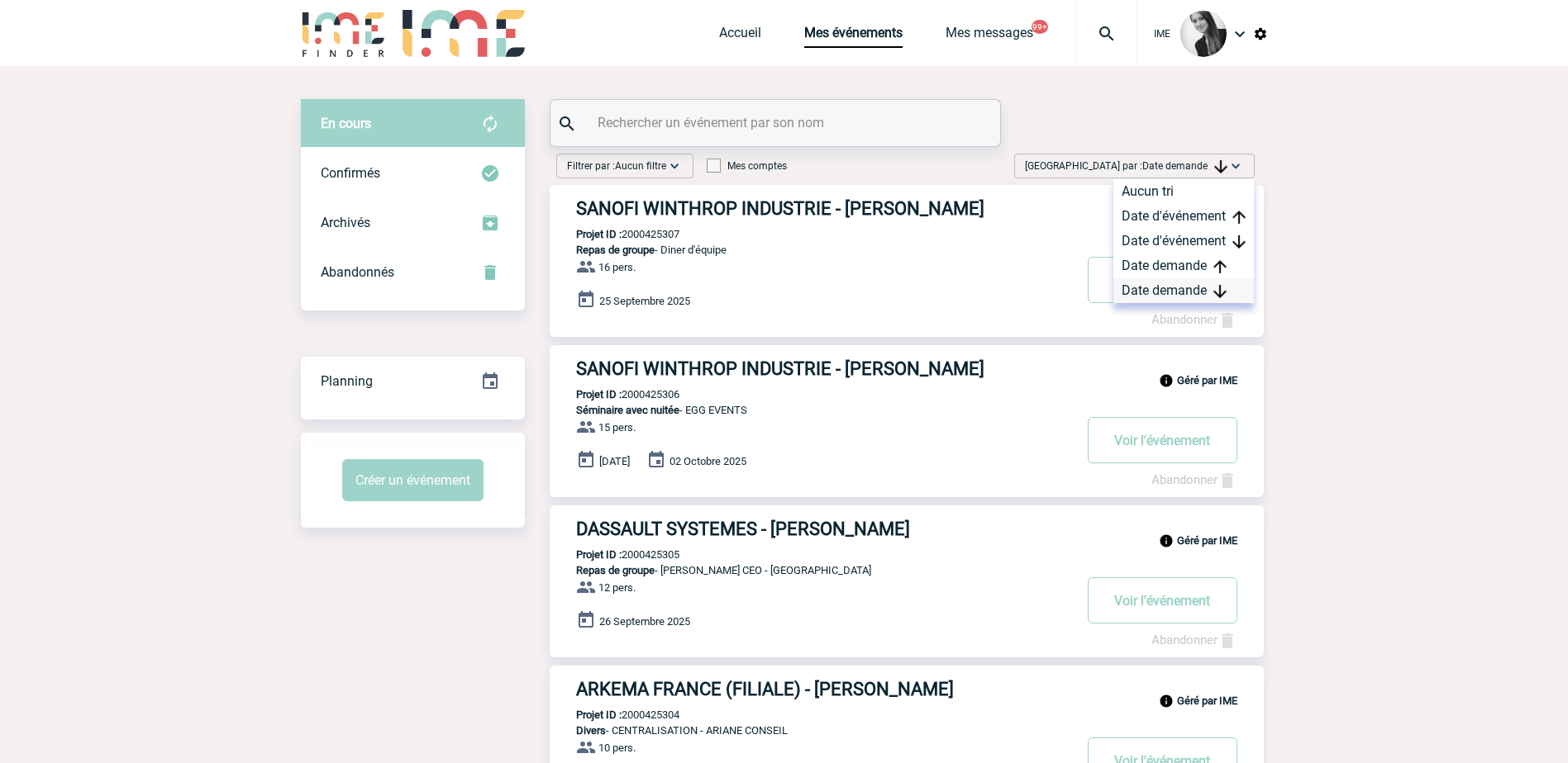
click at [1182, 284] on div "Date demande" at bounding box center [1183, 290] width 140 height 25
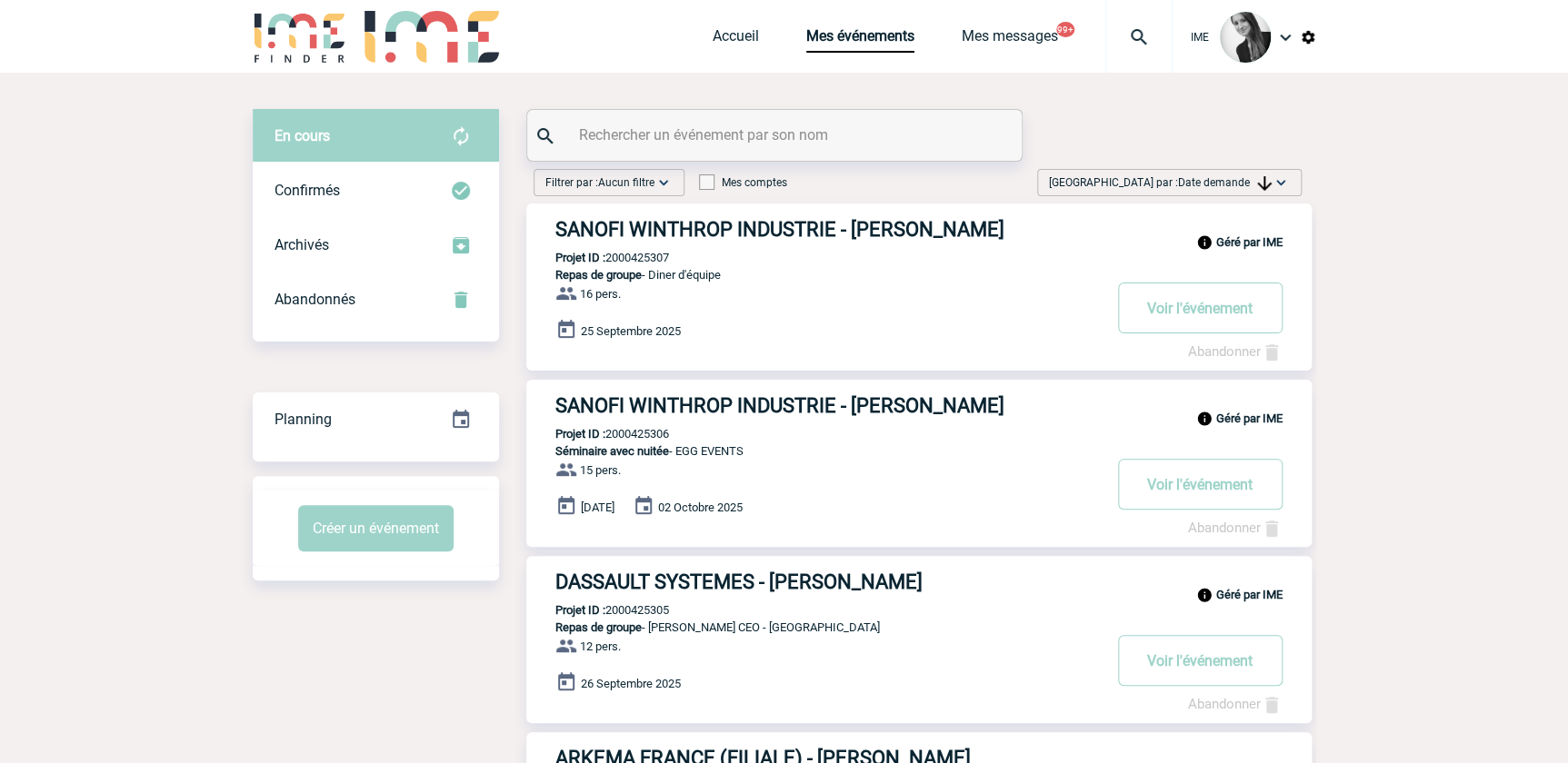
drag, startPoint x: 1466, startPoint y: 385, endPoint x: 1372, endPoint y: 465, distance: 123.4
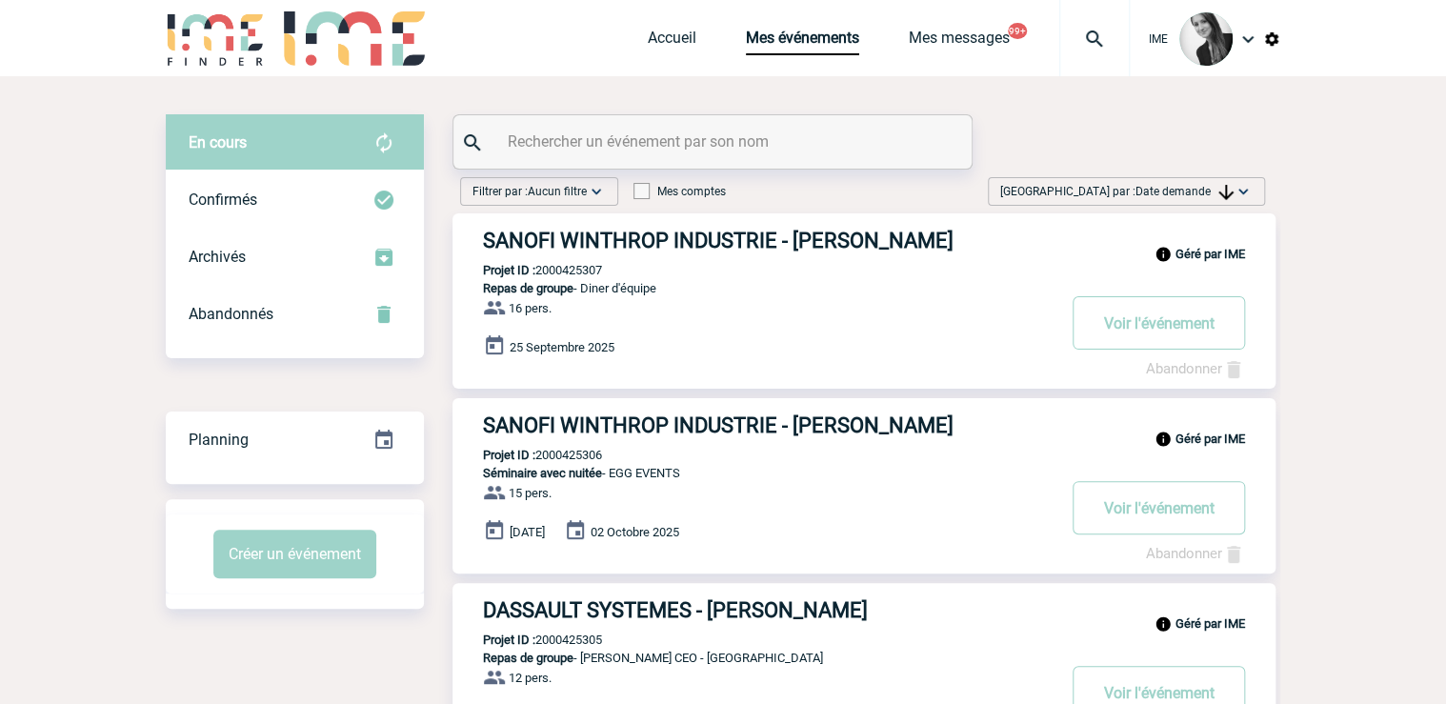
click at [1178, 191] on span "Date demande" at bounding box center [1185, 191] width 98 height 13
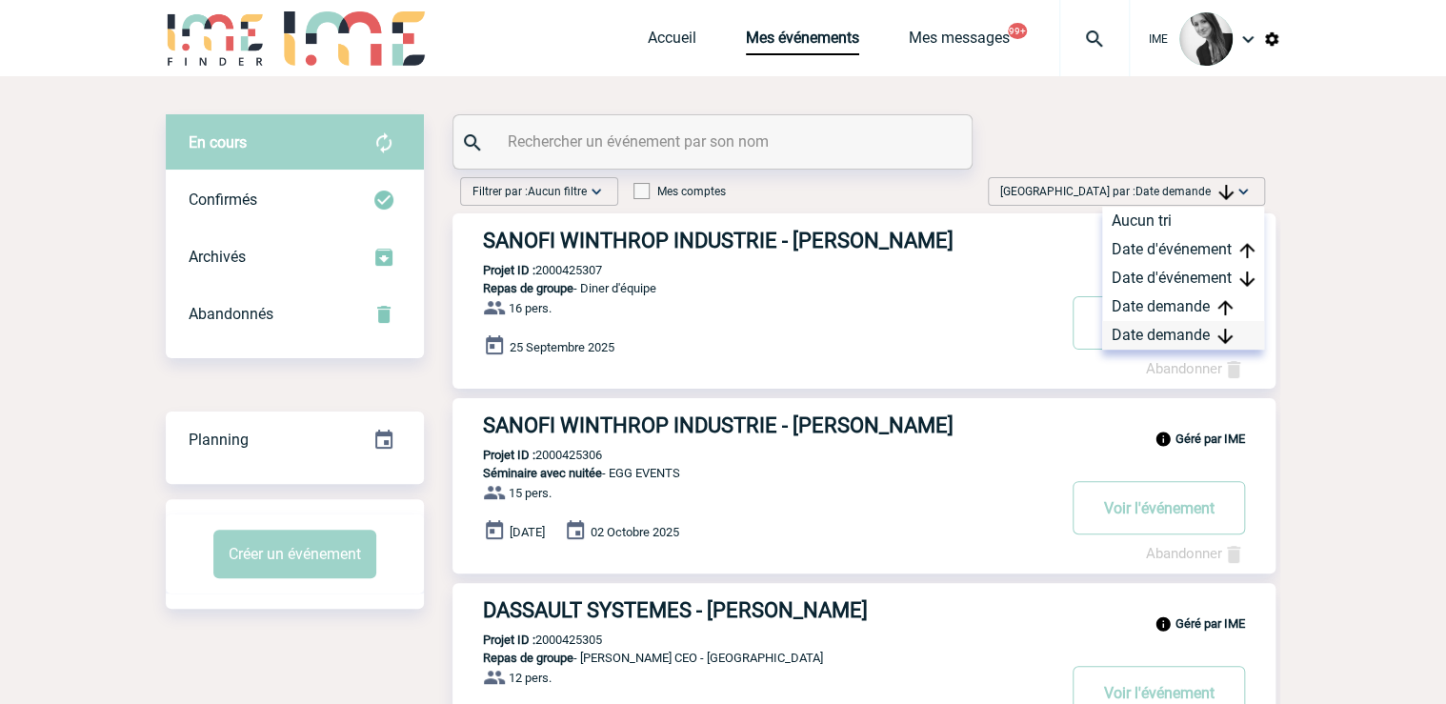
click at [1141, 337] on div "Date demande" at bounding box center [1183, 335] width 162 height 29
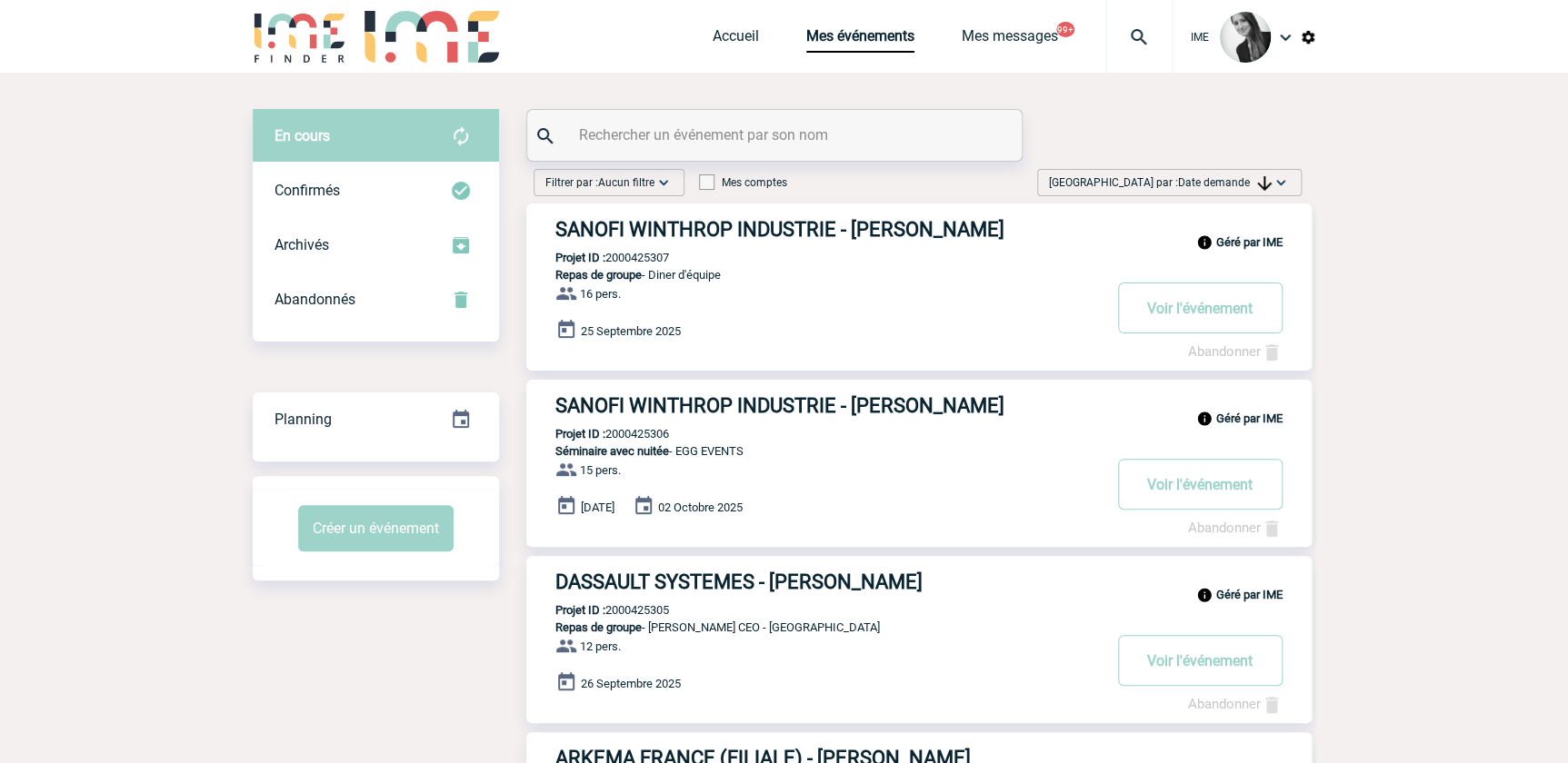
drag, startPoint x: 1269, startPoint y: 173, endPoint x: 1249, endPoint y: 280, distance: 108.9
click at [1270, 178] on div "[GEOGRAPHIC_DATA] par : Date demande Aucun tri Date d'événement Date d'événemen…" at bounding box center [1168, 182] width 264 height 28
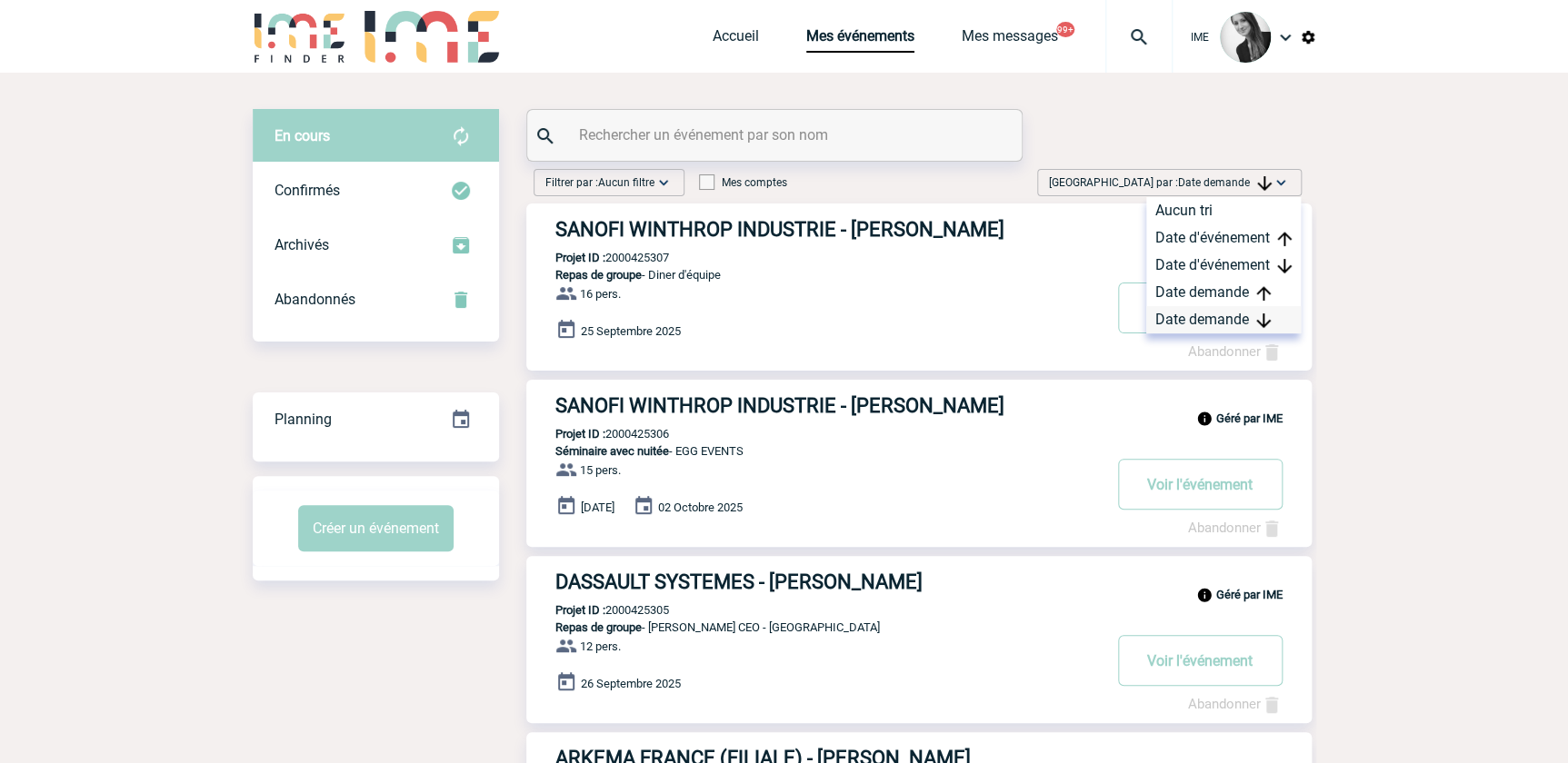
click at [1220, 324] on div "Date demande" at bounding box center [1224, 320] width 155 height 28
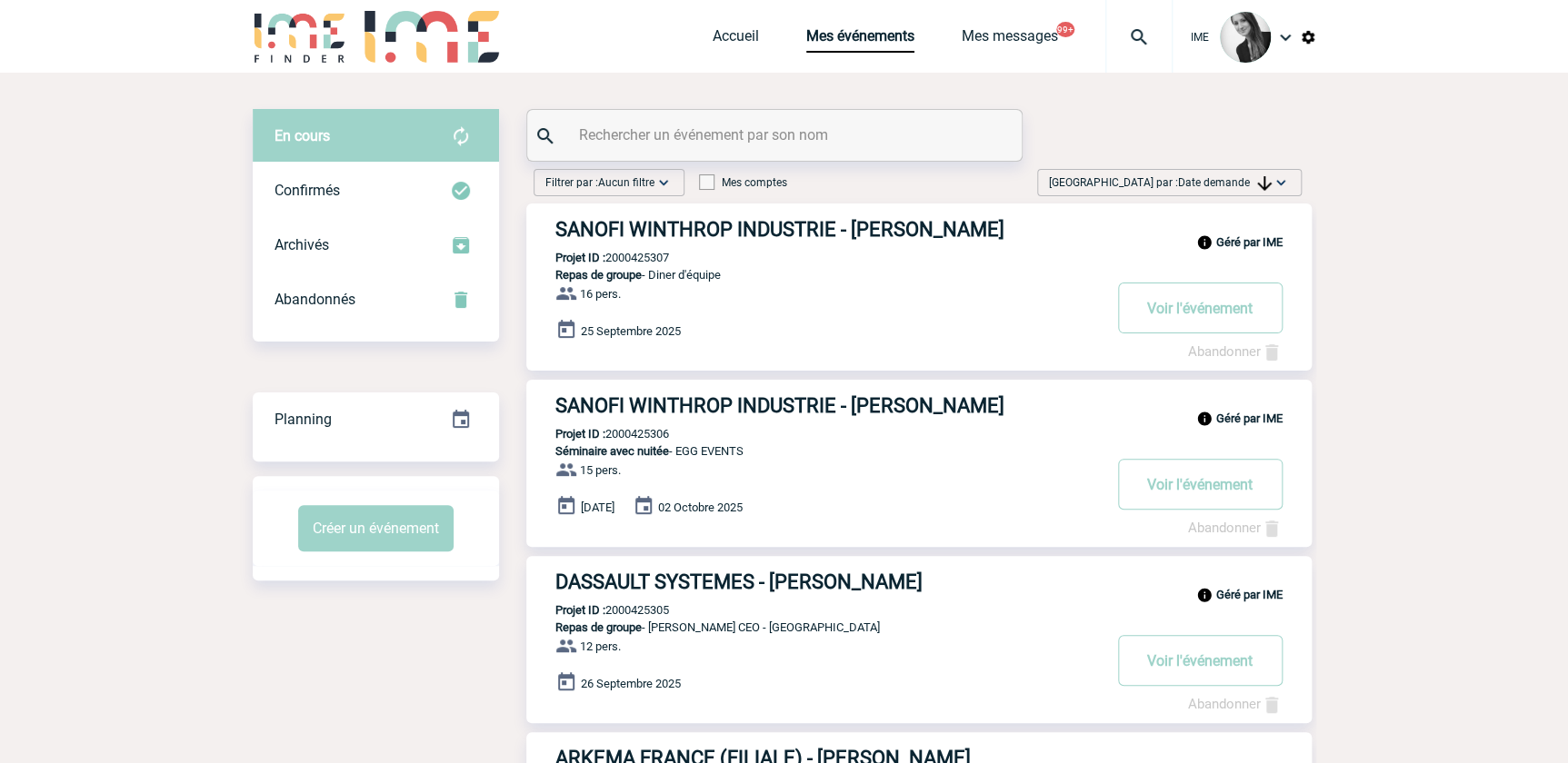
drag, startPoint x: 1200, startPoint y: 183, endPoint x: 1202, endPoint y: 215, distance: 32.1
click at [1202, 191] on span "[GEOGRAPHIC_DATA] par : Date demande" at bounding box center [1160, 182] width 222 height 18
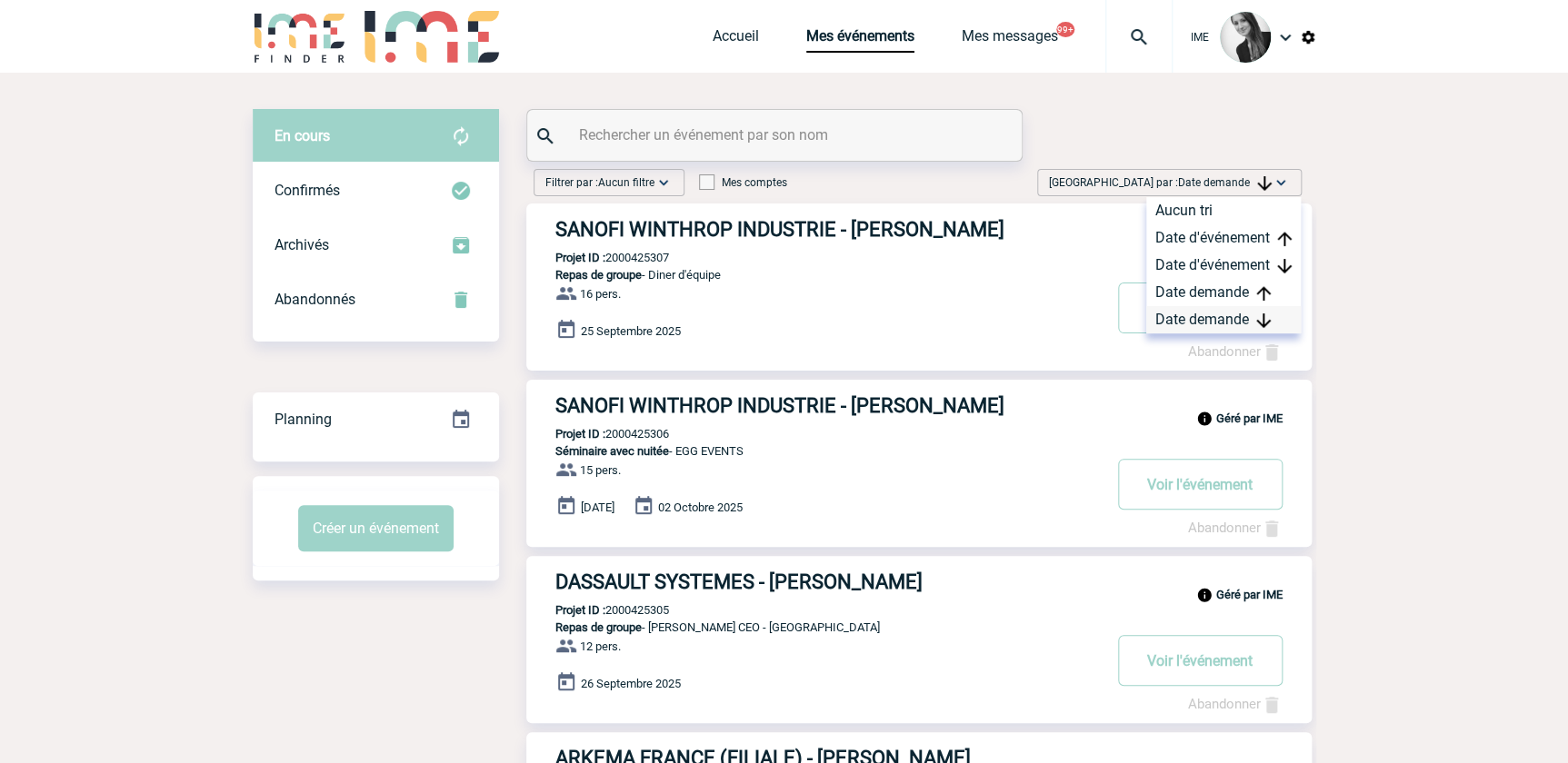
click at [1198, 322] on div "Date demande" at bounding box center [1224, 320] width 155 height 28
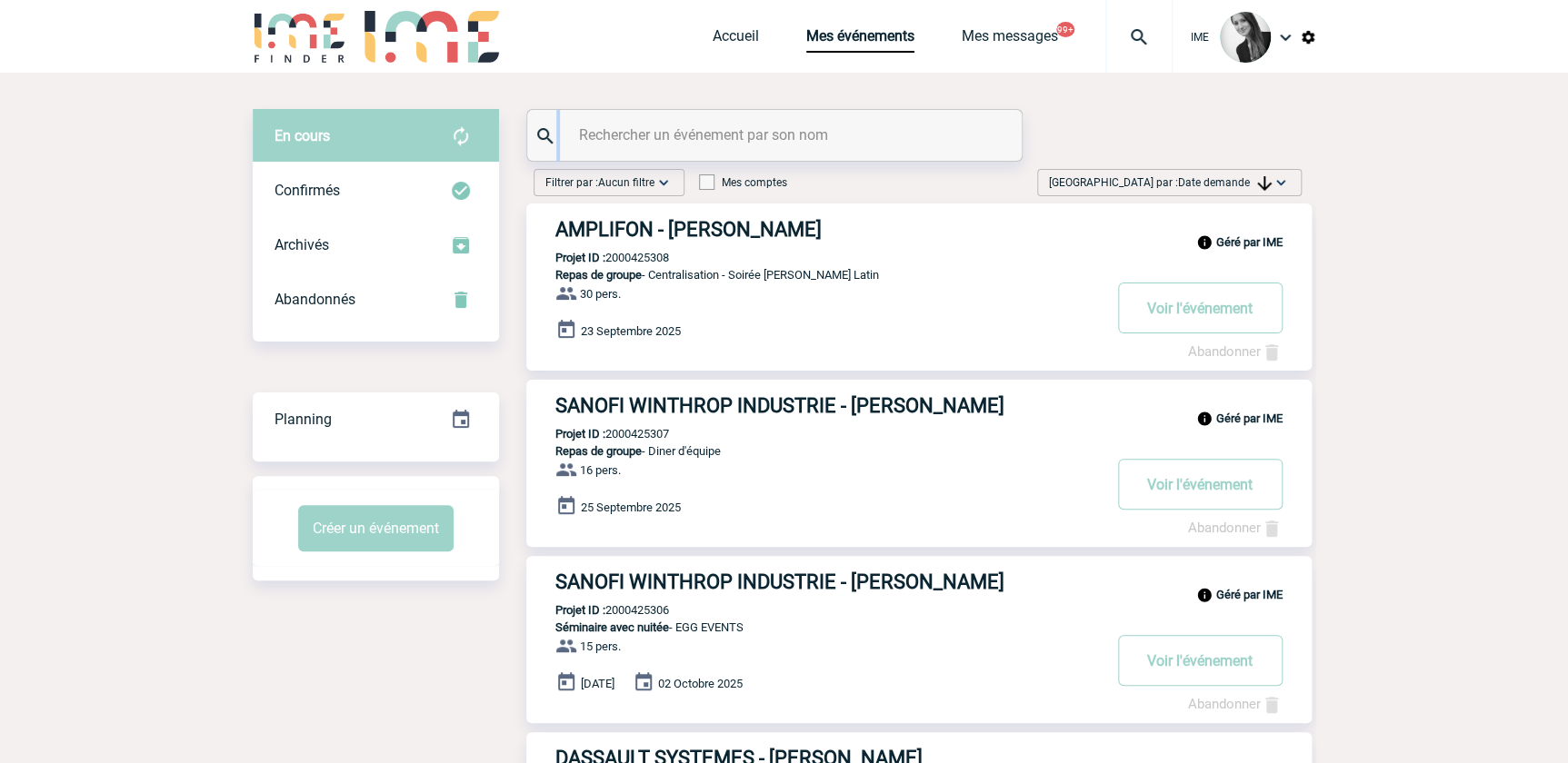
drag, startPoint x: 844, startPoint y: 149, endPoint x: 835, endPoint y: 141, distance: 12.0
click at [844, 147] on div at bounding box center [774, 134] width 494 height 51
click at [588, 125] on input "text" at bounding box center [776, 135] width 404 height 27
drag, startPoint x: 846, startPoint y: 113, endPoint x: 838, endPoint y: 136, distance: 24.4
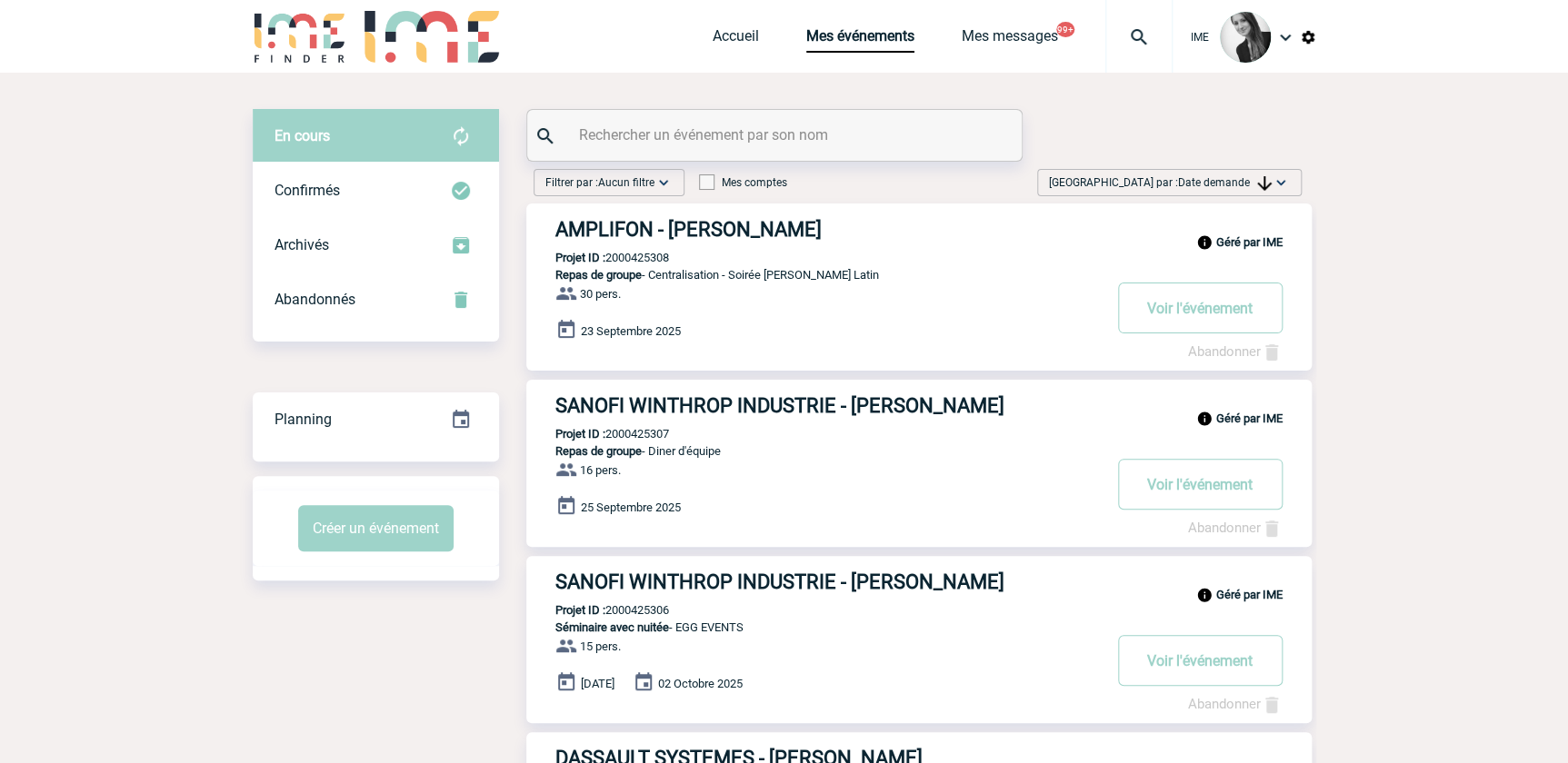
click at [838, 136] on input "text" at bounding box center [776, 135] width 404 height 27
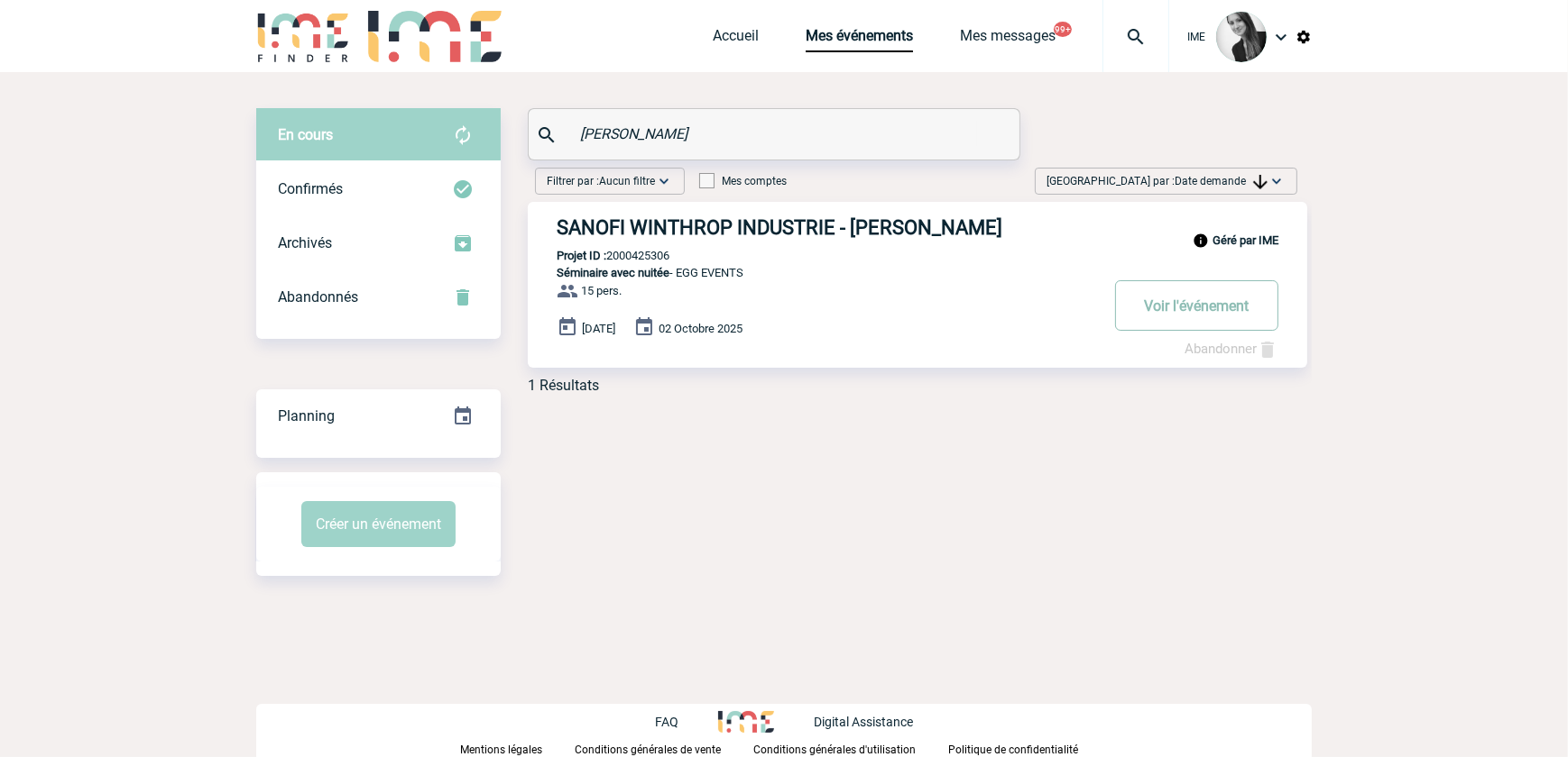
type input "[PERSON_NAME]"
click at [1186, 317] on button "Voir l'événement" at bounding box center [1197, 305] width 163 height 50
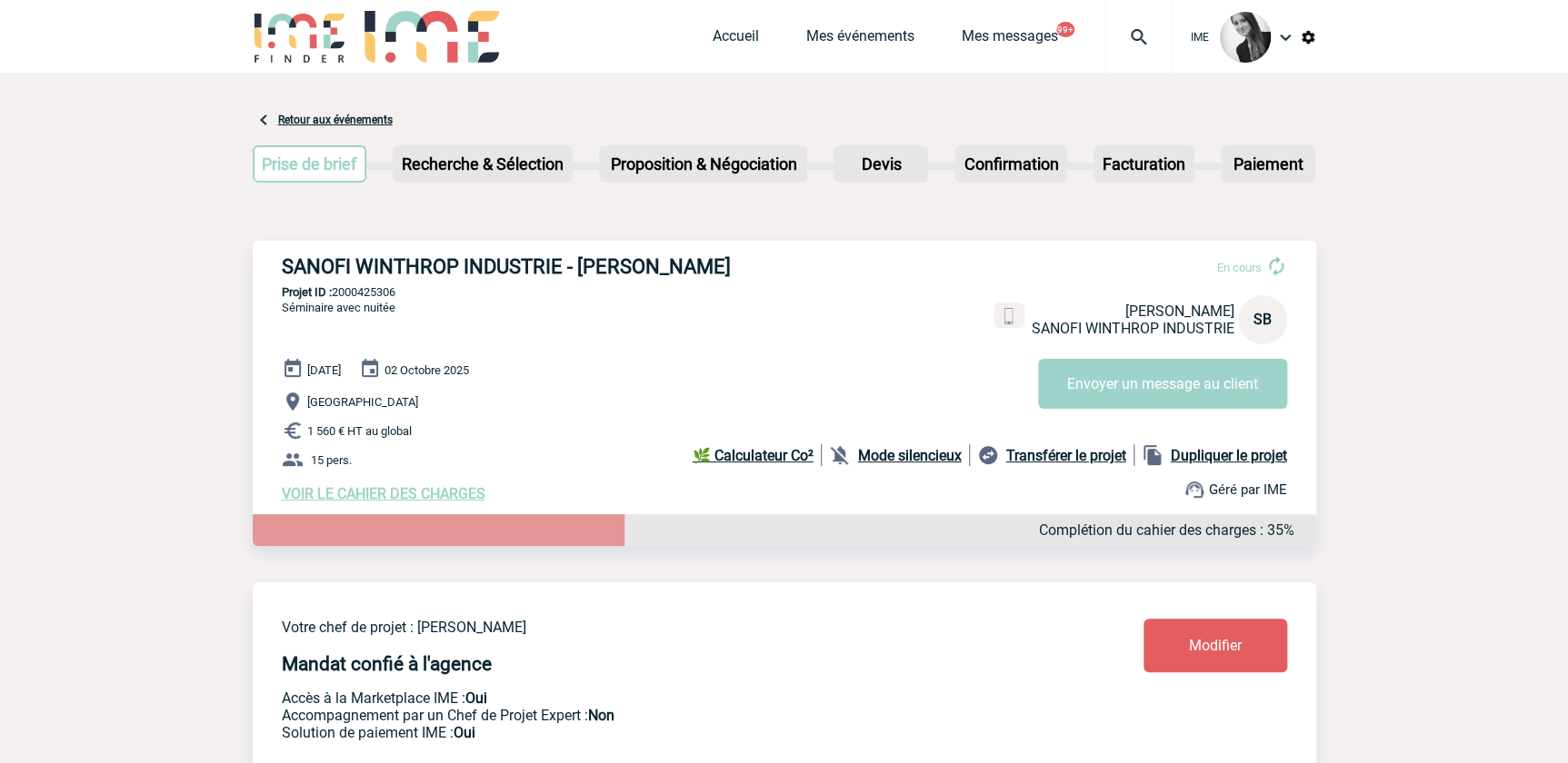
click at [354, 291] on p "Projet ID : 2000425306" at bounding box center [784, 292] width 1063 height 13
copy p "2000425306"
click at [870, 24] on div "Accueil Mes événements Mes messages 99+ Projet, client Projet, client" at bounding box center [942, 36] width 460 height 72
click at [885, 38] on link "Mes événements" at bounding box center [859, 40] width 108 height 26
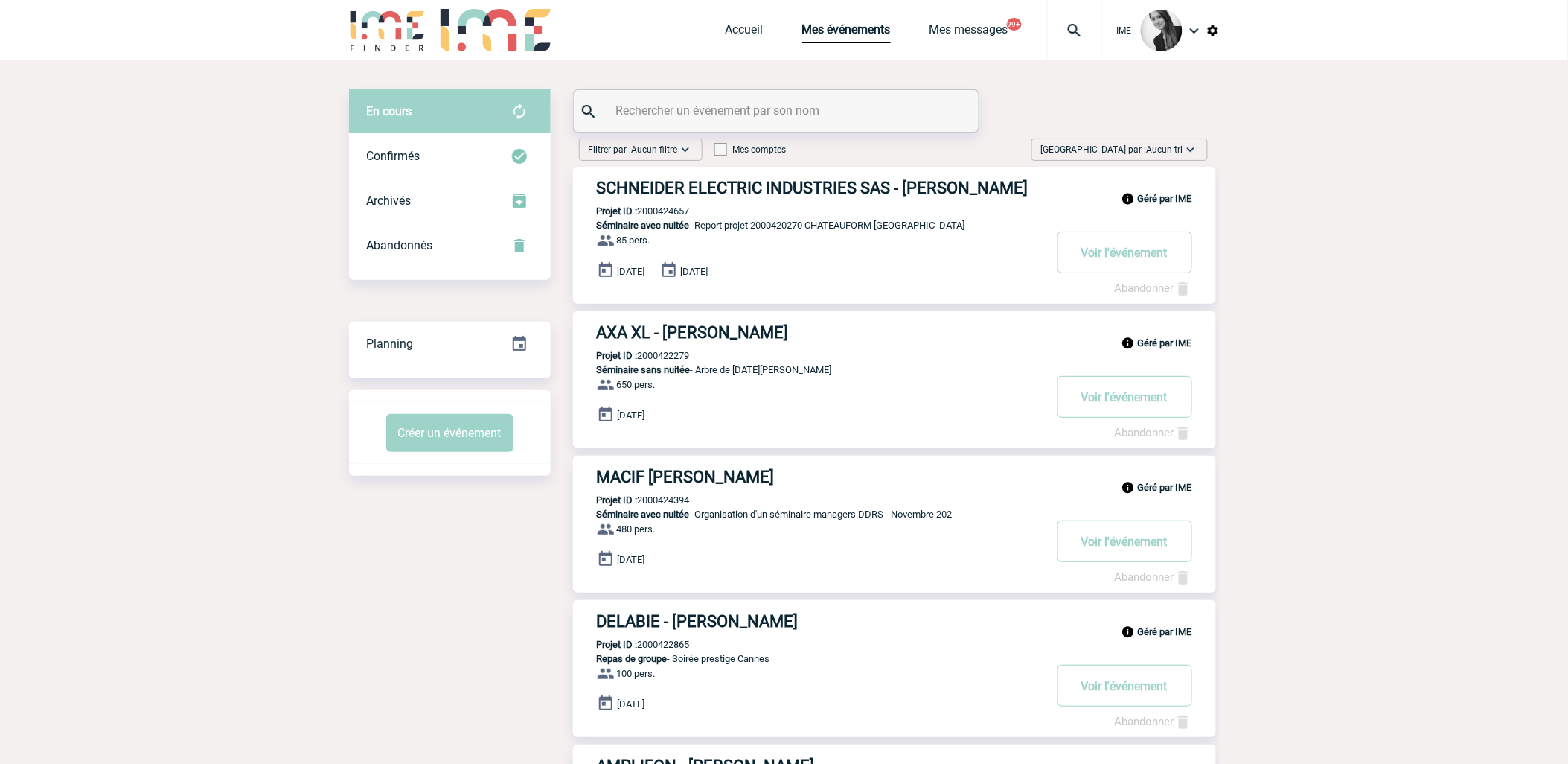
click at [1167, 153] on span "Aucun tri" at bounding box center [1164, 149] width 37 height 10
click at [1144, 262] on div "Date demande" at bounding box center [1144, 262] width 127 height 23
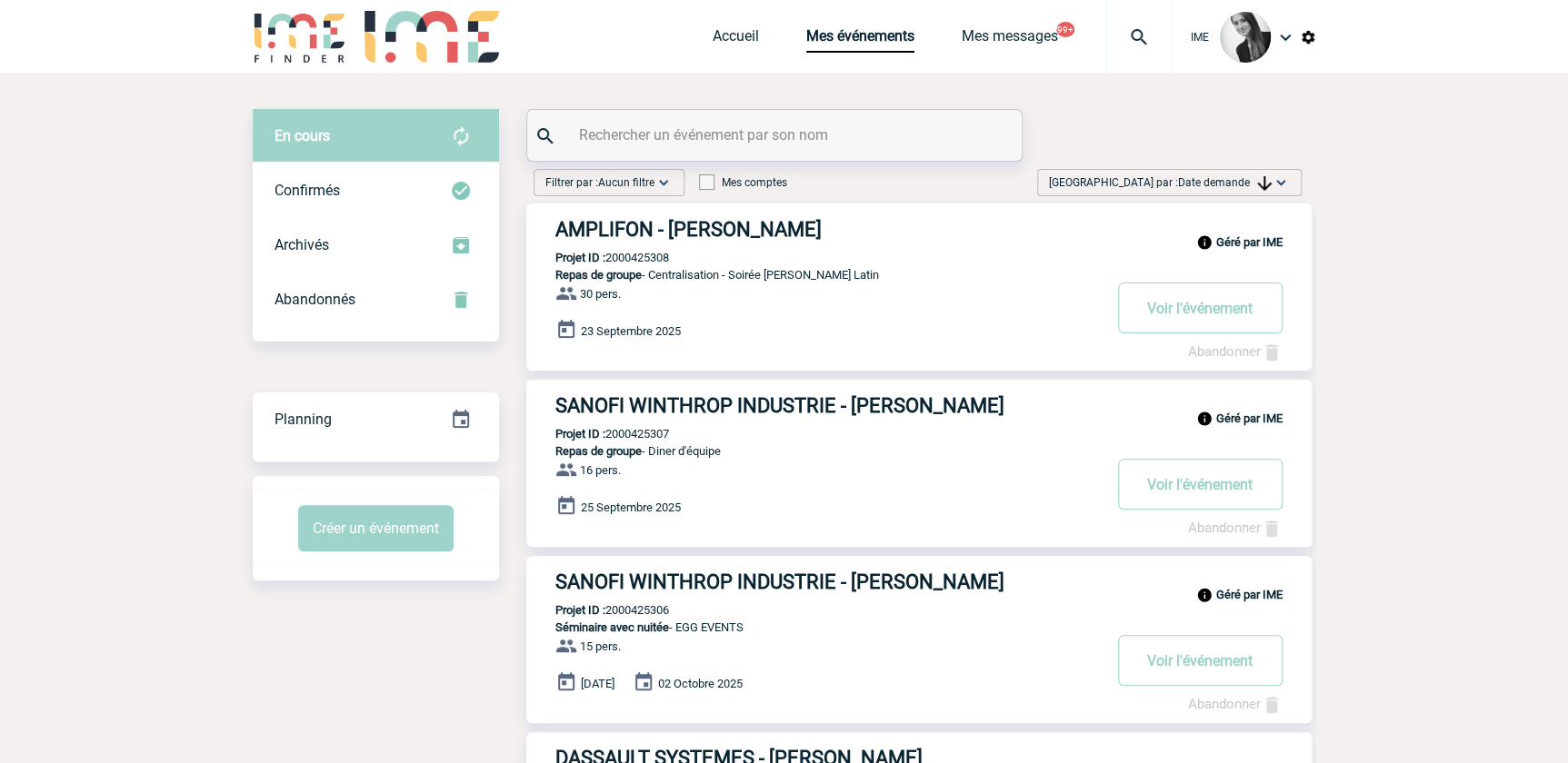
drag, startPoint x: 1196, startPoint y: 178, endPoint x: 1207, endPoint y: 219, distance: 42.4
click at [1197, 180] on span "Date demande" at bounding box center [1225, 182] width 93 height 12
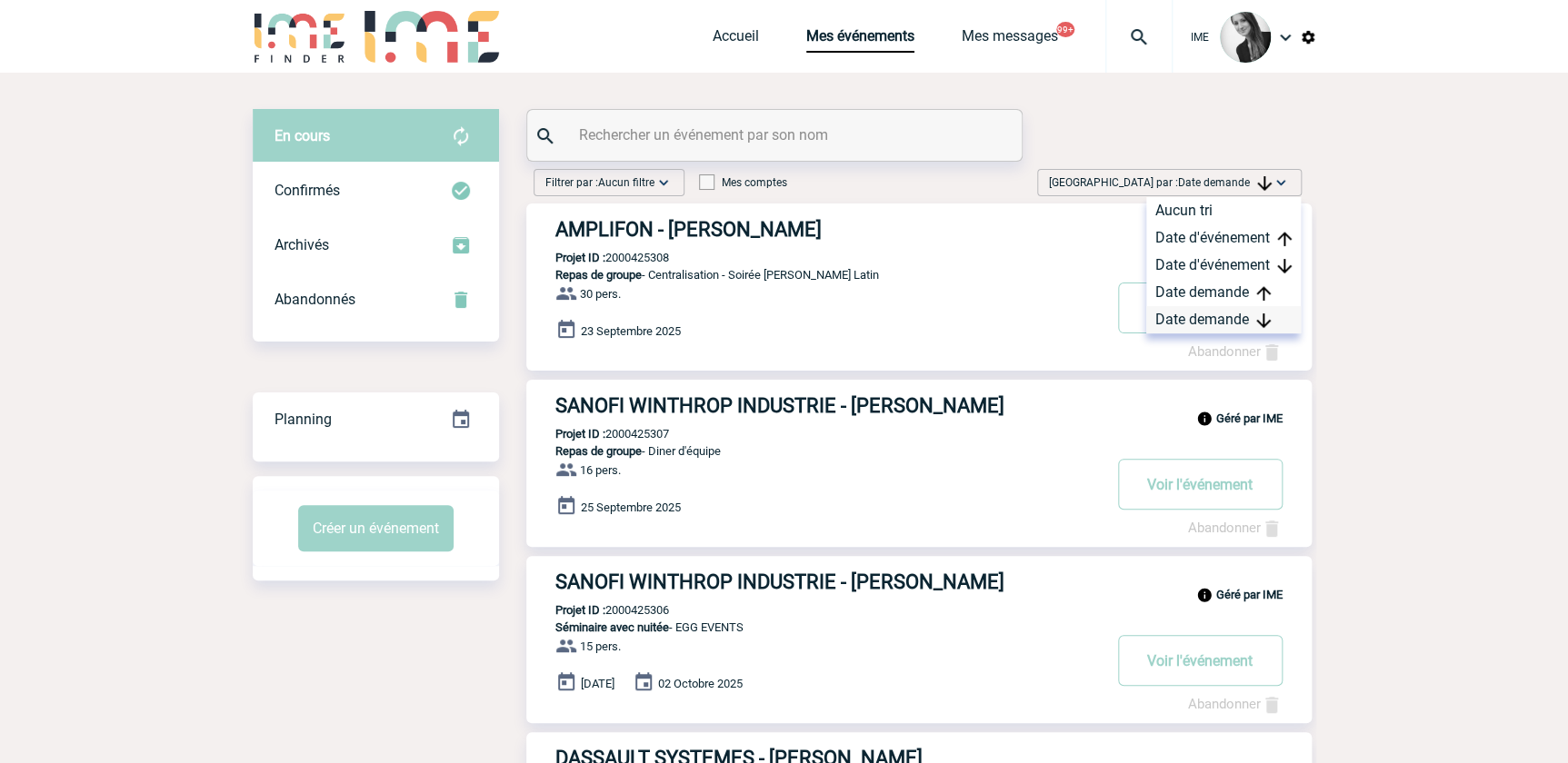
click at [1208, 318] on div "Date demande" at bounding box center [1224, 320] width 155 height 28
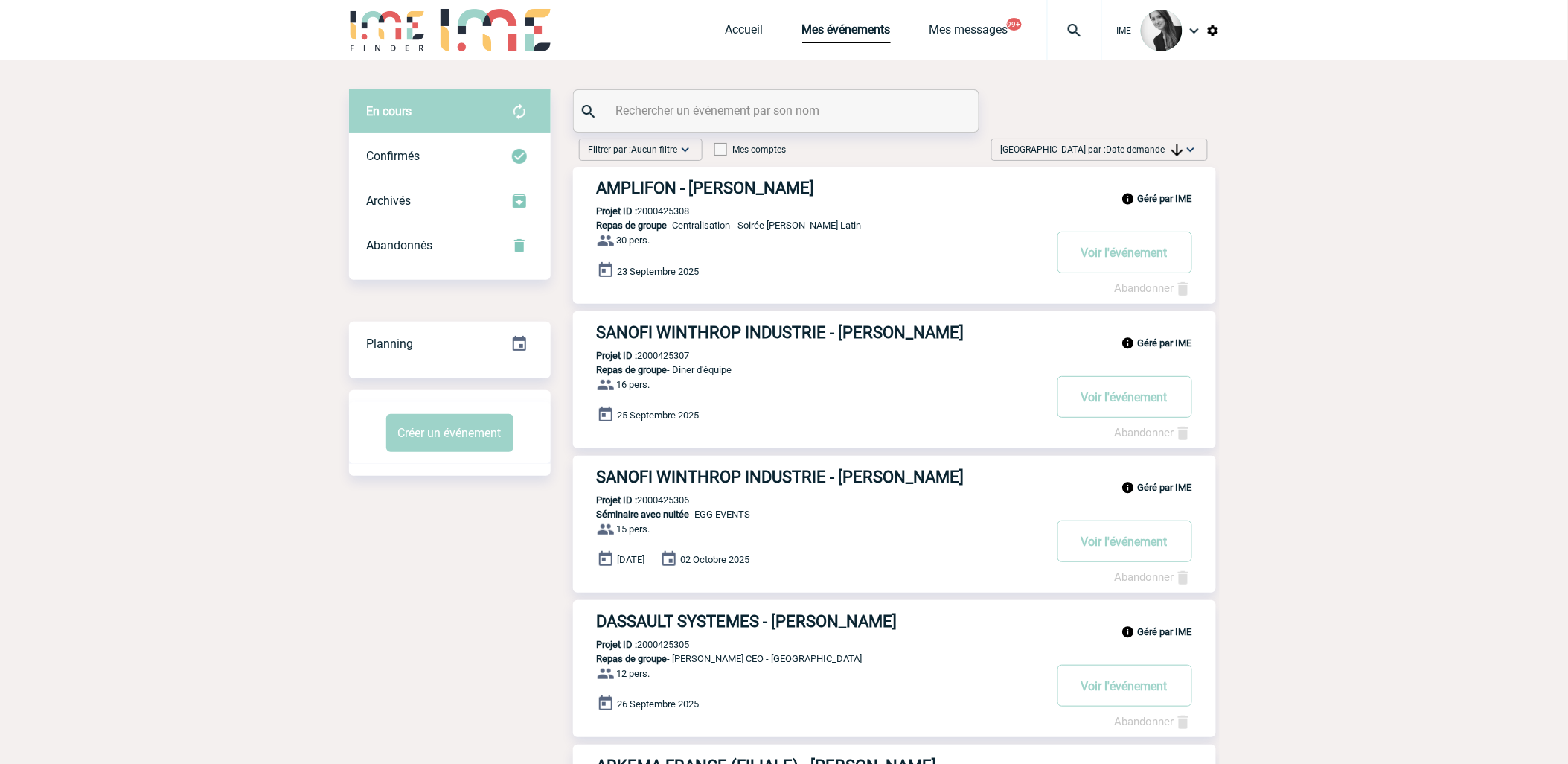
click at [1174, 149] on img at bounding box center [1177, 150] width 12 height 12
drag, startPoint x: 1139, startPoint y: 261, endPoint x: 1126, endPoint y: 271, distance: 16.4
click at [1139, 260] on div "Date demande" at bounding box center [1144, 262] width 127 height 23
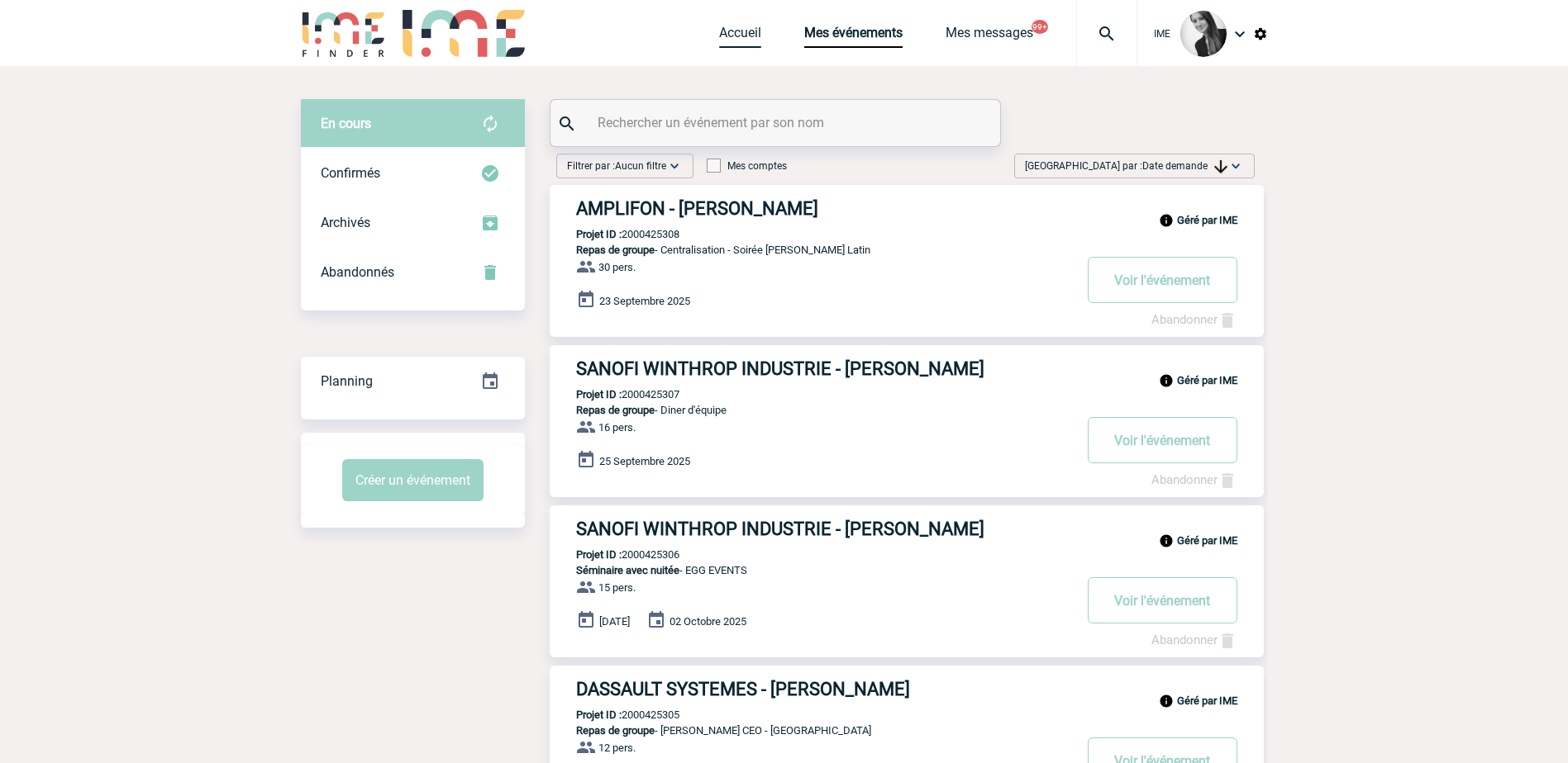
click at [742, 35] on link "Accueil" at bounding box center [740, 36] width 42 height 23
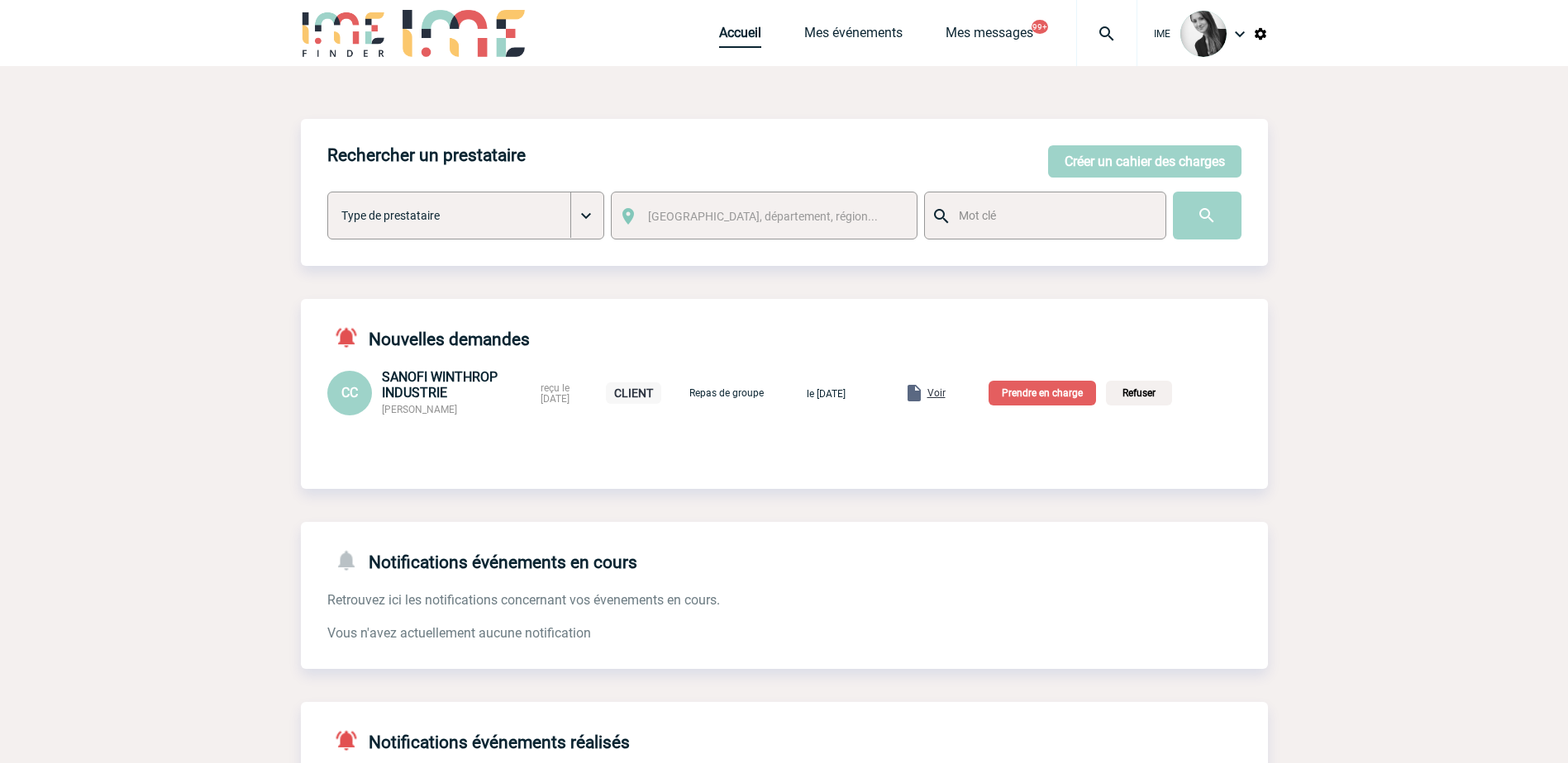
click at [725, 33] on link "Accueil" at bounding box center [740, 36] width 42 height 23
drag, startPoint x: 745, startPoint y: 44, endPoint x: 721, endPoint y: 68, distance: 33.9
click at [745, 44] on link "Accueil" at bounding box center [740, 36] width 42 height 23
click at [746, 27] on link "Accueil" at bounding box center [740, 36] width 42 height 23
click at [742, 55] on div "Accueil Mes événements Mes messages 99+ Projet, client Projet, client" at bounding box center [928, 33] width 418 height 66
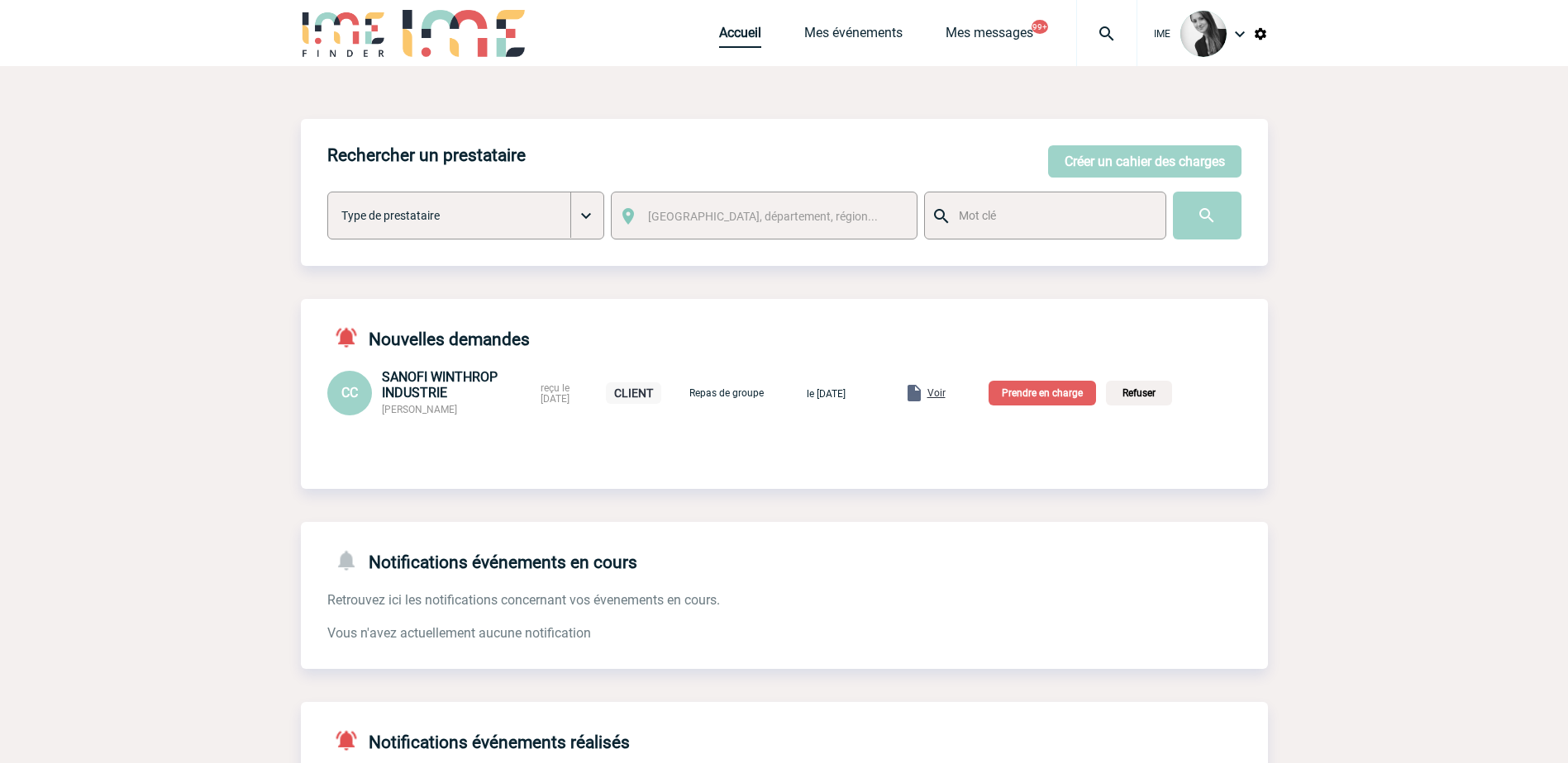
click at [741, 38] on link "Accueil" at bounding box center [740, 36] width 42 height 23
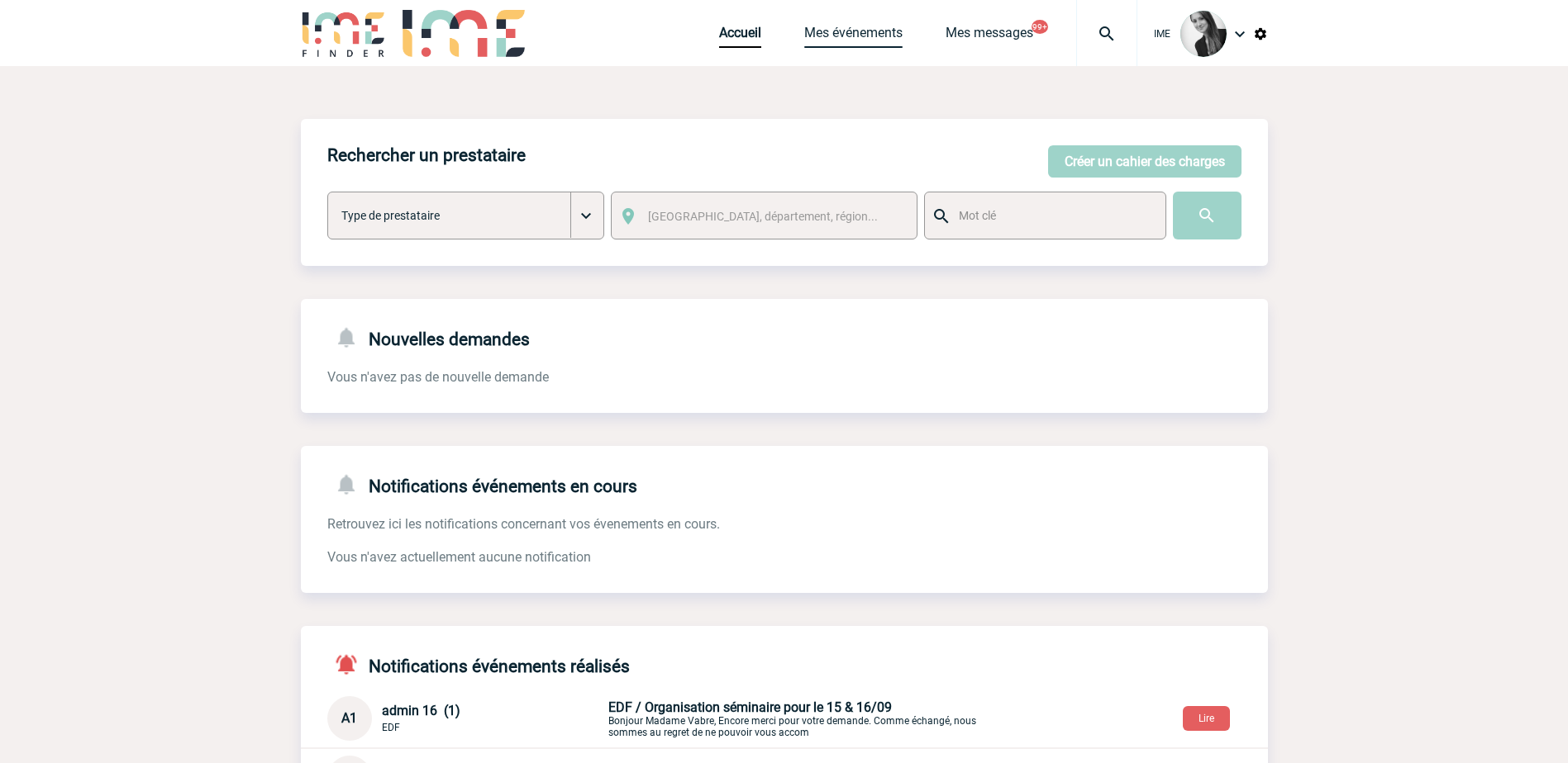
click at [865, 44] on link "Mes événements" at bounding box center [853, 36] width 98 height 23
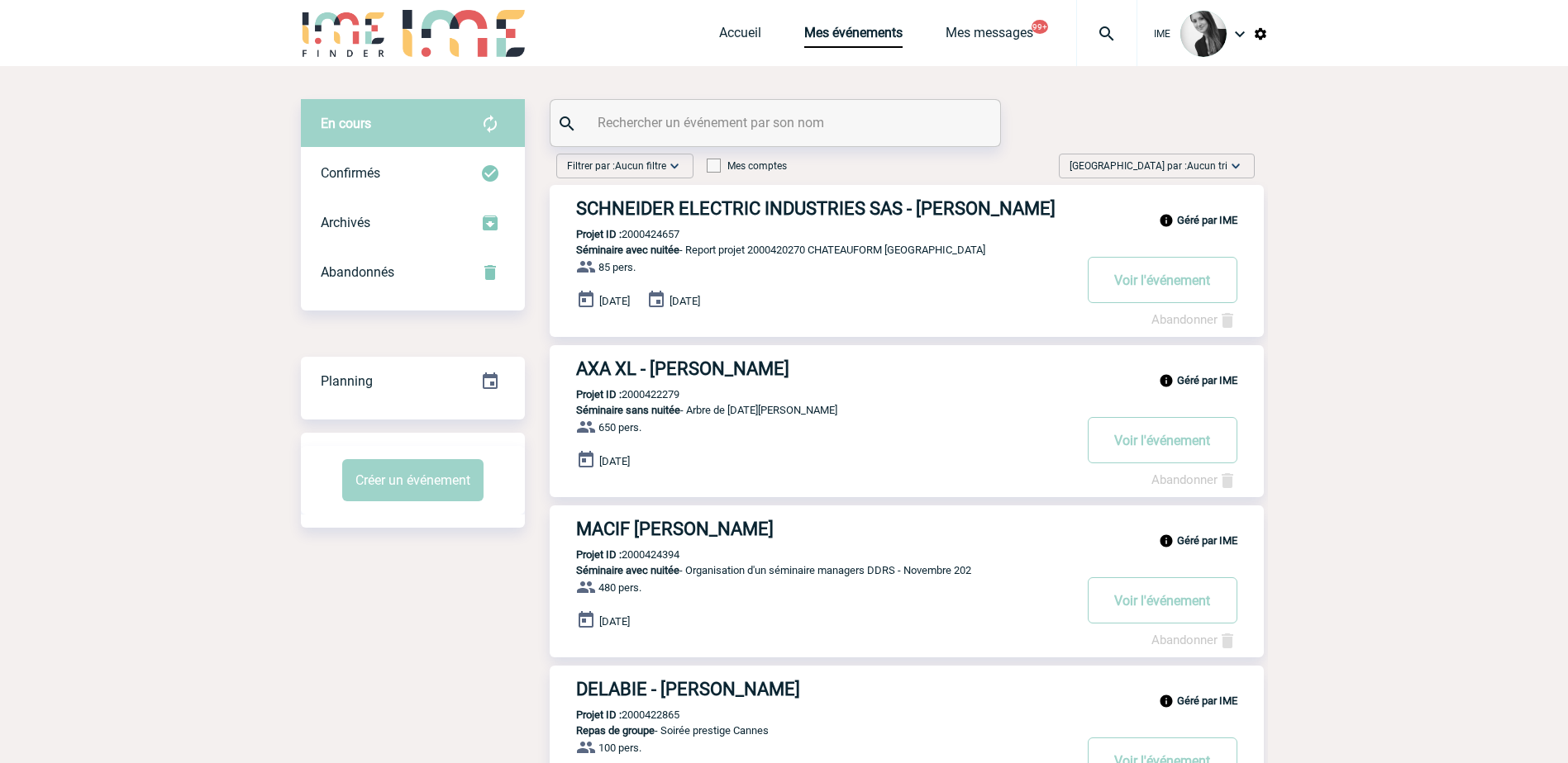
click at [1232, 170] on img at bounding box center [1235, 166] width 16 height 16
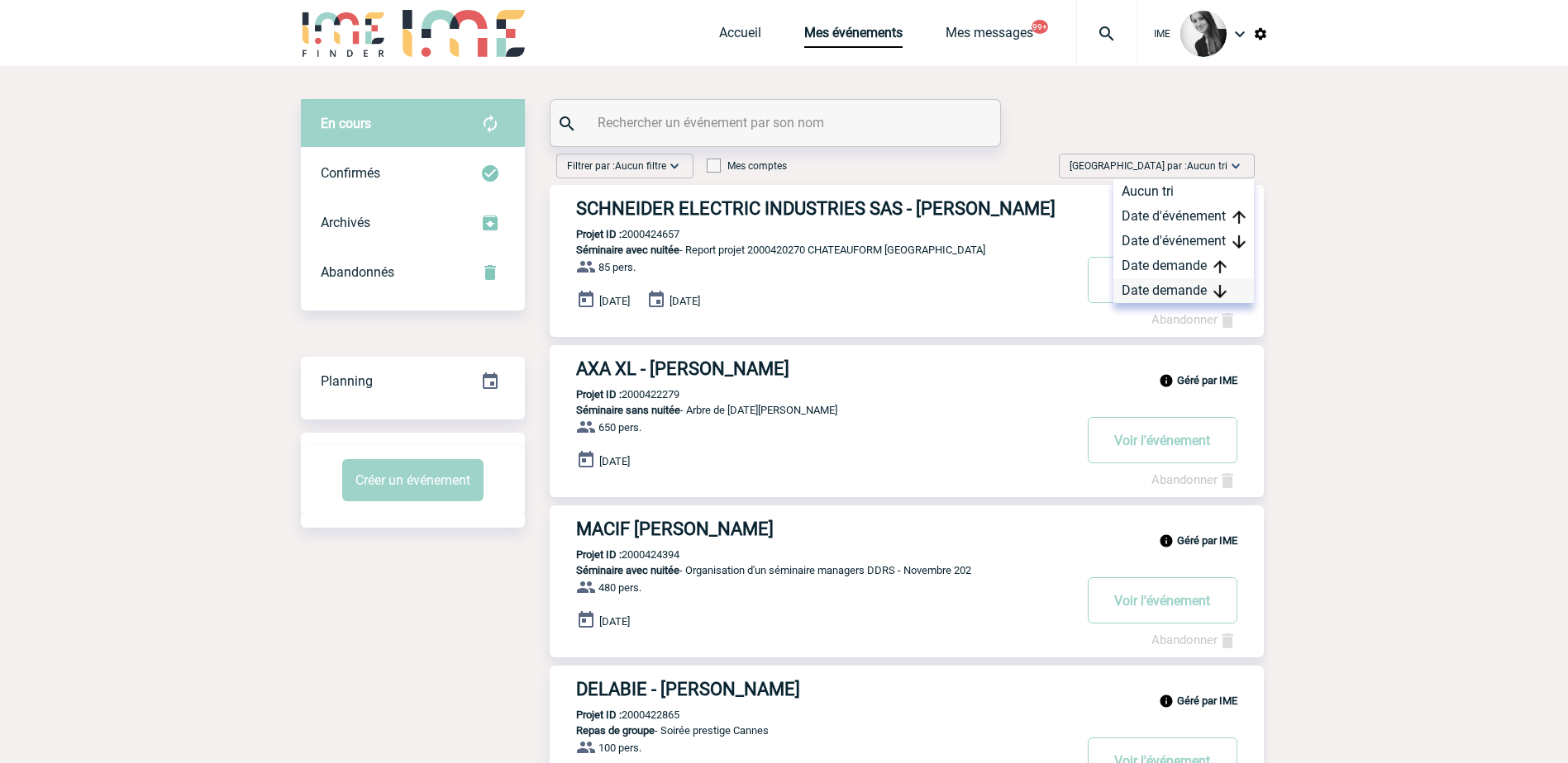
click at [1172, 292] on div "Date demande" at bounding box center [1183, 290] width 140 height 25
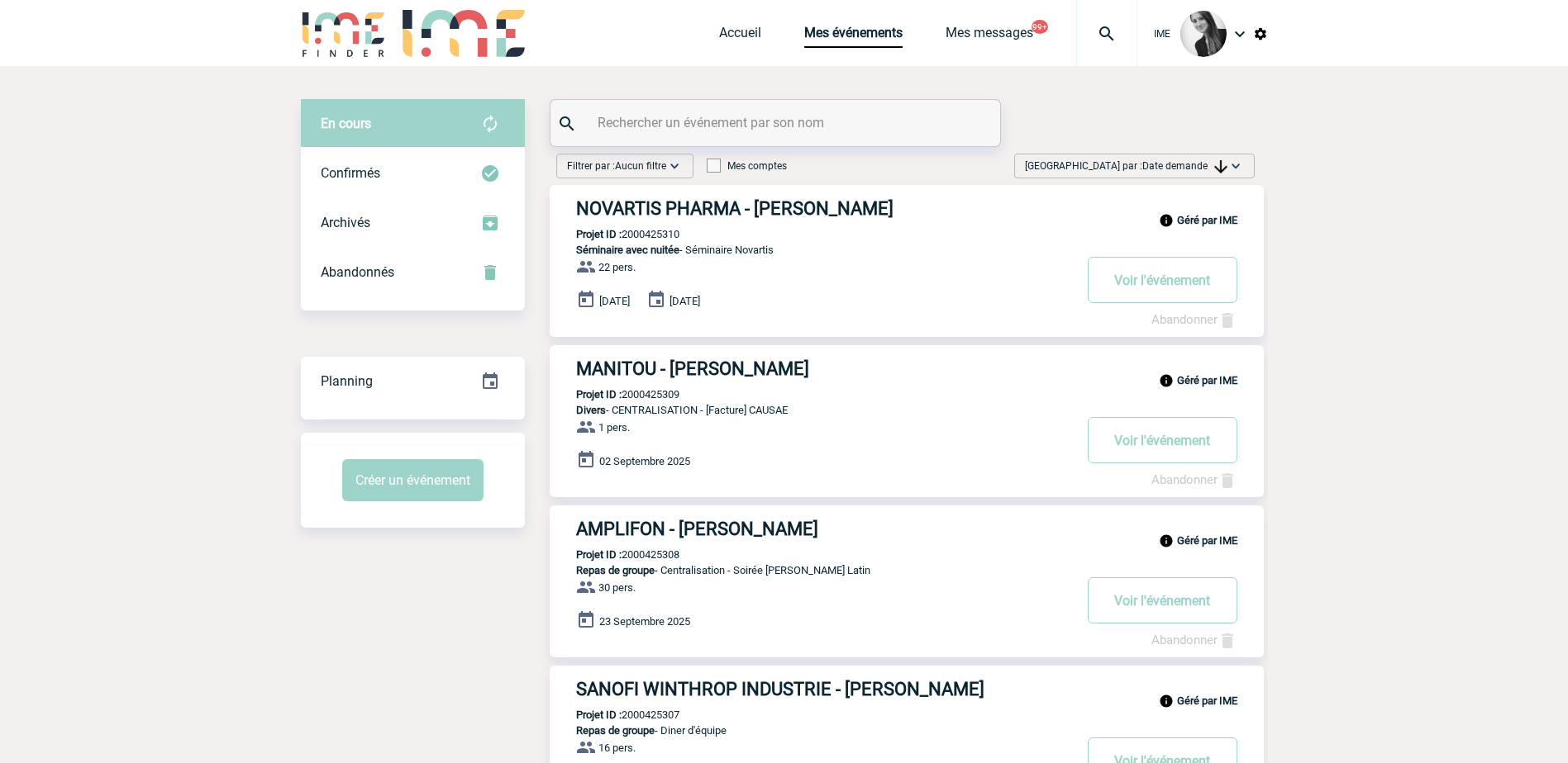
click at [664, 395] on p "Projet ID : 2000425309" at bounding box center [615, 395] width 130 height 12
copy p "2000425309"
